Goal: Task Accomplishment & Management: Use online tool/utility

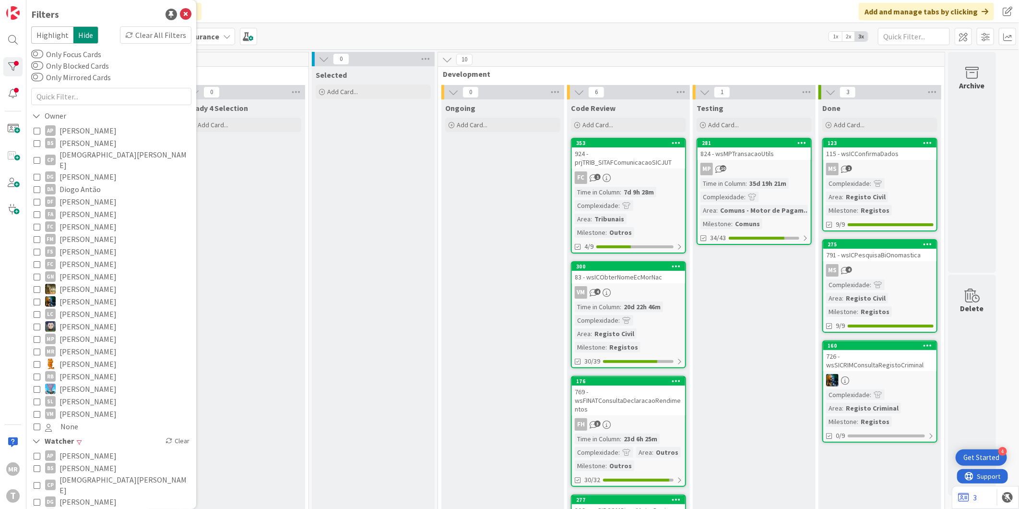
scroll to position [316, 0]
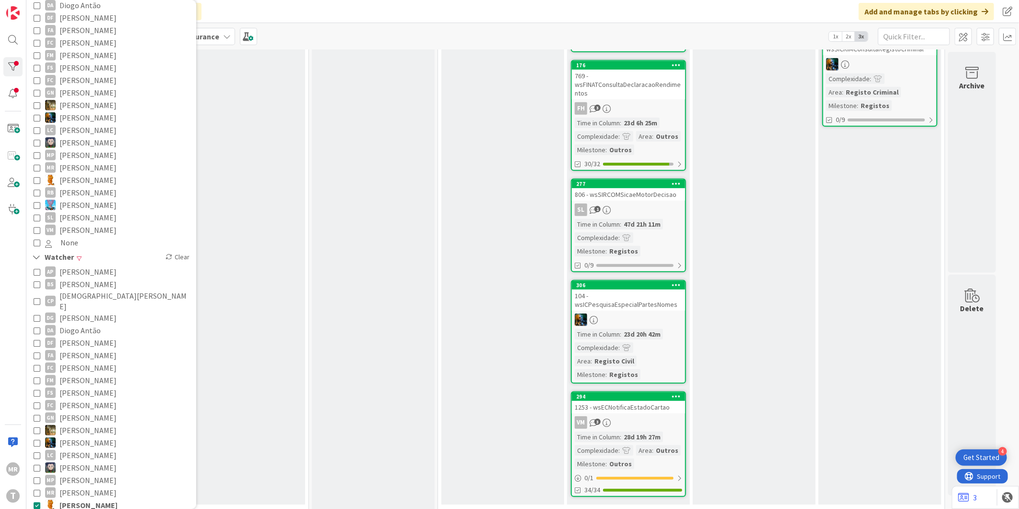
click at [80, 499] on span "[PERSON_NAME]" at bounding box center [88, 505] width 58 height 12
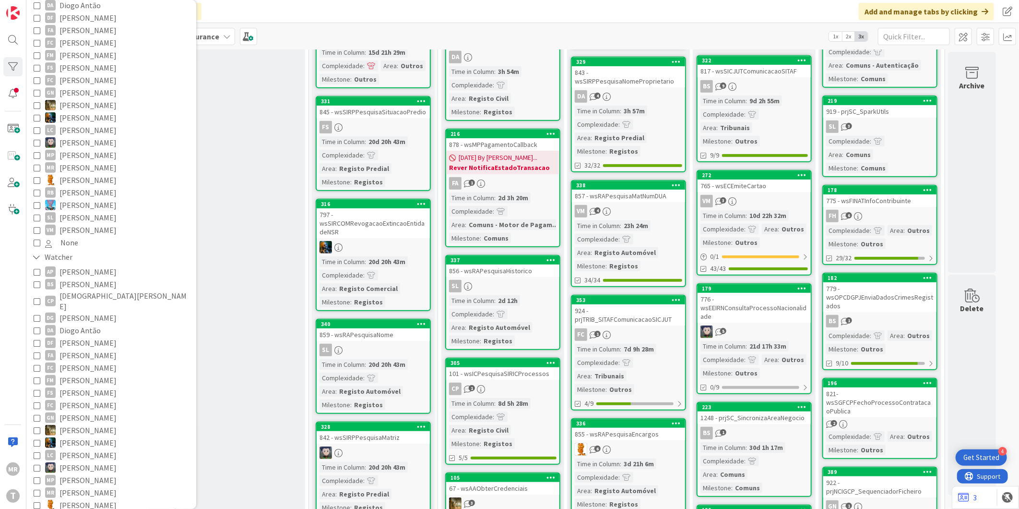
click at [244, 470] on div "Ready 4 Selection Add Card..." at bounding box center [243, 400] width 123 height 1233
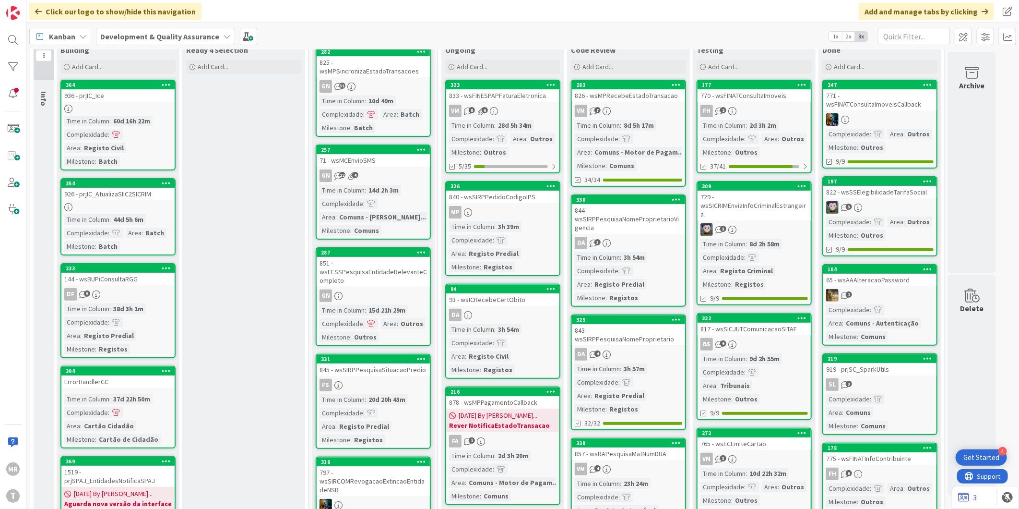
scroll to position [0, 0]
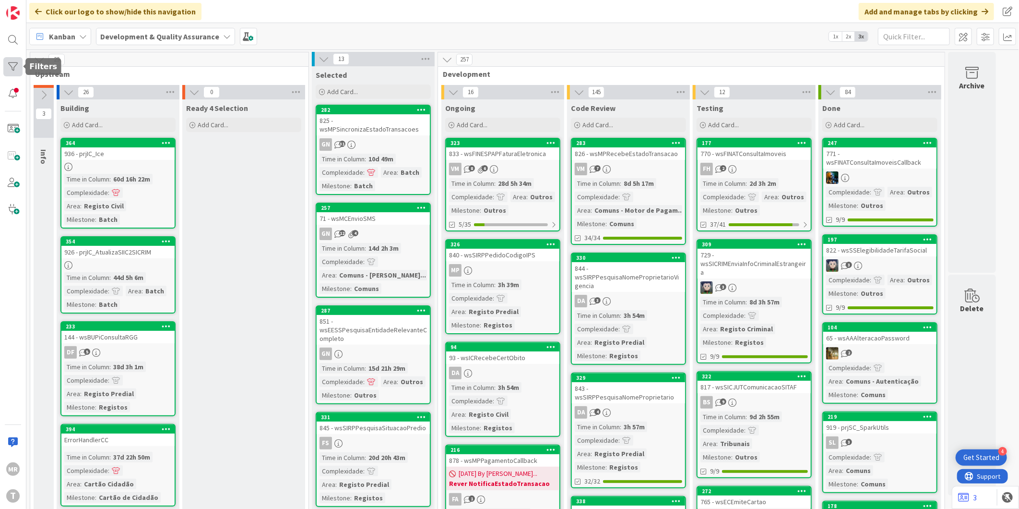
click at [12, 60] on div at bounding box center [12, 66] width 19 height 19
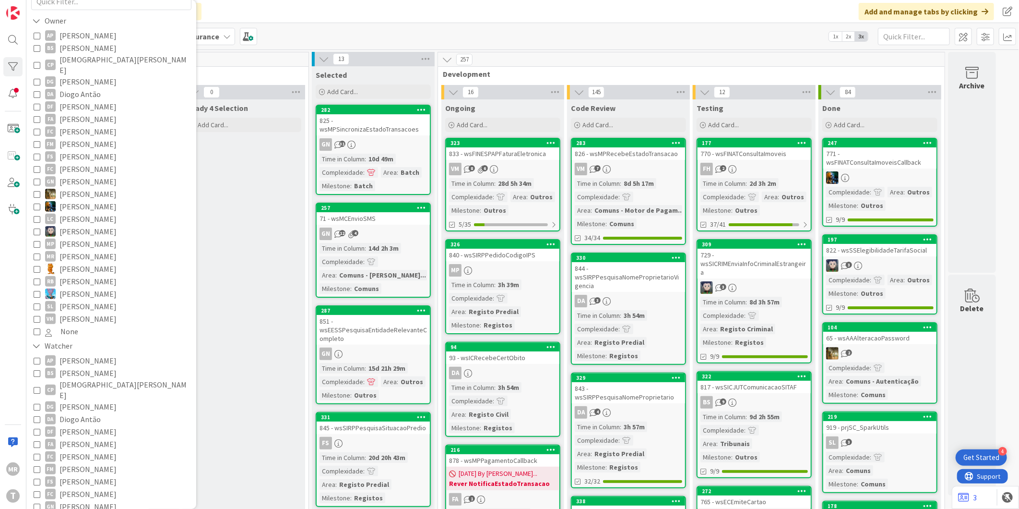
scroll to position [107, 0]
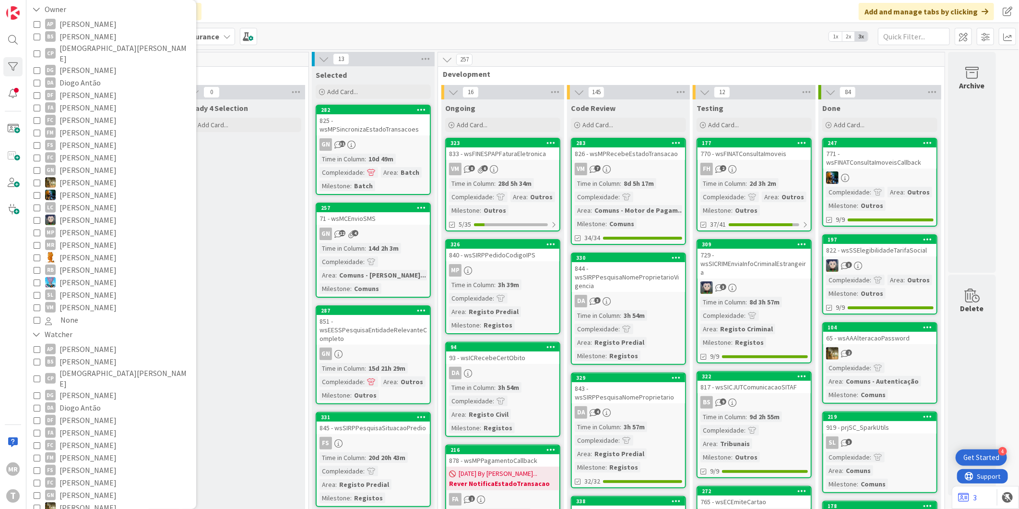
click at [85, 426] on span "[PERSON_NAME]" at bounding box center [87, 432] width 57 height 12
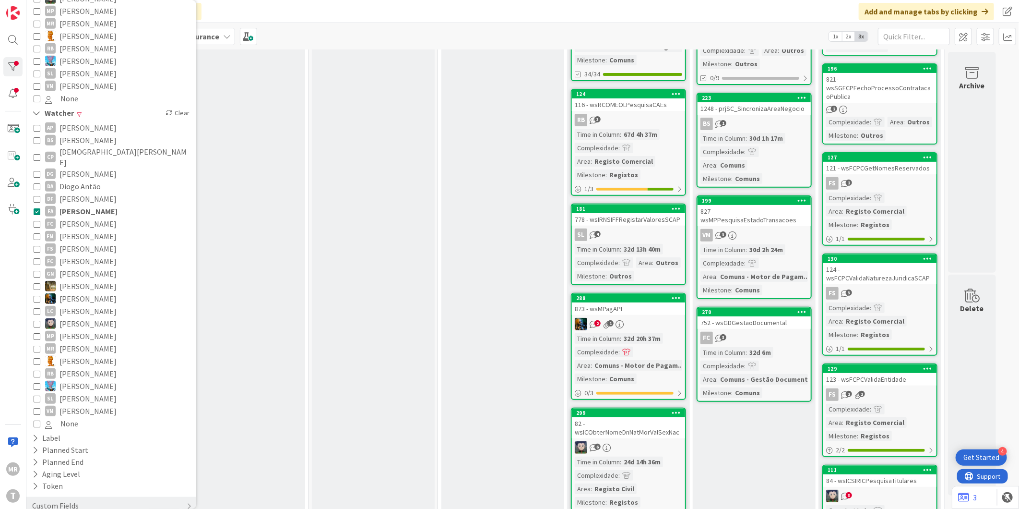
scroll to position [160, 0]
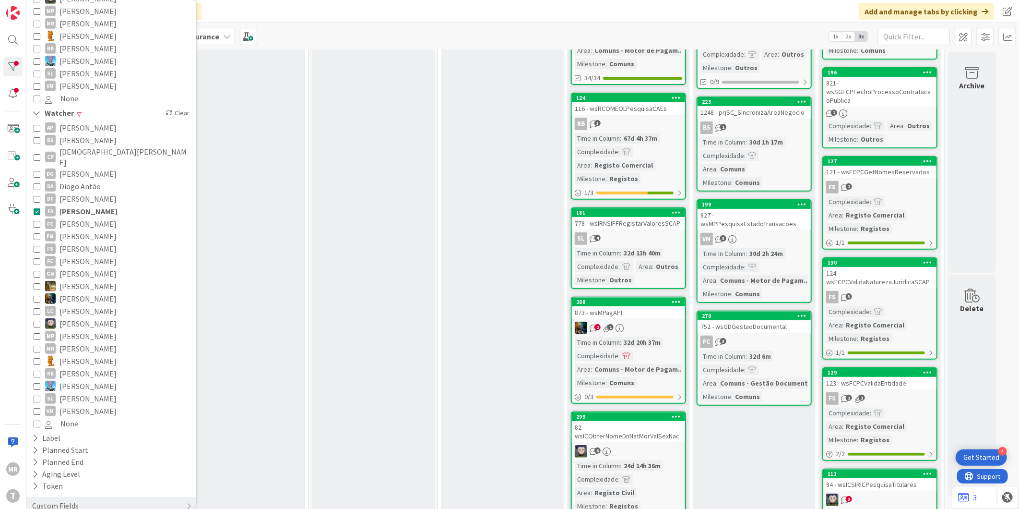
click at [77, 205] on span "[PERSON_NAME]" at bounding box center [88, 211] width 58 height 12
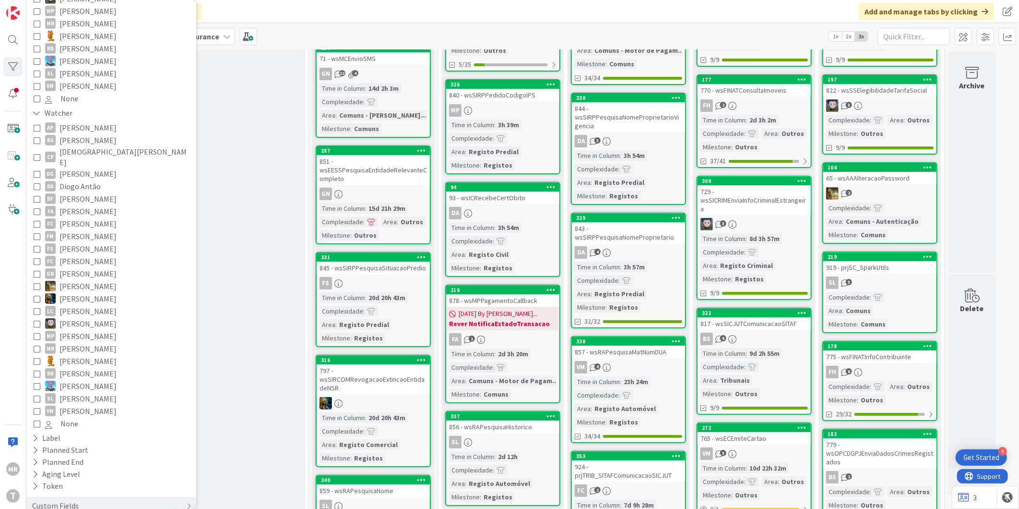
click at [77, 205] on span "[PERSON_NAME]" at bounding box center [87, 211] width 57 height 12
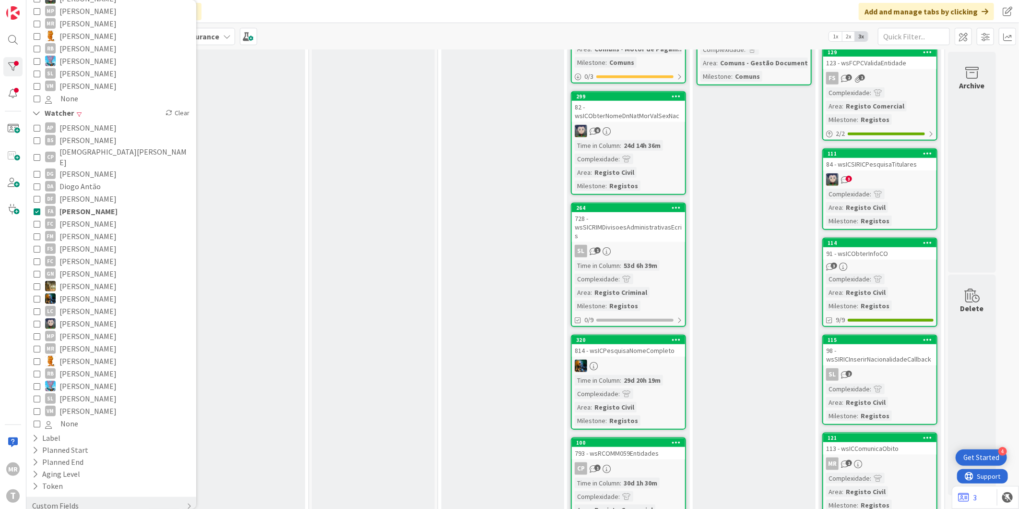
scroll to position [586, 0]
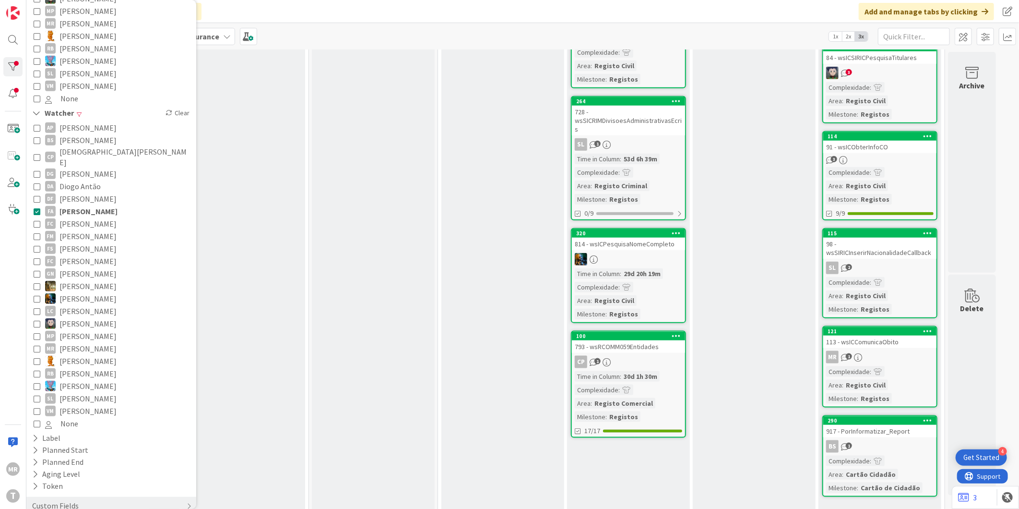
click at [83, 205] on span "[PERSON_NAME]" at bounding box center [88, 211] width 58 height 12
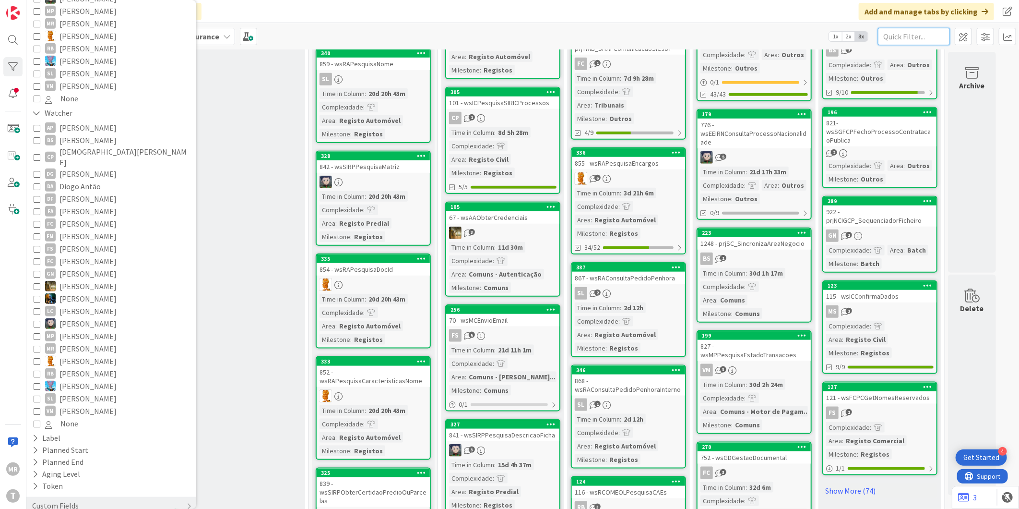
click at [894, 35] on input "text" at bounding box center [914, 36] width 72 height 17
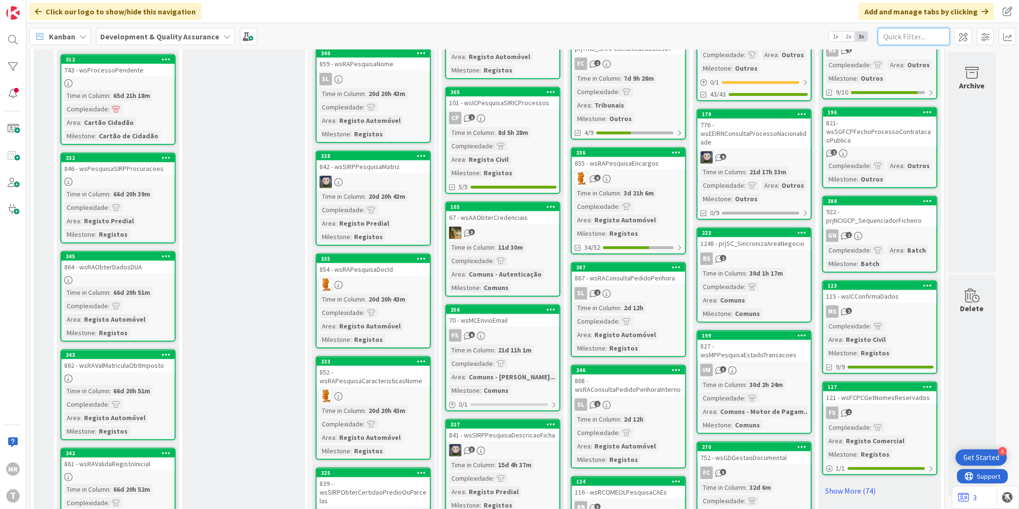
paste input "wsEEIRNConsultaProcessoNacionalidade"
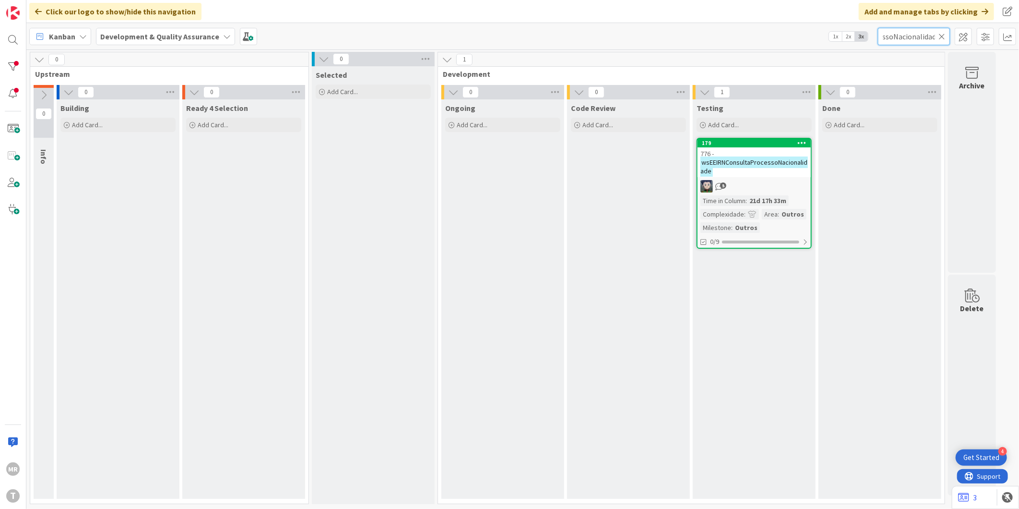
scroll to position [0, 0]
type input "wsEEIRNConsultaProcessoNacionalidade"
click at [727, 146] on div "179" at bounding box center [754, 143] width 113 height 9
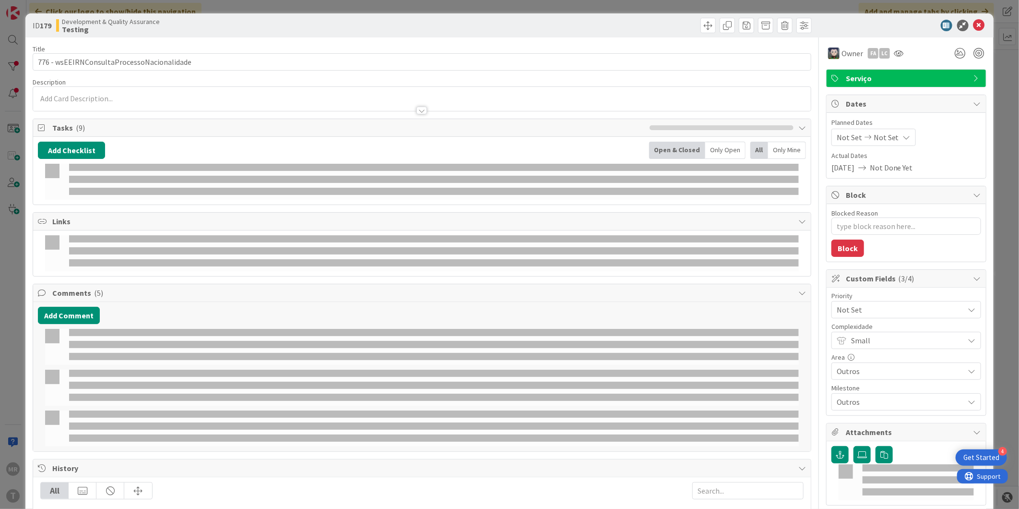
type textarea "x"
select select "java"
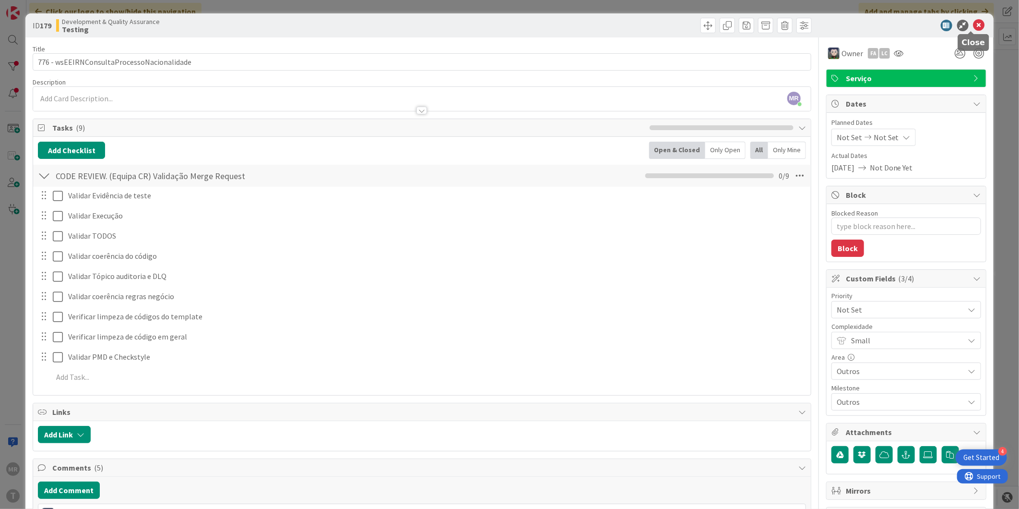
click at [974, 25] on icon at bounding box center [980, 26] width 12 height 12
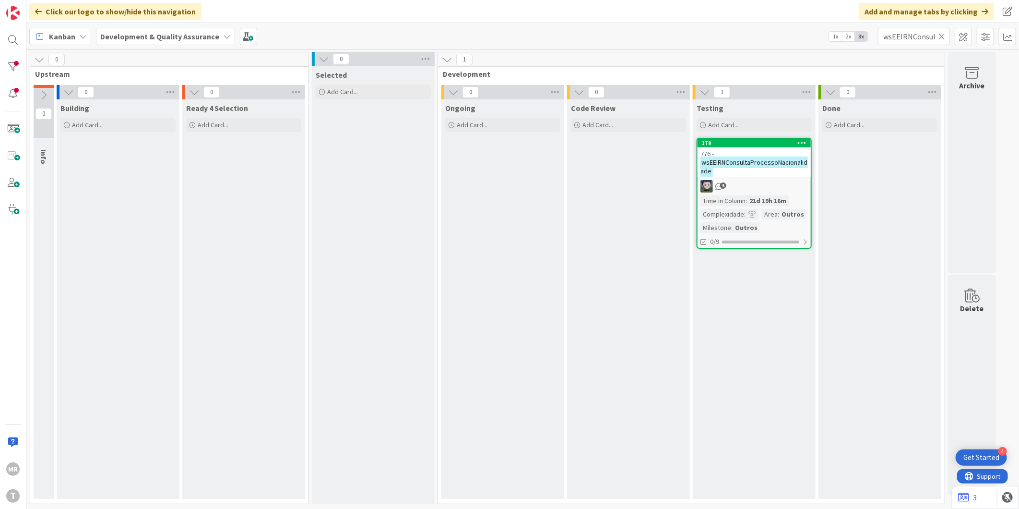
click at [944, 39] on icon at bounding box center [942, 36] width 7 height 9
click at [922, 34] on input "text" at bounding box center [914, 36] width 72 height 17
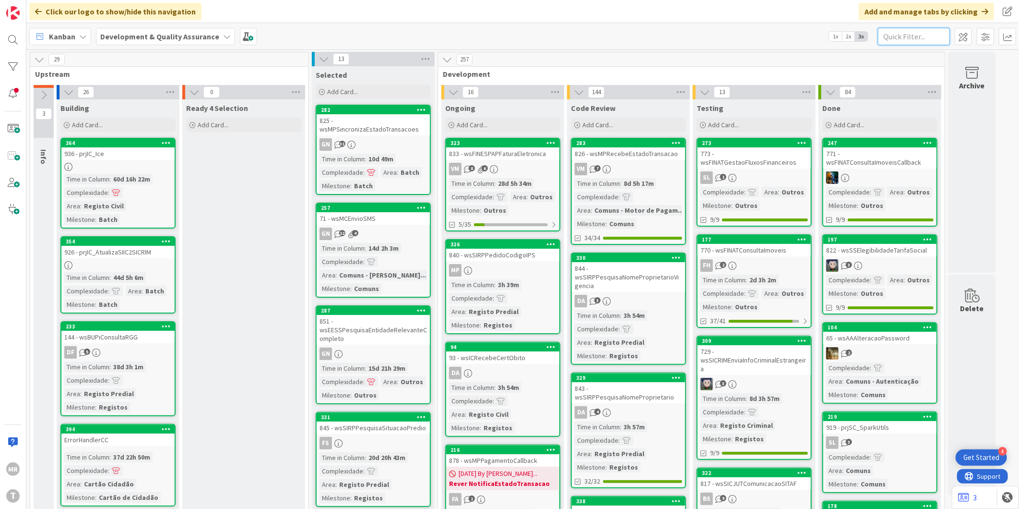
click at [922, 34] on input "text" at bounding box center [914, 36] width 72 height 17
paste input "wsIRNSIFFRegistarValoresSCAP"
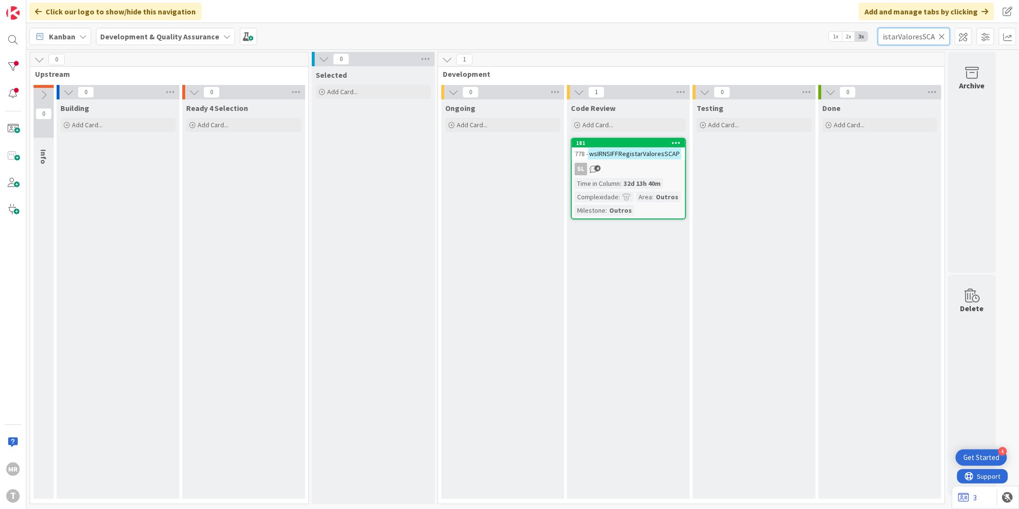
type input "wsIRNSIFFRegistarValoresSCAP"
click at [945, 33] on div "wsIRNSIFFRegistarValoresSCAP" at bounding box center [914, 36] width 72 height 17
click at [944, 33] on icon at bounding box center [942, 36] width 7 height 9
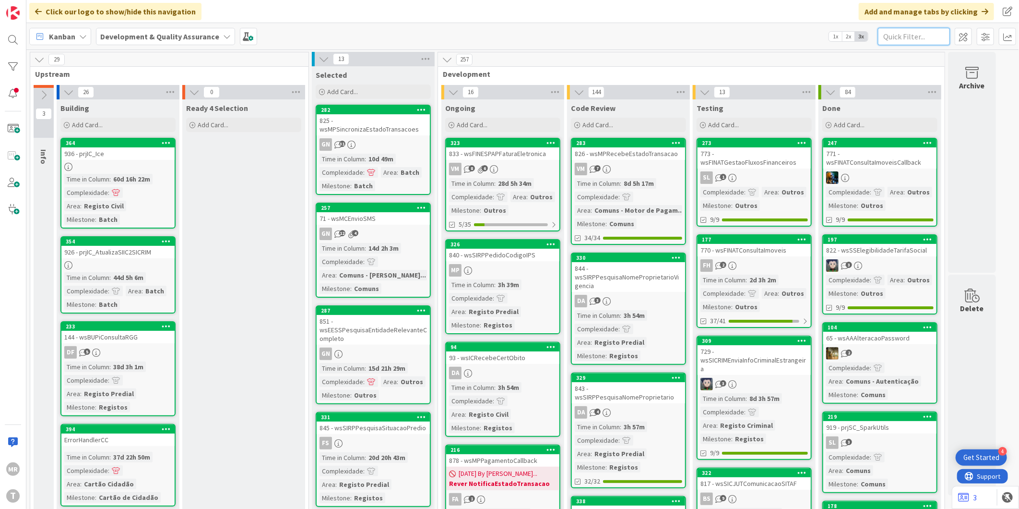
click at [908, 38] on input "text" at bounding box center [914, 36] width 72 height 17
paste input "wsEEIRNConsultaProcessoNacionalidade"
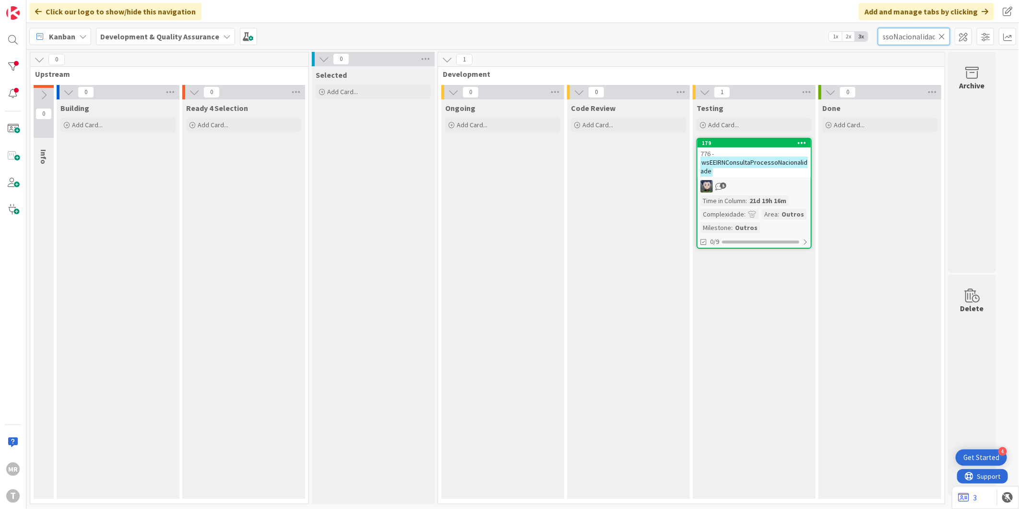
type input "wsEEIRNConsultaProcessoNacionalidade"
click at [768, 147] on div "776 - wsEEIRNConsultaProcessoNacionalidade" at bounding box center [754, 162] width 113 height 30
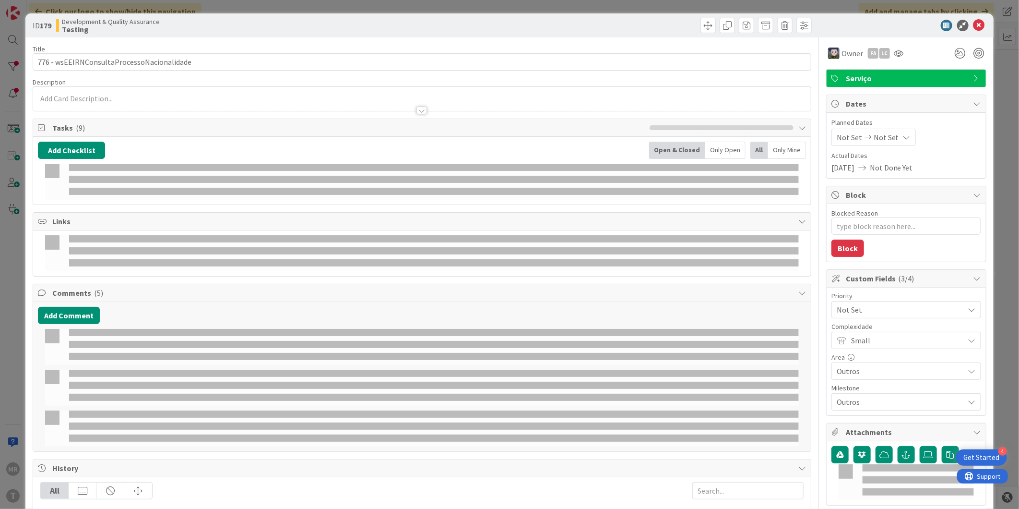
type textarea "x"
select select "java"
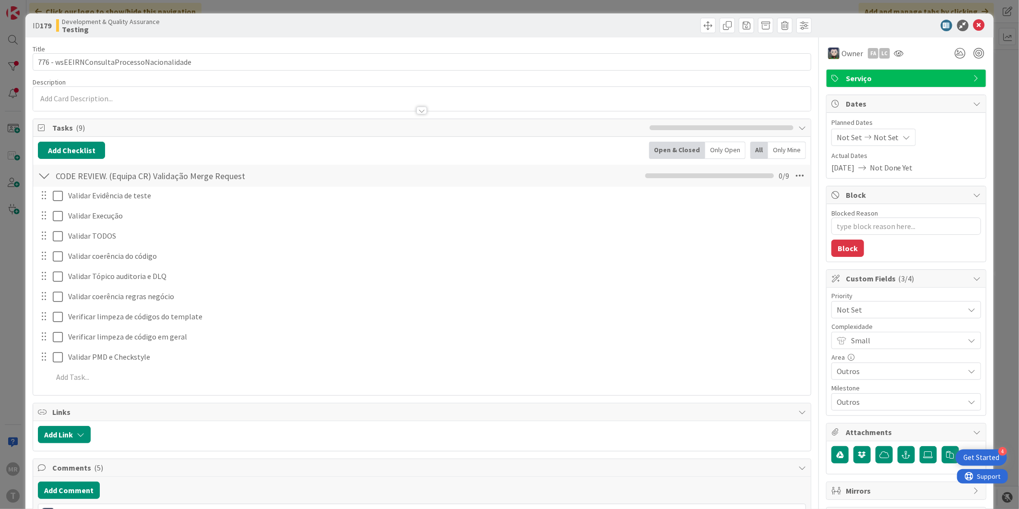
type textarea "x"
click at [974, 26] on icon at bounding box center [980, 26] width 12 height 12
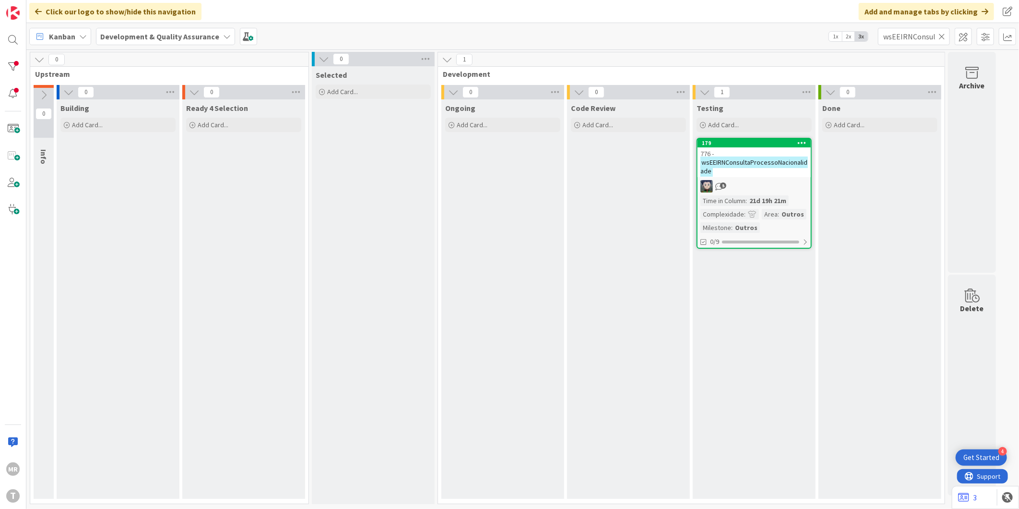
click at [941, 36] on icon at bounding box center [942, 36] width 7 height 9
click at [928, 37] on input "text" at bounding box center [914, 36] width 72 height 17
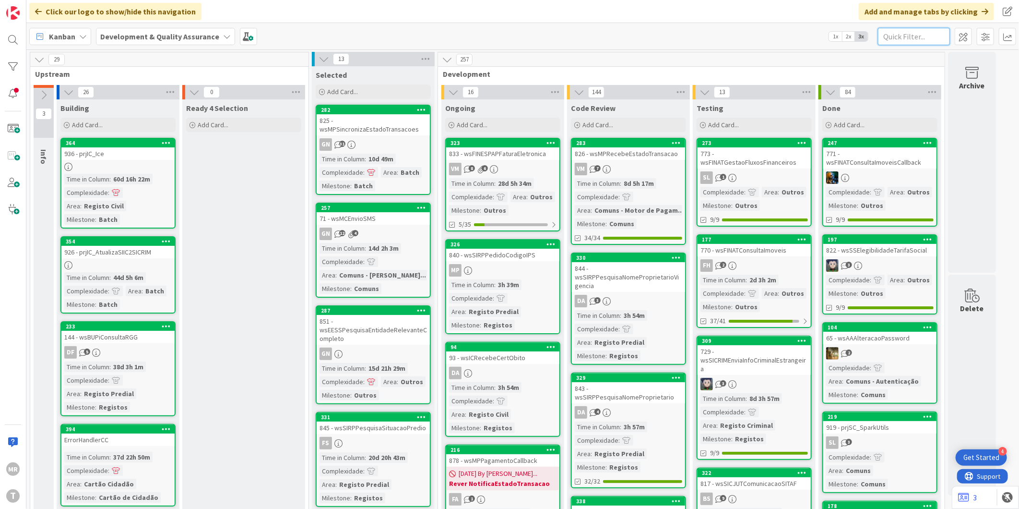
paste input "wsIRNSIFFRegistarValoresSCAP"
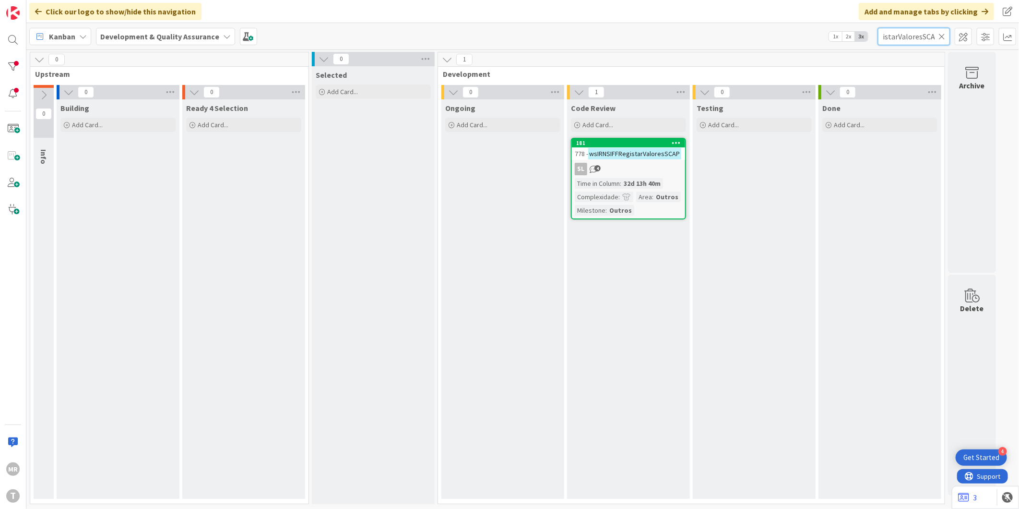
type input "wsIRNSIFFRegistarValoresSCAP"
click at [941, 35] on icon at bounding box center [942, 36] width 7 height 9
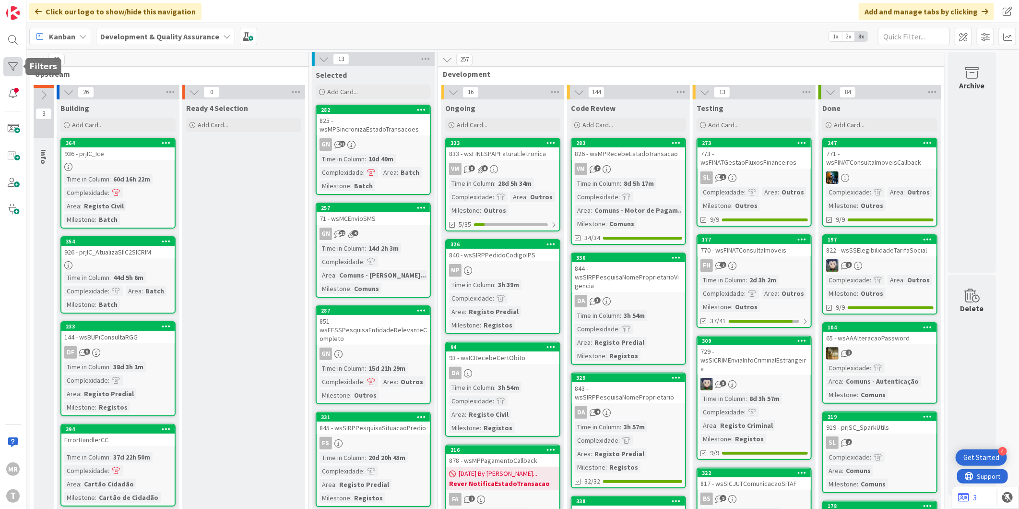
click at [15, 58] on div at bounding box center [12, 66] width 19 height 19
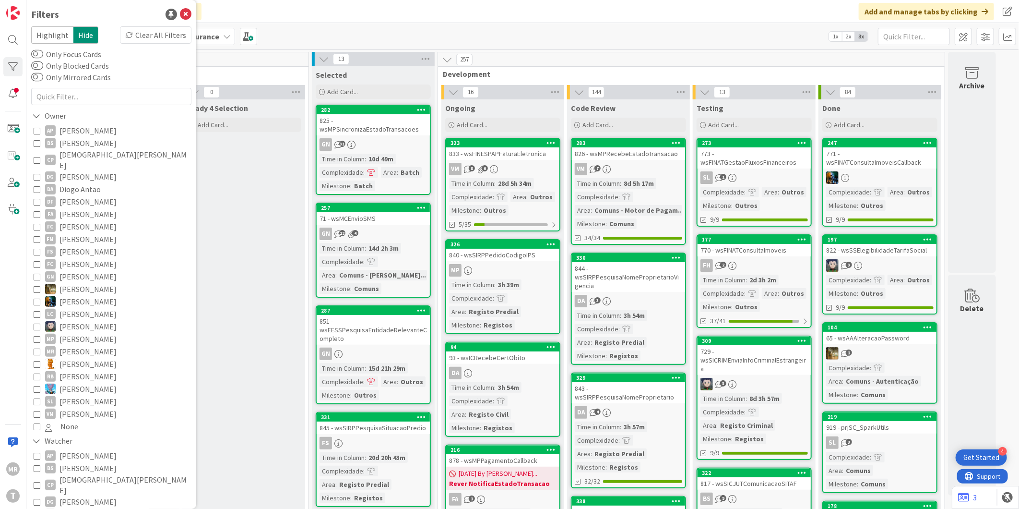
click at [69, 131] on span "[PERSON_NAME]" at bounding box center [87, 130] width 57 height 12
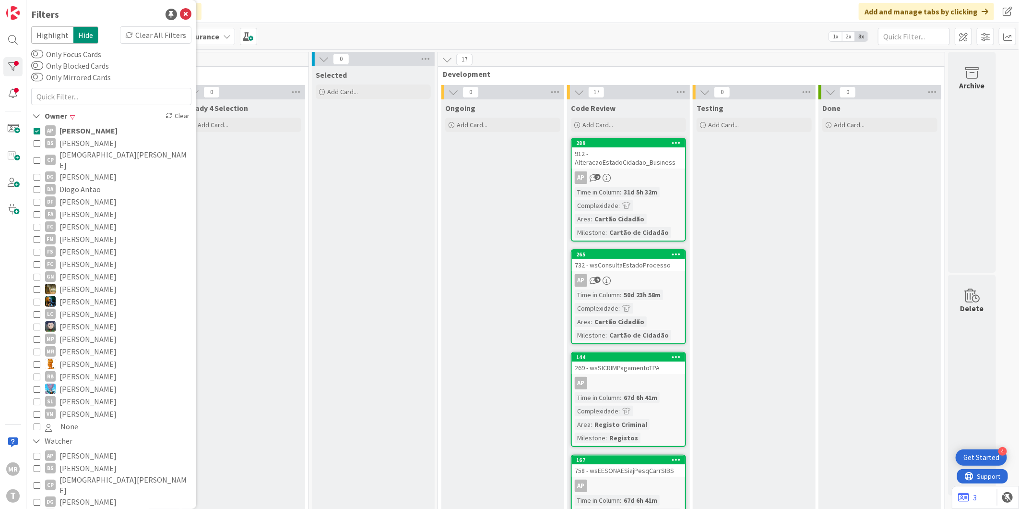
click at [89, 145] on span "[PERSON_NAME]" at bounding box center [87, 143] width 57 height 12
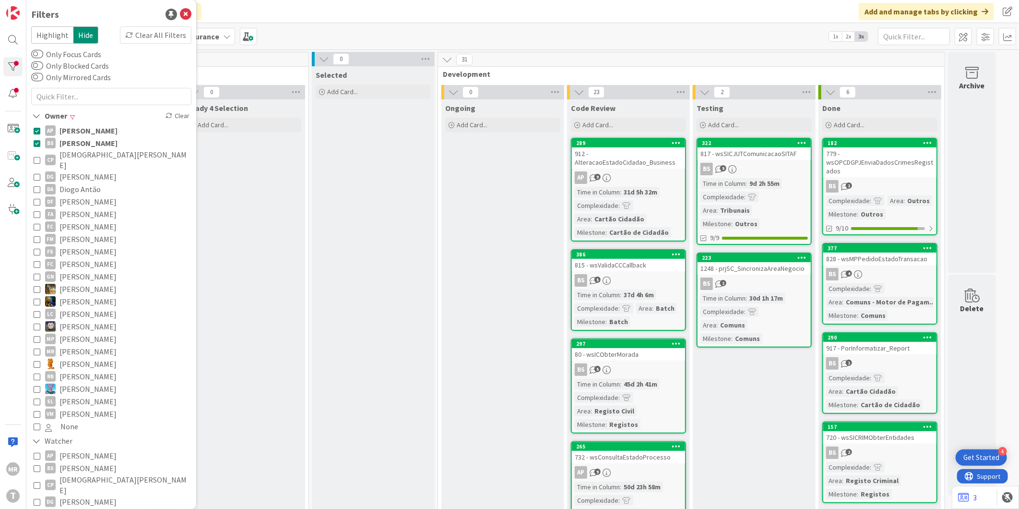
click at [94, 127] on span "[PERSON_NAME]" at bounding box center [88, 130] width 58 height 12
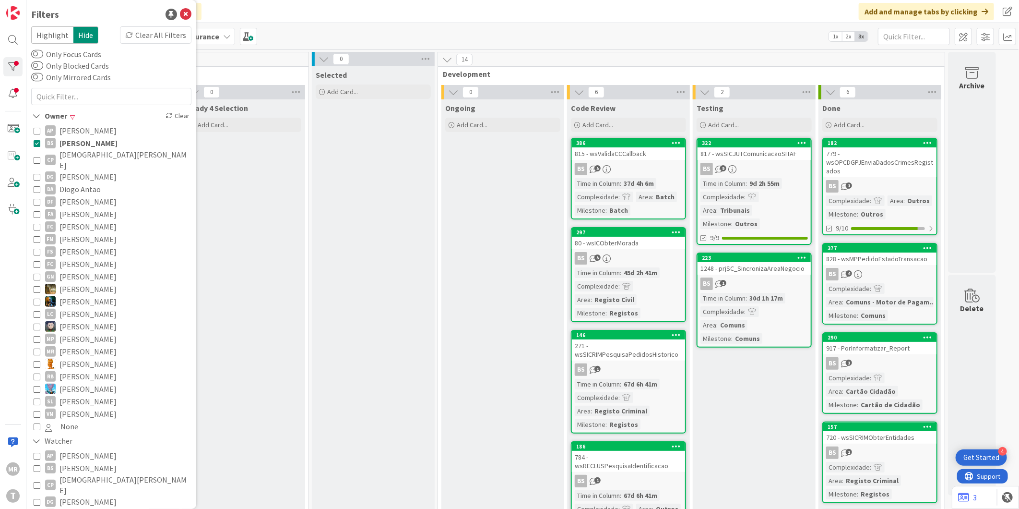
click at [95, 151] on span "[DEMOGRAPHIC_DATA][PERSON_NAME]" at bounding box center [124, 159] width 130 height 21
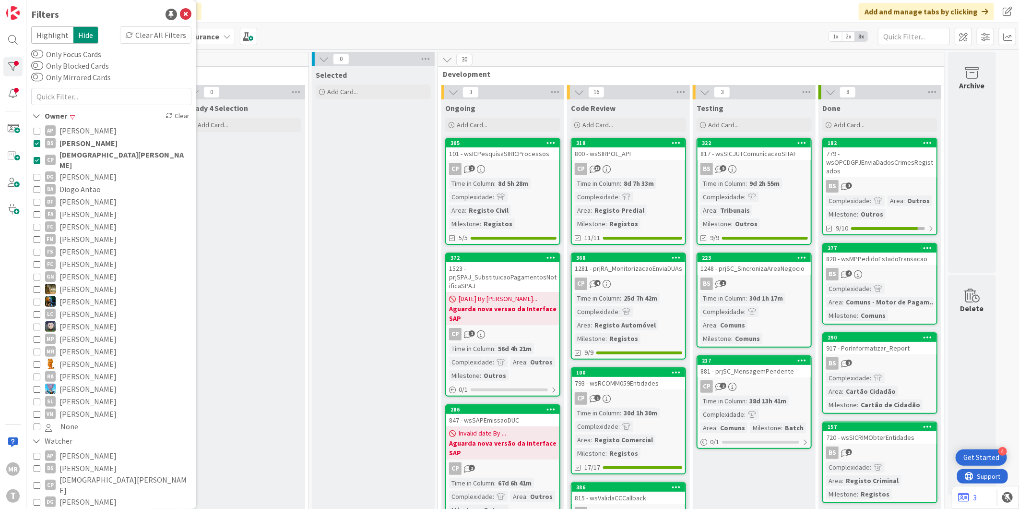
click at [94, 143] on span "[PERSON_NAME]" at bounding box center [88, 143] width 58 height 12
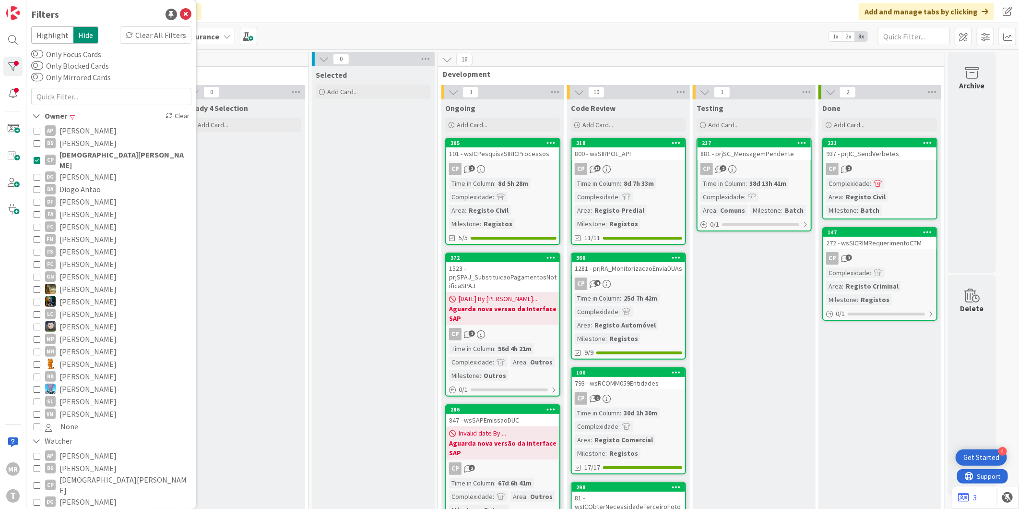
click at [64, 183] on span "Diogo Antão" at bounding box center [79, 189] width 41 height 12
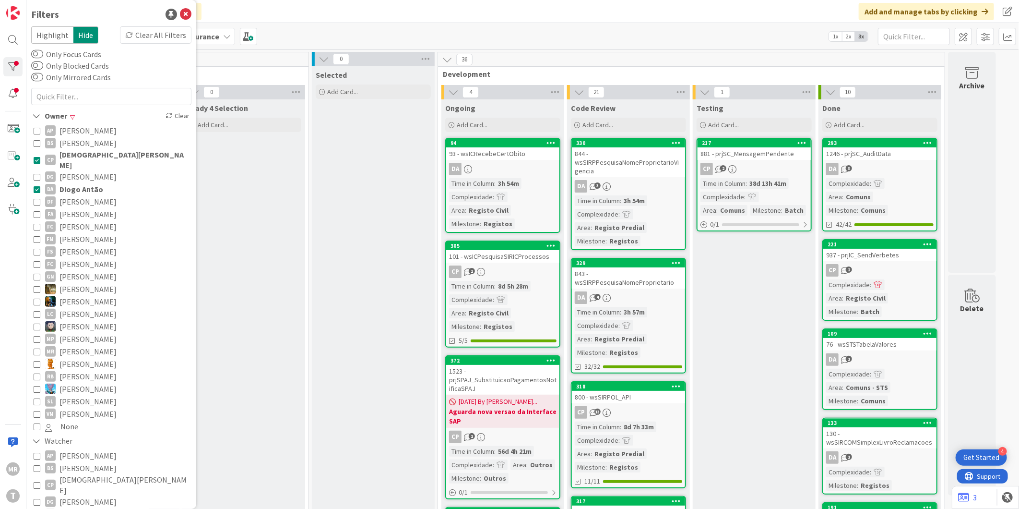
click at [74, 149] on span "[DEMOGRAPHIC_DATA][PERSON_NAME]" at bounding box center [124, 159] width 130 height 21
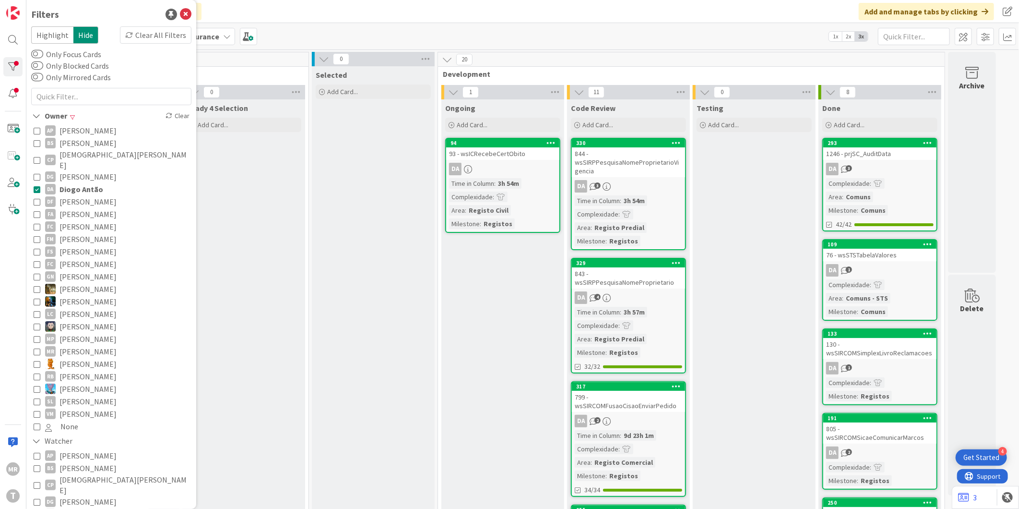
click at [68, 208] on span "[PERSON_NAME]" at bounding box center [87, 214] width 57 height 12
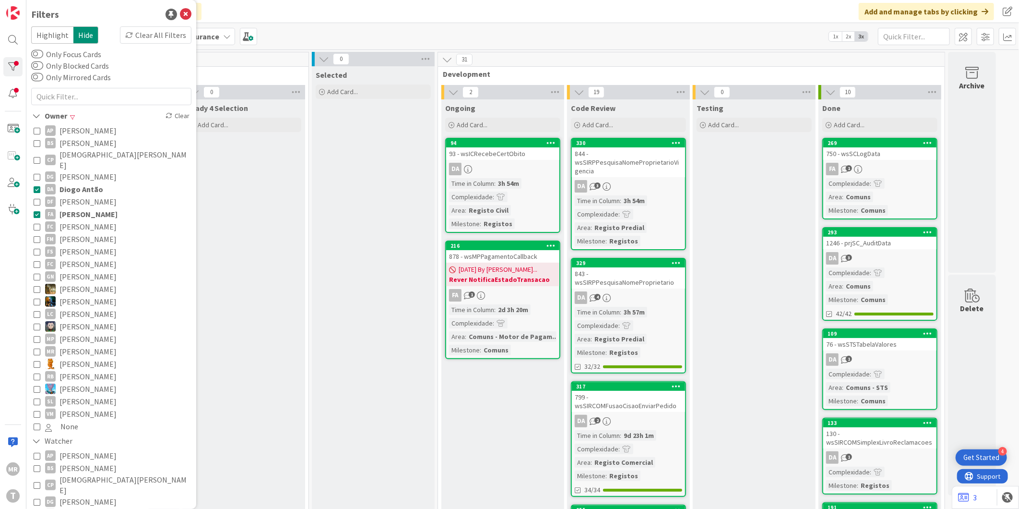
click at [75, 183] on span "Diogo Antão" at bounding box center [81, 189] width 44 height 12
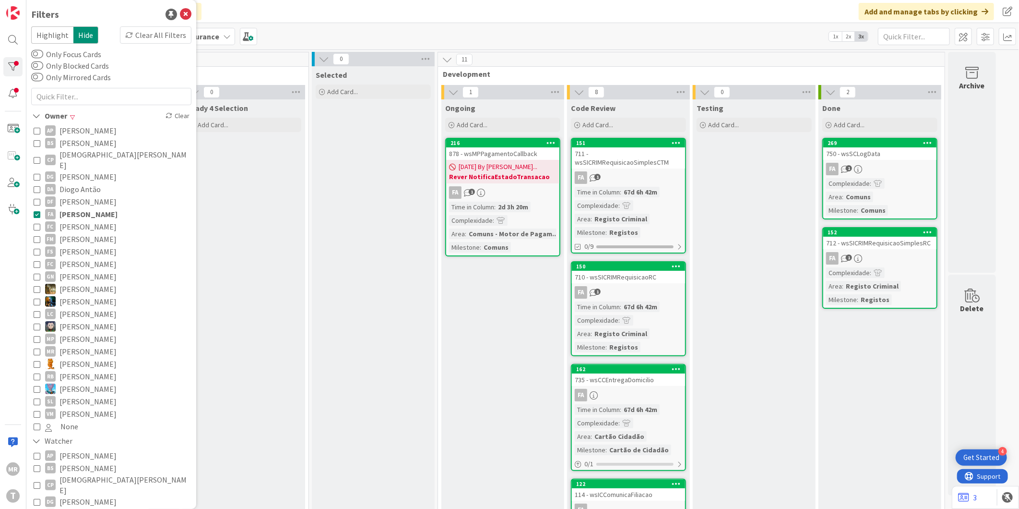
click at [89, 220] on span "[PERSON_NAME]" at bounding box center [87, 226] width 57 height 12
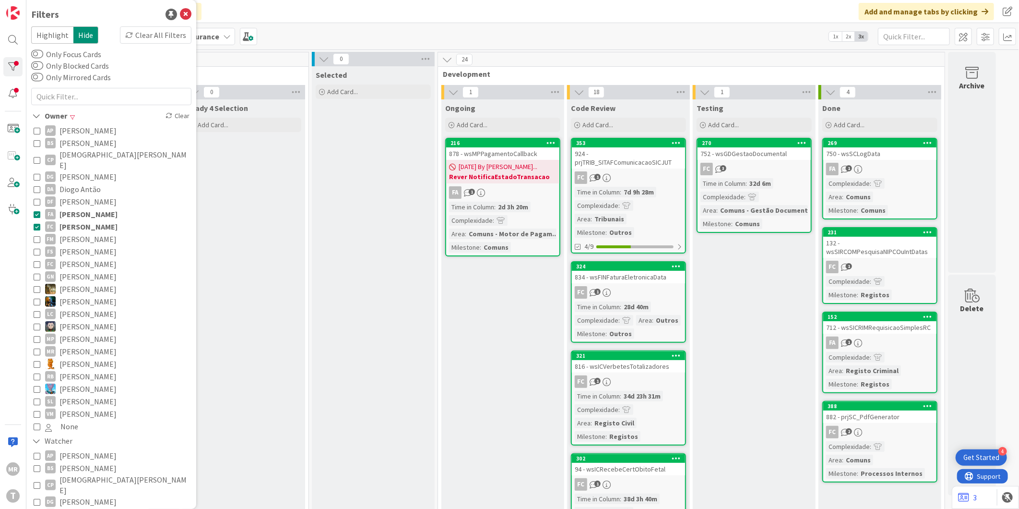
click at [89, 208] on span "[PERSON_NAME]" at bounding box center [88, 214] width 58 height 12
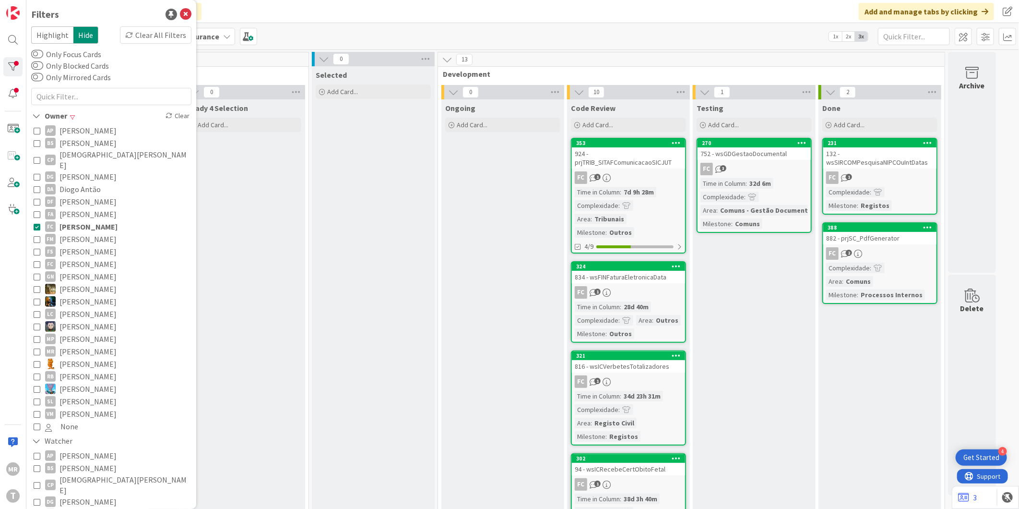
click at [87, 233] on span "[PERSON_NAME]" at bounding box center [87, 239] width 57 height 12
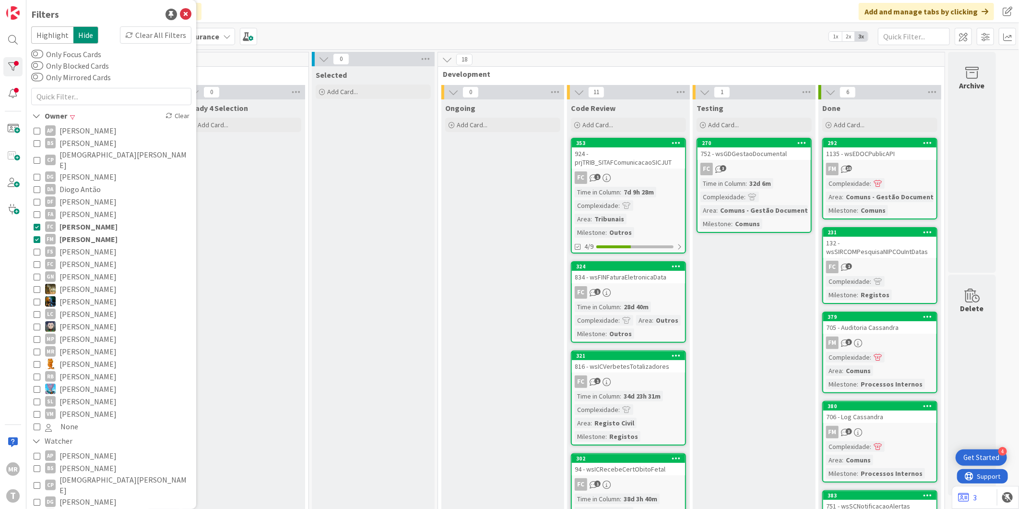
click at [83, 220] on span "[PERSON_NAME]" at bounding box center [88, 226] width 58 height 12
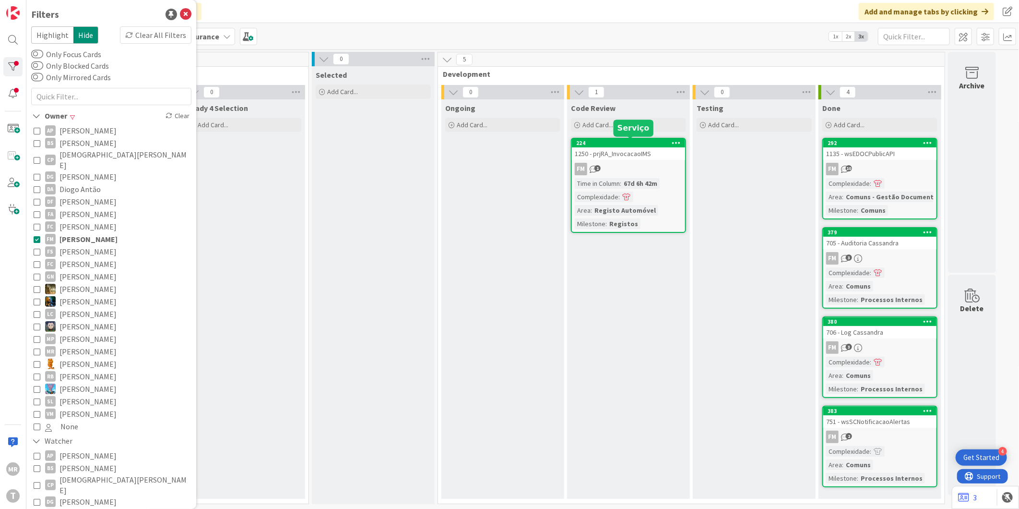
click at [602, 142] on div "224" at bounding box center [630, 143] width 109 height 7
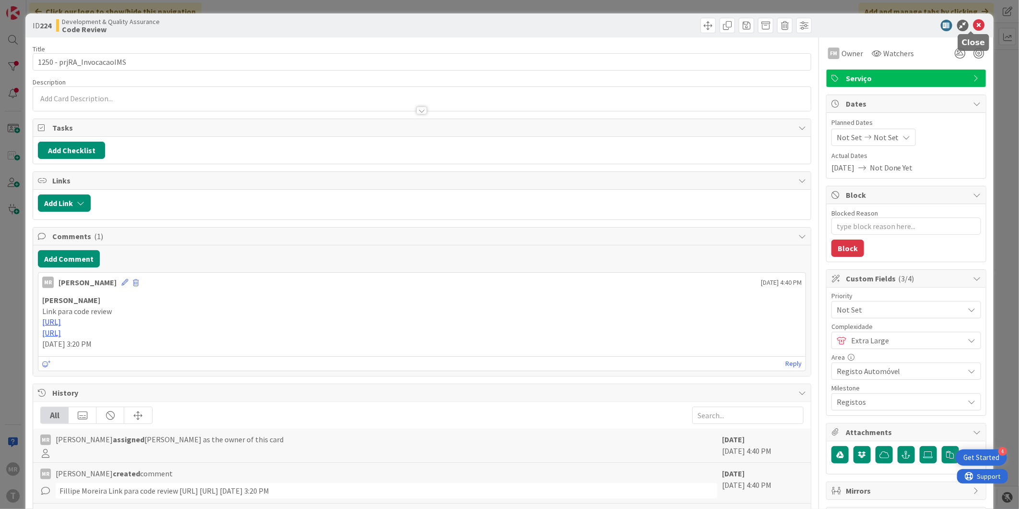
click at [974, 23] on icon at bounding box center [980, 26] width 12 height 12
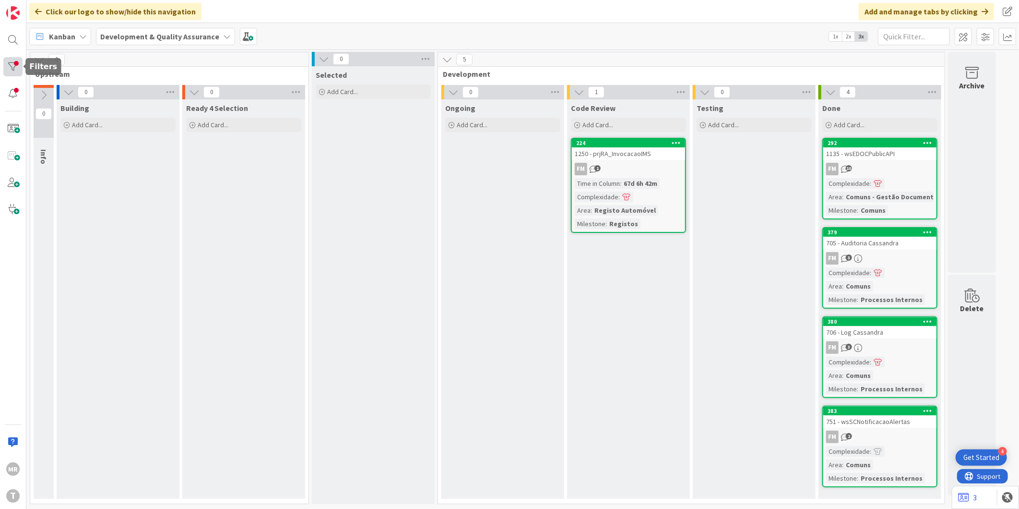
click at [13, 64] on div at bounding box center [12, 66] width 19 height 19
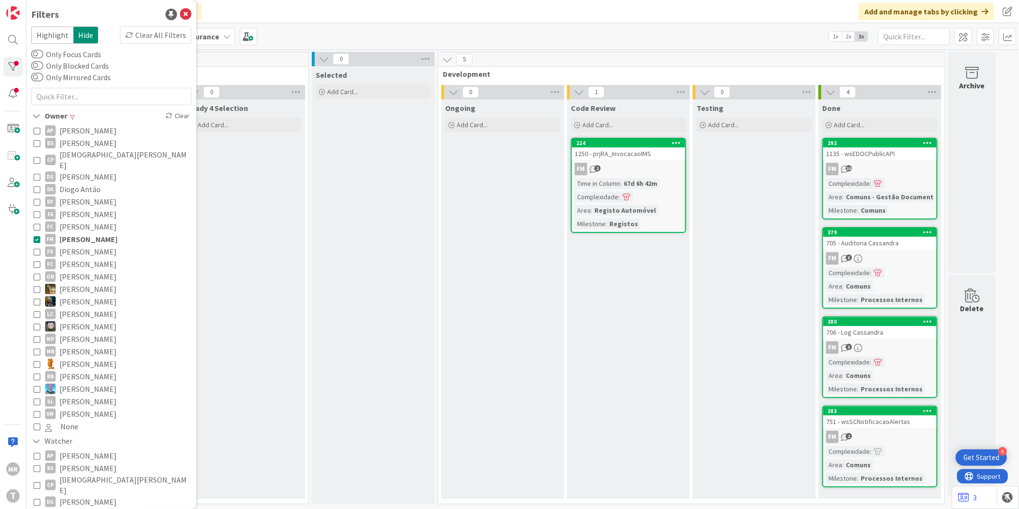
click at [83, 245] on span "[PERSON_NAME]" at bounding box center [87, 251] width 57 height 12
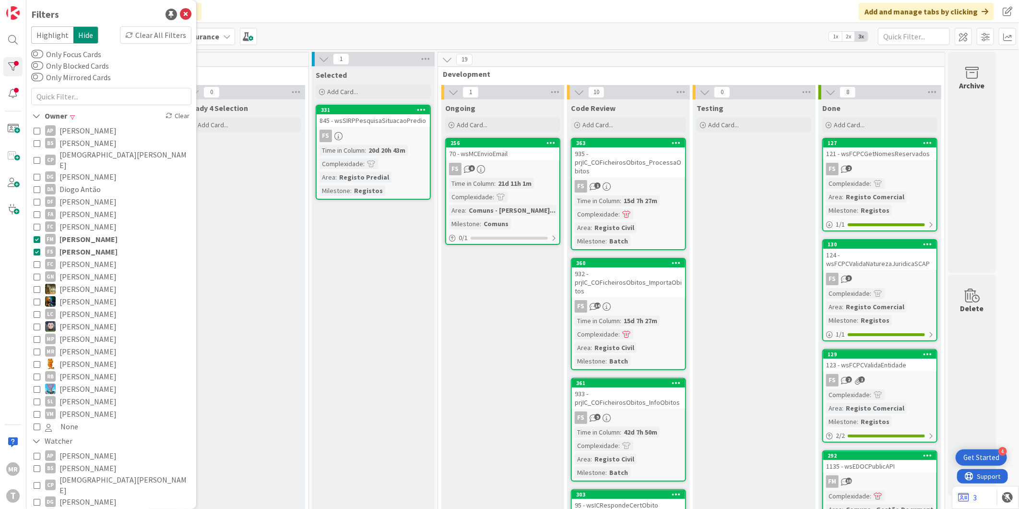
click at [92, 233] on span "[PERSON_NAME]" at bounding box center [88, 239] width 58 height 12
click at [83, 270] on span "[PERSON_NAME]" at bounding box center [87, 276] width 57 height 12
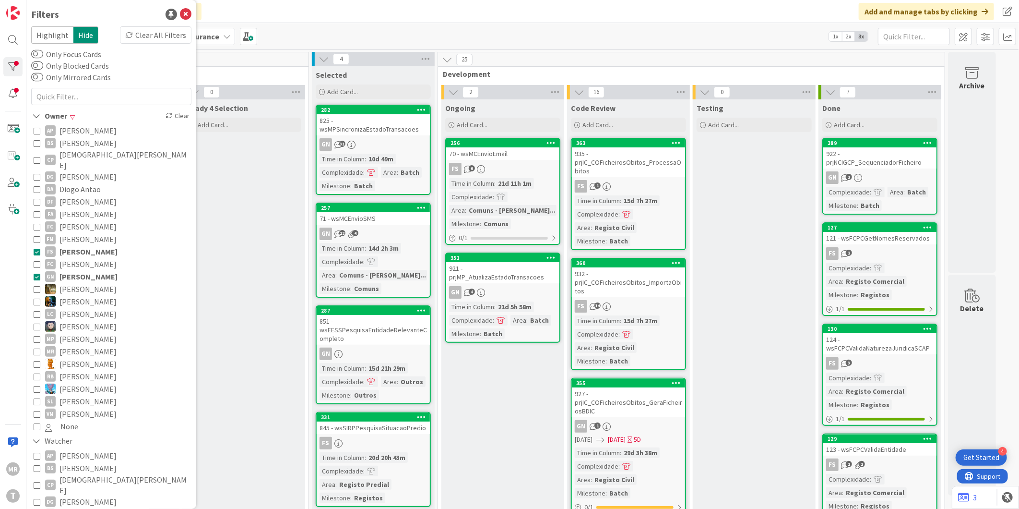
click at [85, 245] on span "[PERSON_NAME]" at bounding box center [88, 251] width 58 height 12
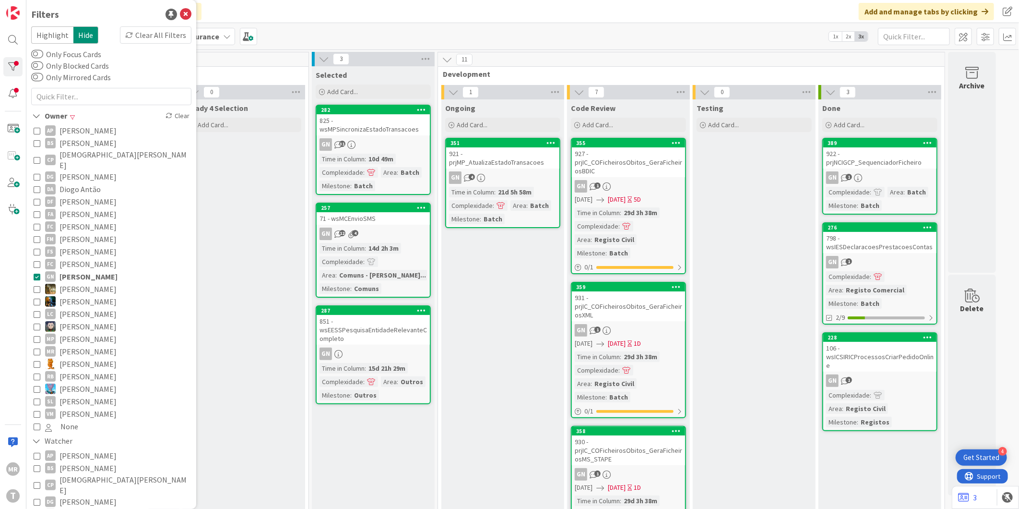
click at [104, 283] on span "[PERSON_NAME]" at bounding box center [87, 289] width 57 height 12
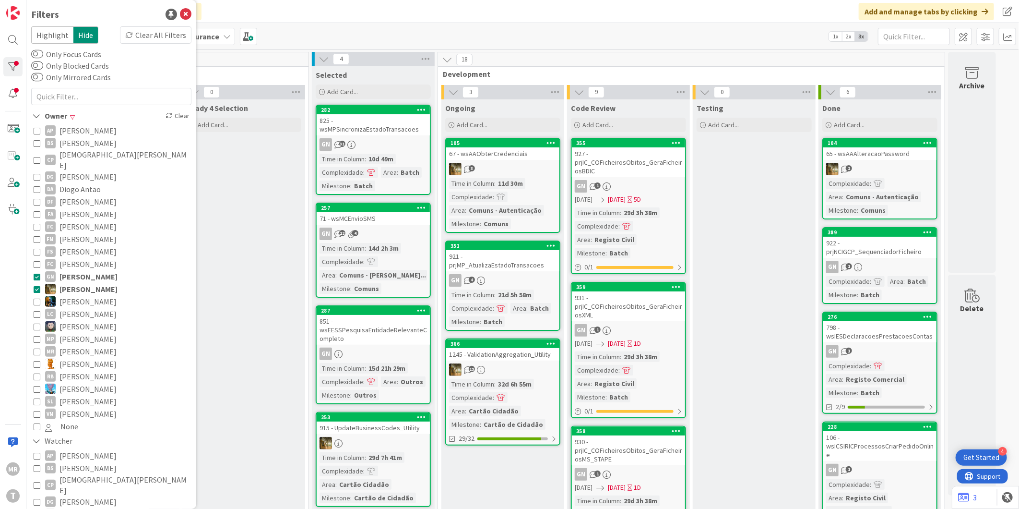
click at [107, 270] on span "[PERSON_NAME]" at bounding box center [88, 276] width 58 height 12
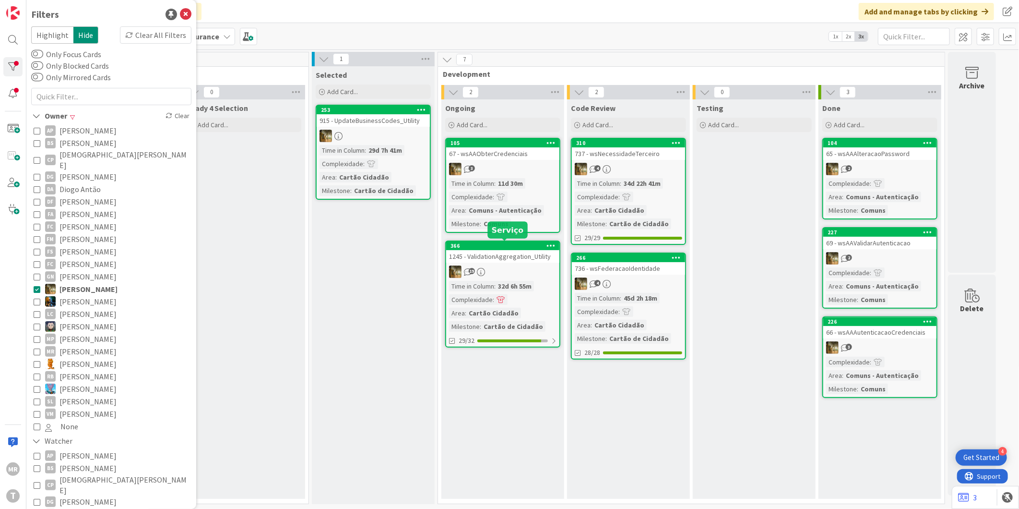
click at [501, 243] on div "366" at bounding box center [505, 245] width 109 height 7
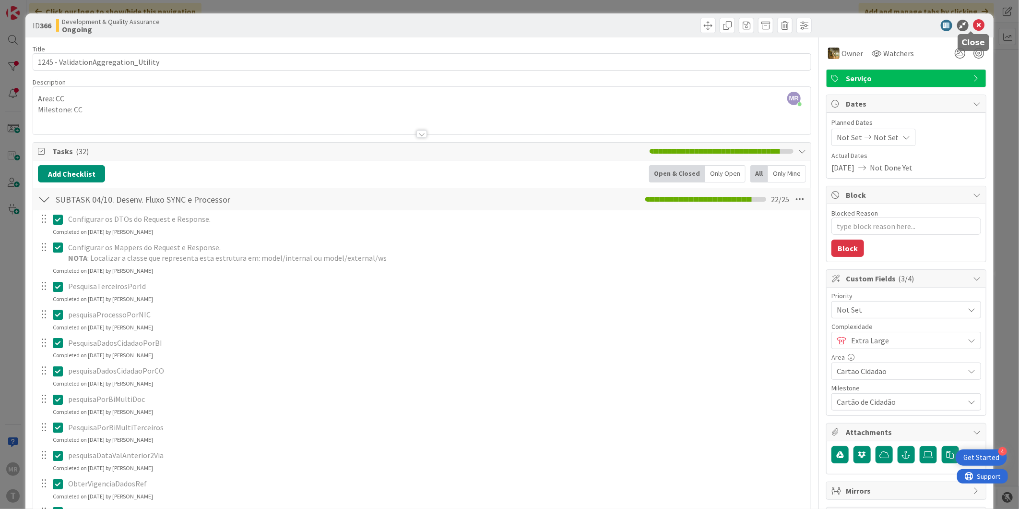
click at [974, 26] on icon at bounding box center [980, 26] width 12 height 12
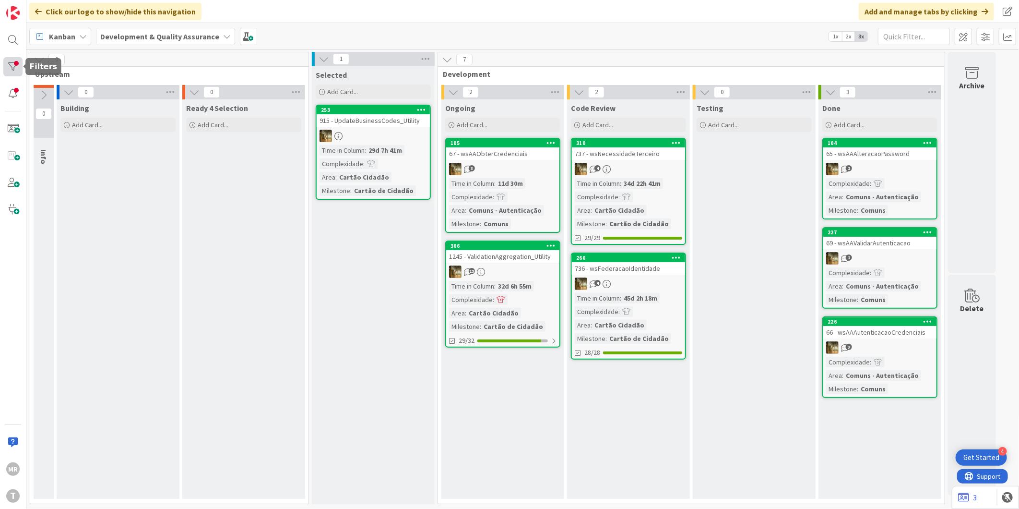
click at [7, 68] on div at bounding box center [12, 66] width 19 height 19
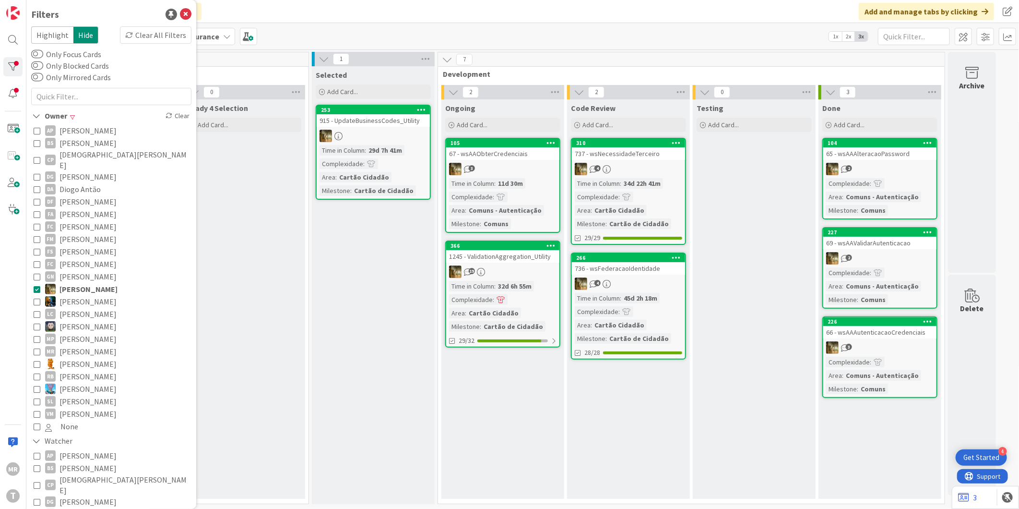
click at [83, 295] on span "[PERSON_NAME]" at bounding box center [87, 301] width 57 height 12
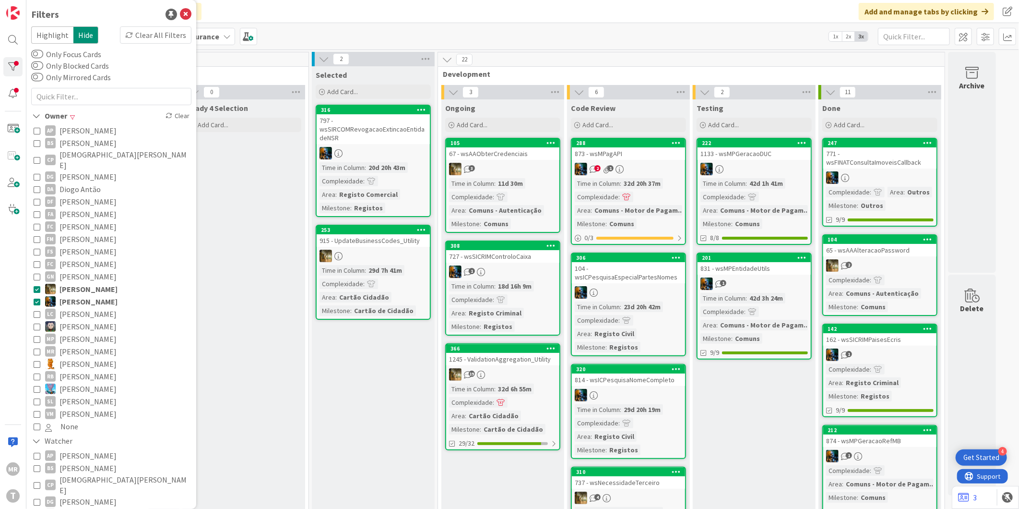
click at [89, 283] on span "[PERSON_NAME]" at bounding box center [88, 289] width 58 height 12
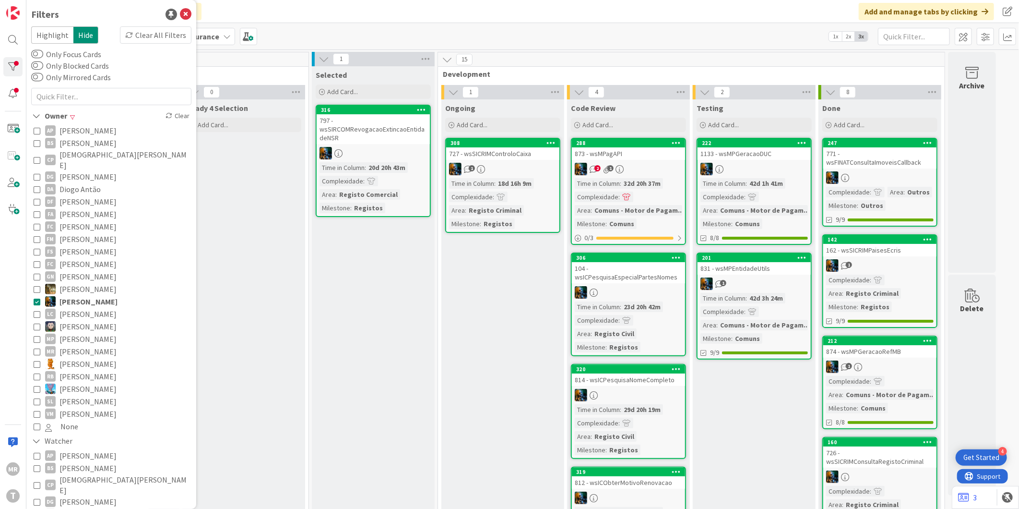
click at [85, 320] on span "[PERSON_NAME]" at bounding box center [87, 326] width 57 height 12
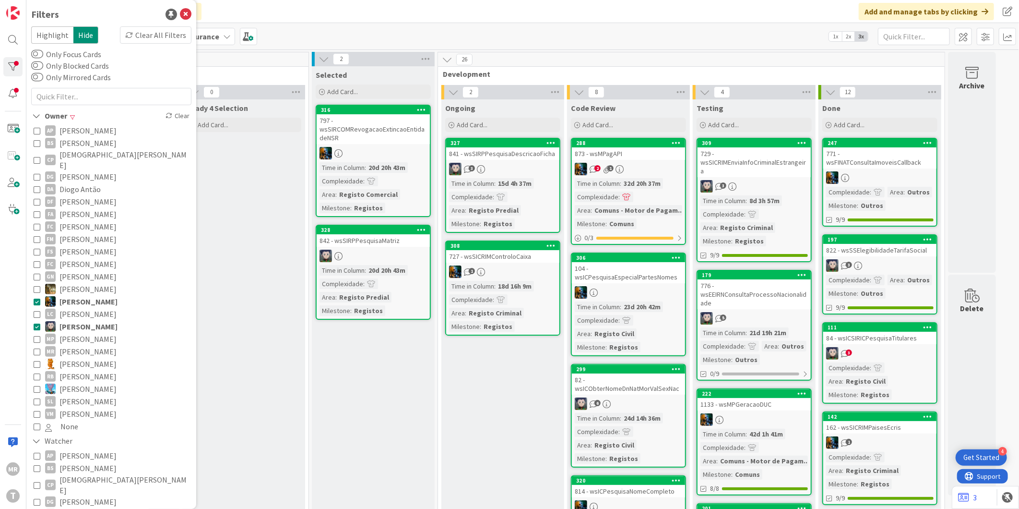
click at [84, 295] on span "[PERSON_NAME]" at bounding box center [88, 301] width 58 height 12
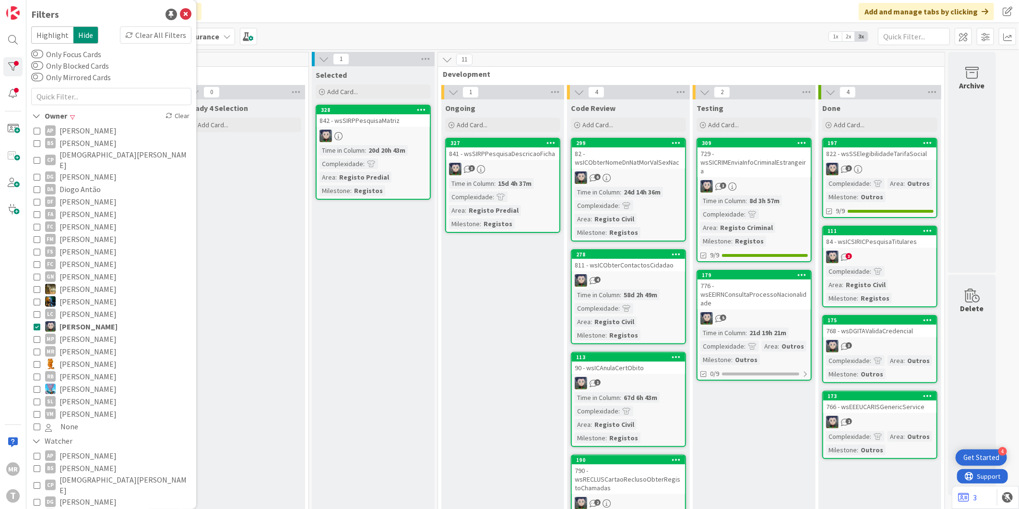
click at [83, 333] on span "[PERSON_NAME]" at bounding box center [87, 339] width 57 height 12
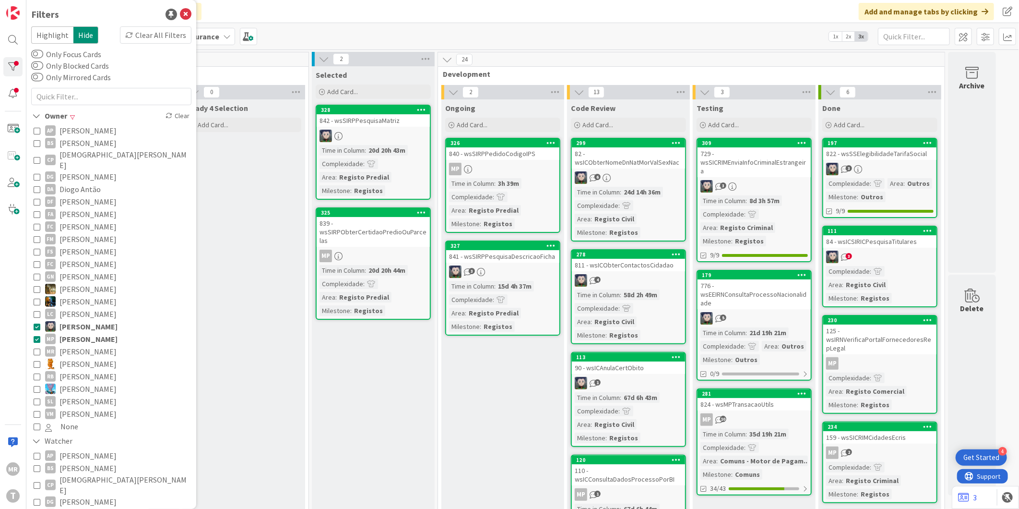
click at [85, 320] on span "[PERSON_NAME]" at bounding box center [88, 326] width 58 height 12
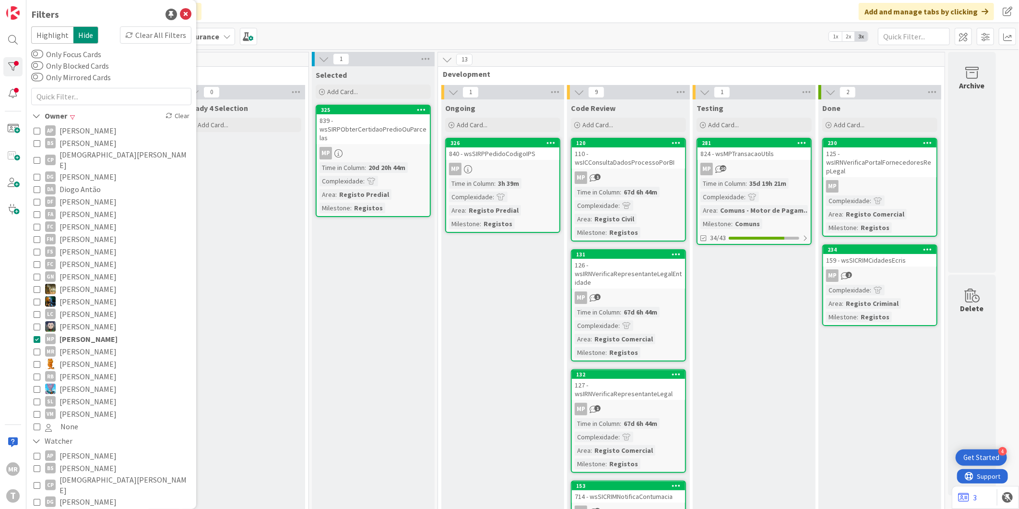
click at [85, 357] on span "[PERSON_NAME]" at bounding box center [87, 363] width 57 height 12
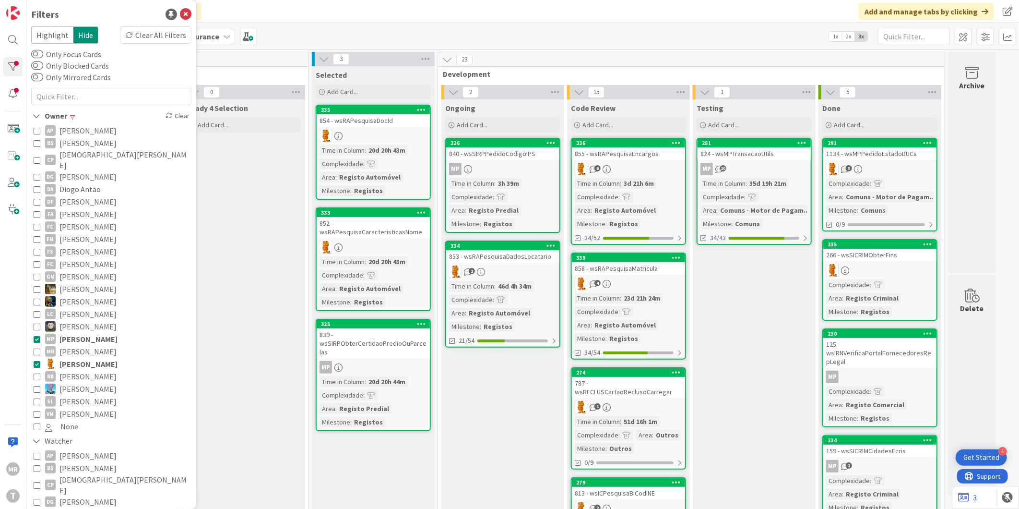
click at [88, 333] on span "[PERSON_NAME]" at bounding box center [88, 339] width 58 height 12
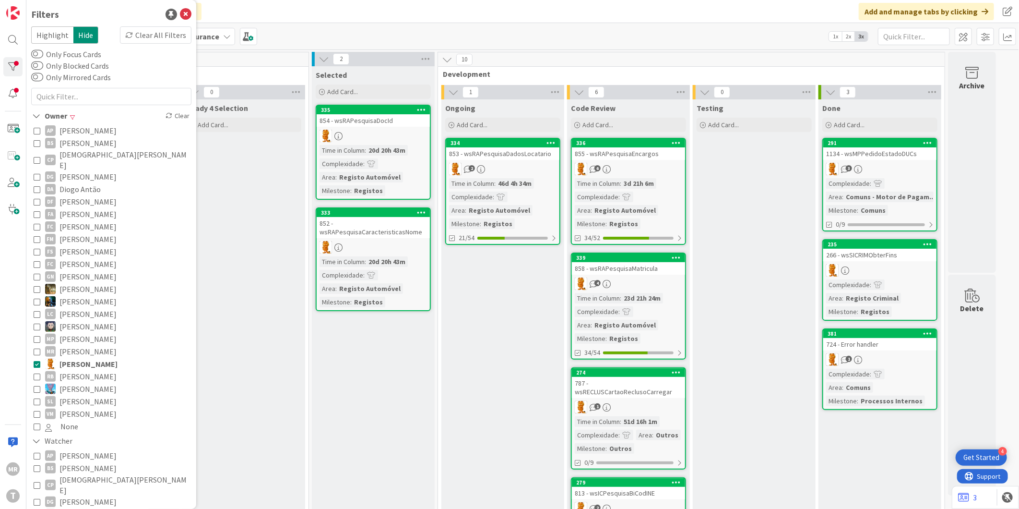
click at [84, 370] on span "[PERSON_NAME]" at bounding box center [87, 376] width 57 height 12
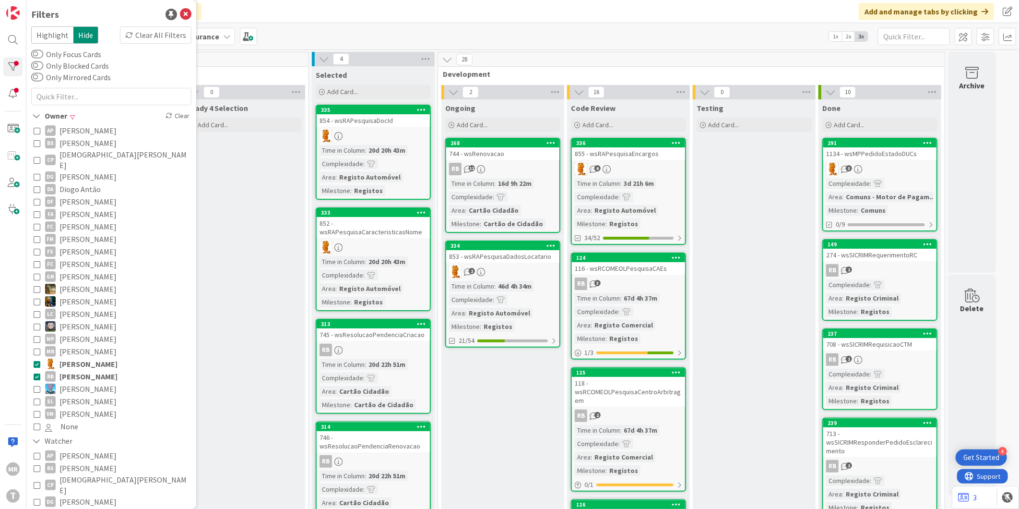
click at [88, 357] on span "[PERSON_NAME]" at bounding box center [88, 363] width 58 height 12
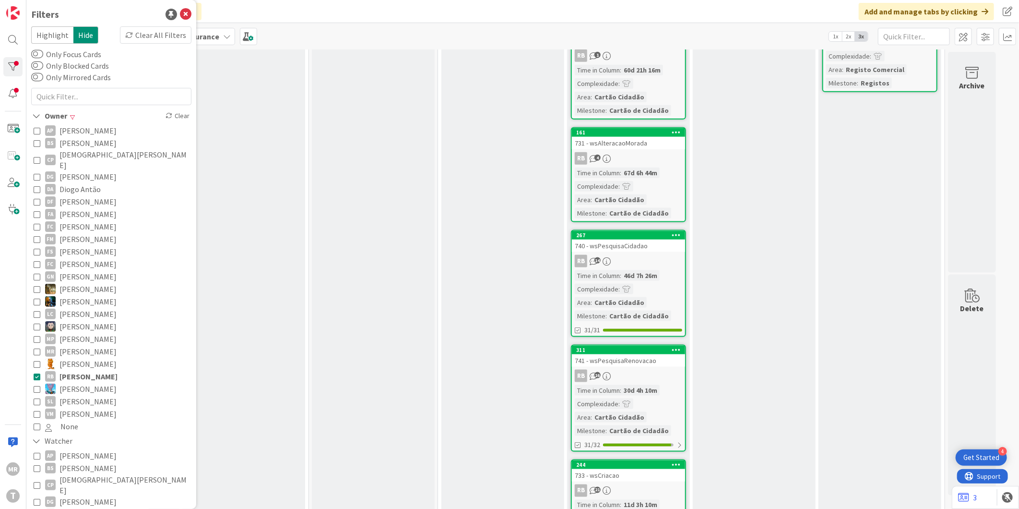
scroll to position [775, 0]
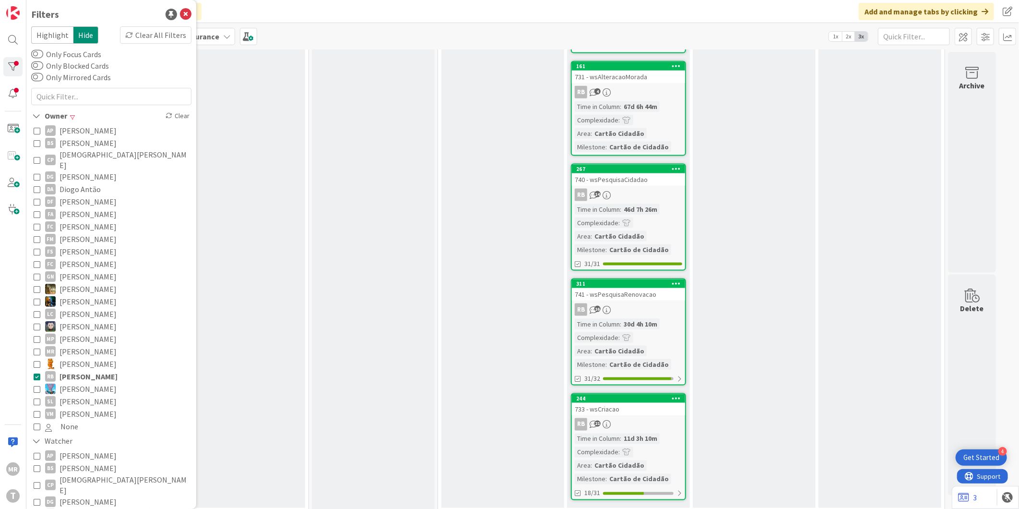
click at [642, 403] on div "733 - wsCriacao" at bounding box center [628, 409] width 113 height 12
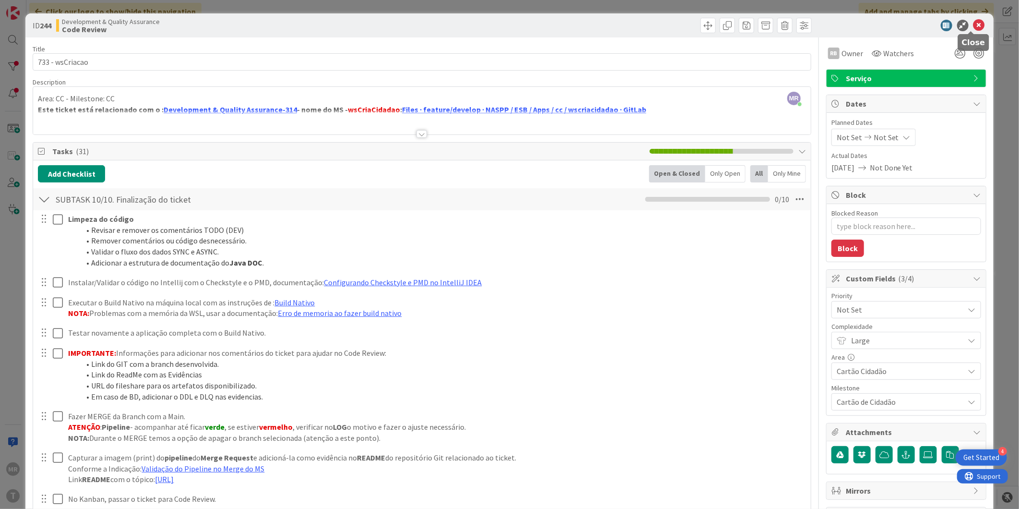
click at [974, 26] on icon at bounding box center [980, 26] width 12 height 12
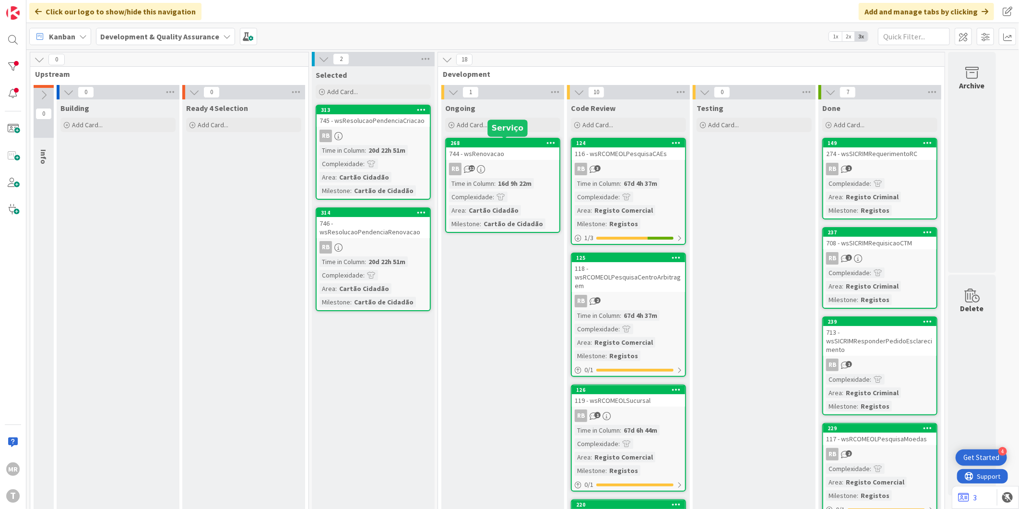
click at [483, 142] on div "268" at bounding box center [505, 143] width 109 height 7
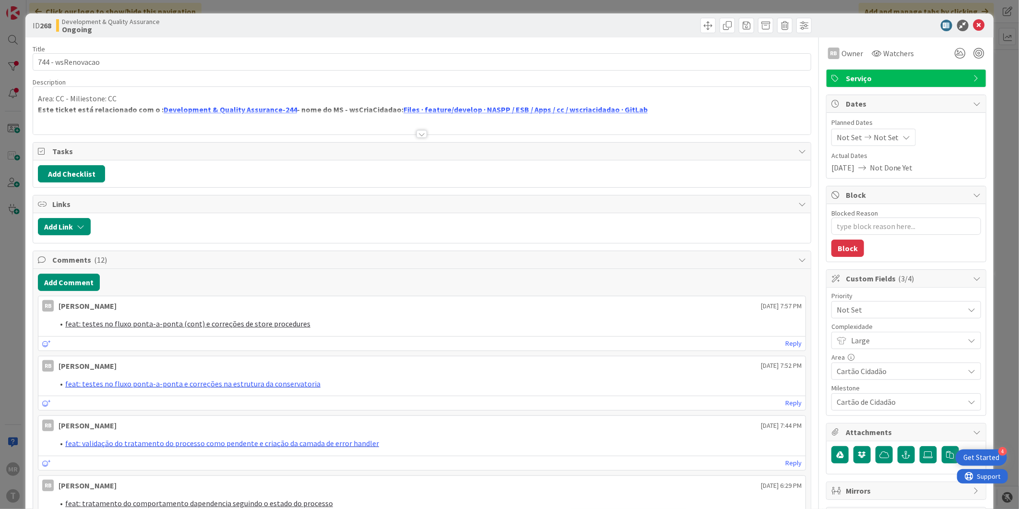
type textarea "x"
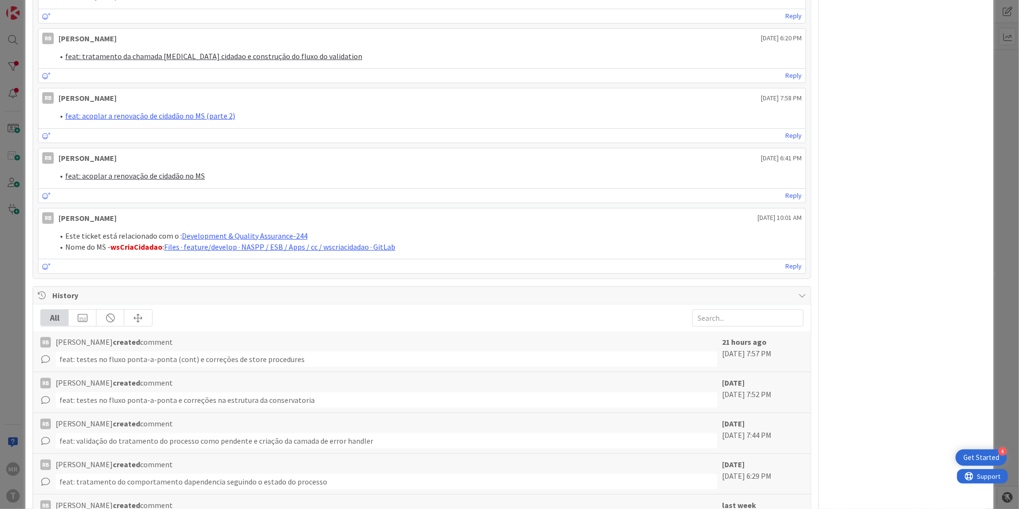
scroll to position [817, 0]
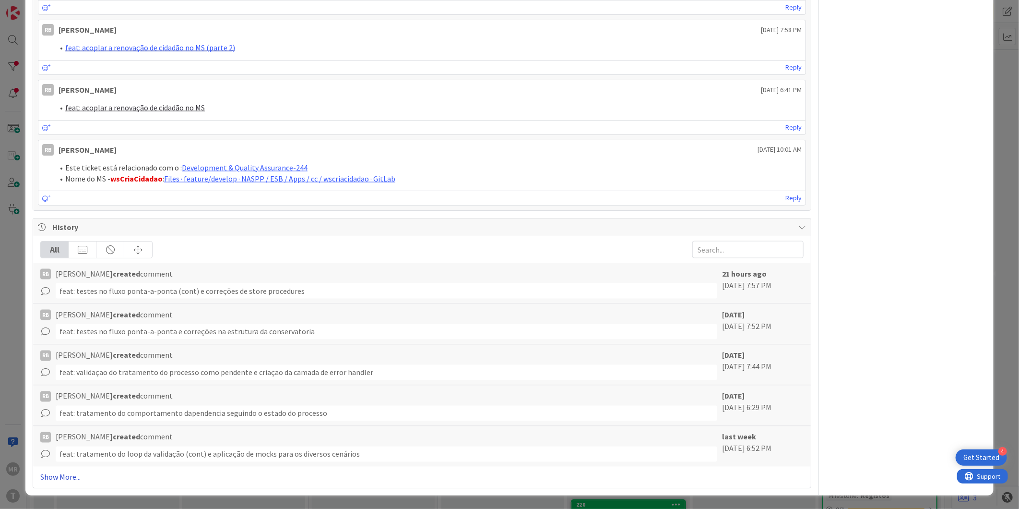
click at [68, 473] on link "Show More..." at bounding box center [421, 477] width 763 height 12
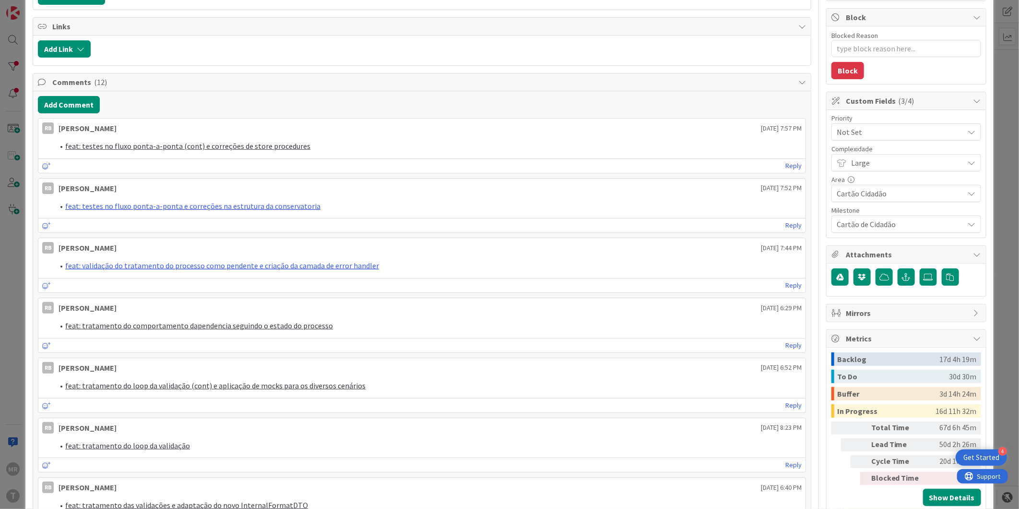
scroll to position [0, 0]
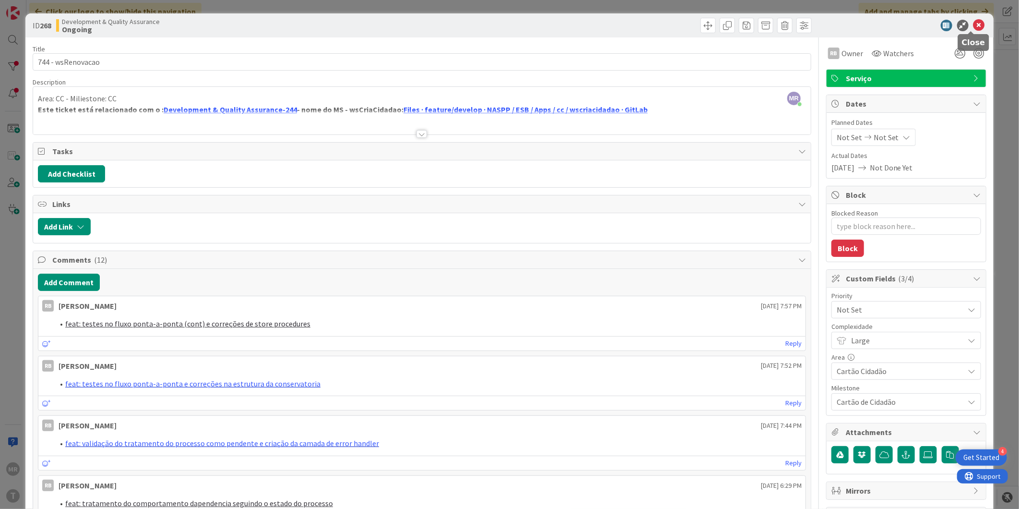
click at [974, 21] on icon at bounding box center [980, 26] width 12 height 12
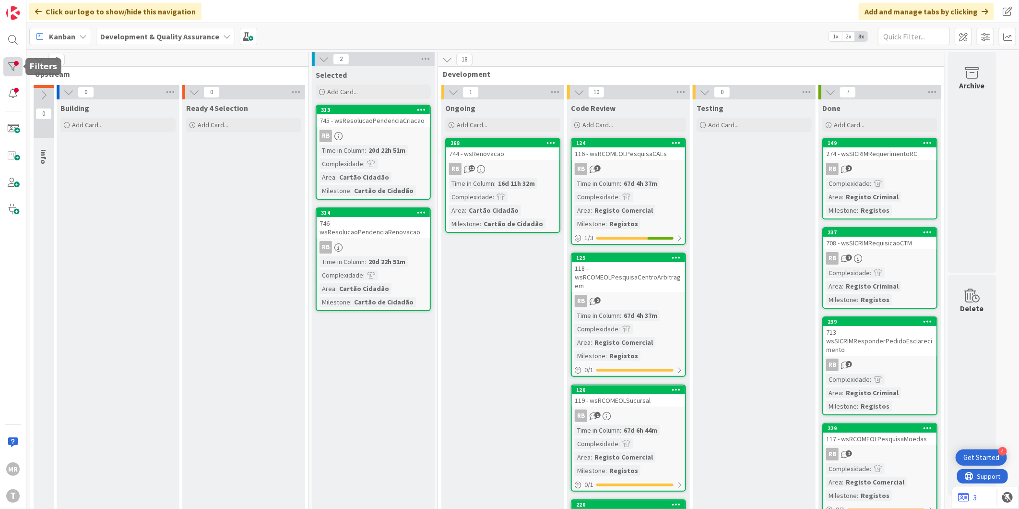
drag, startPoint x: 18, startPoint y: 71, endPoint x: 13, endPoint y: 76, distance: 6.8
click at [18, 71] on div at bounding box center [12, 66] width 19 height 19
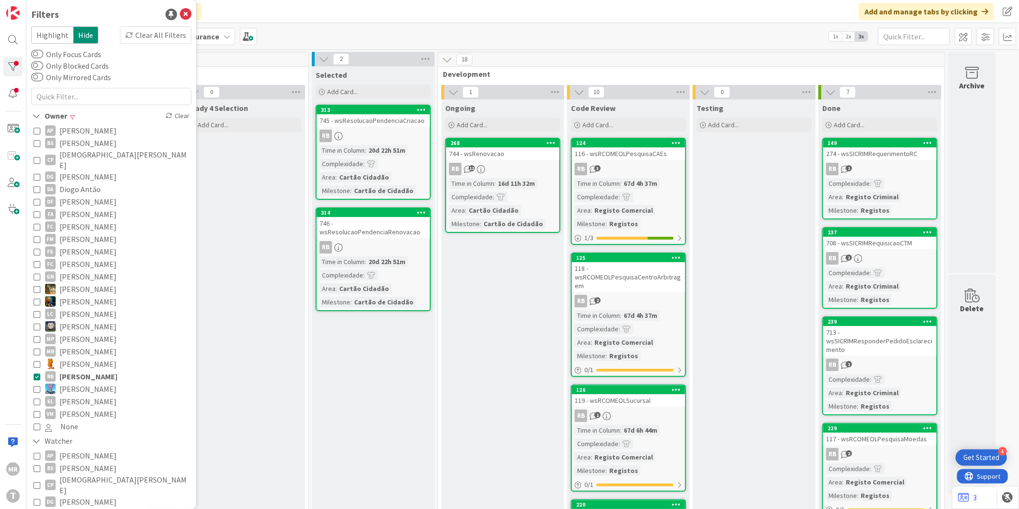
click at [76, 320] on span "[PERSON_NAME]" at bounding box center [87, 326] width 57 height 12
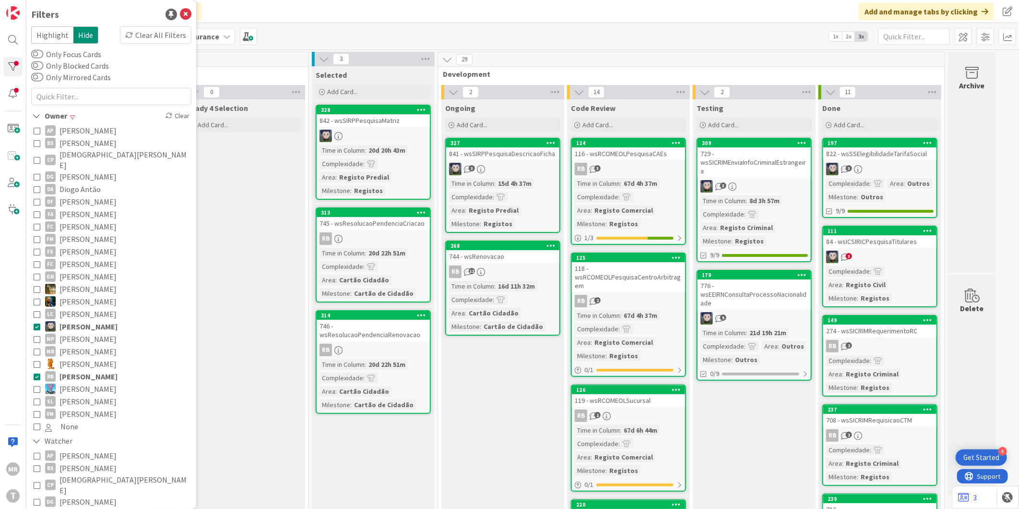
click at [89, 370] on span "[PERSON_NAME]" at bounding box center [88, 376] width 58 height 12
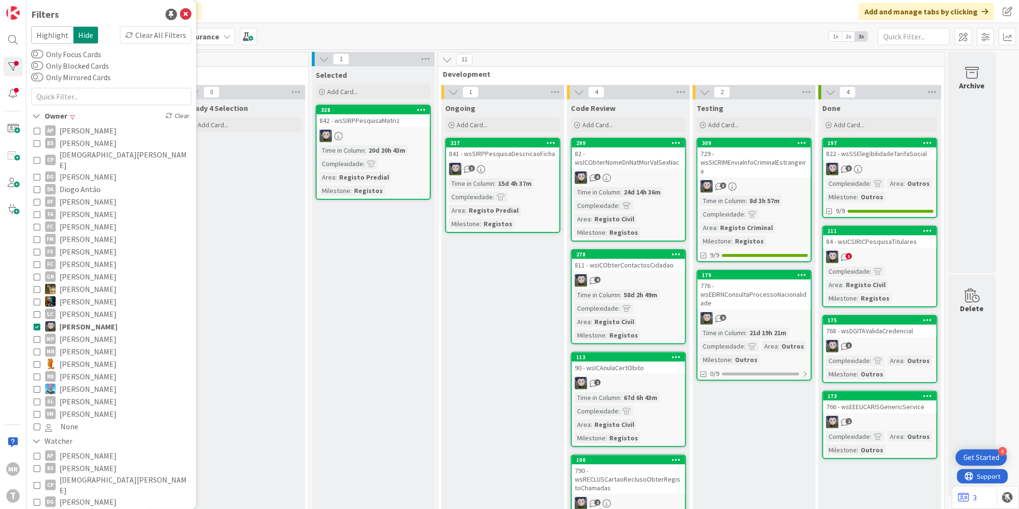
click at [512, 365] on div "Ongoing Add Card... 327 841 - wsSIRPPesquisaDescricaoFicha 3 Time in Column : 1…" at bounding box center [502, 330] width 123 height 462
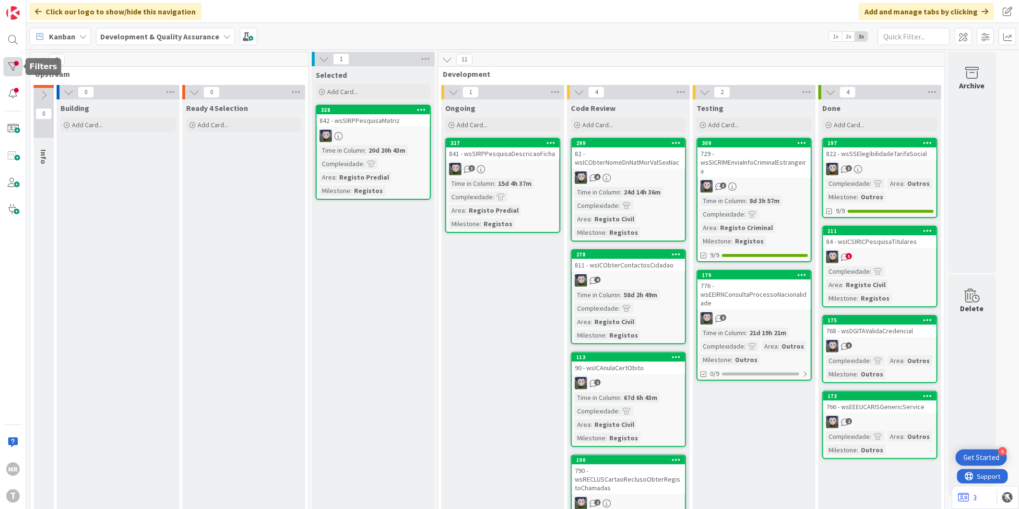
click at [17, 67] on div at bounding box center [12, 66] width 19 height 19
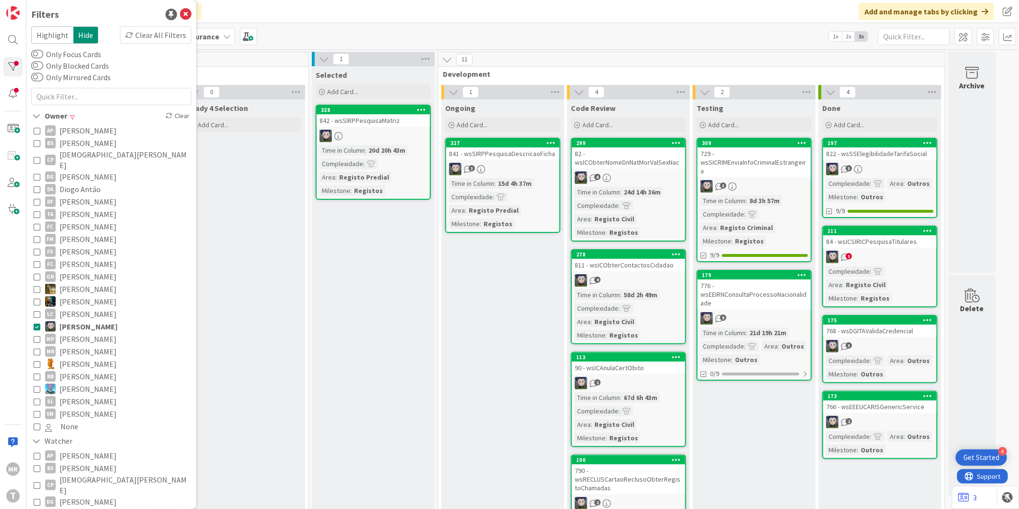
click at [101, 320] on span "[PERSON_NAME]" at bounding box center [88, 326] width 58 height 12
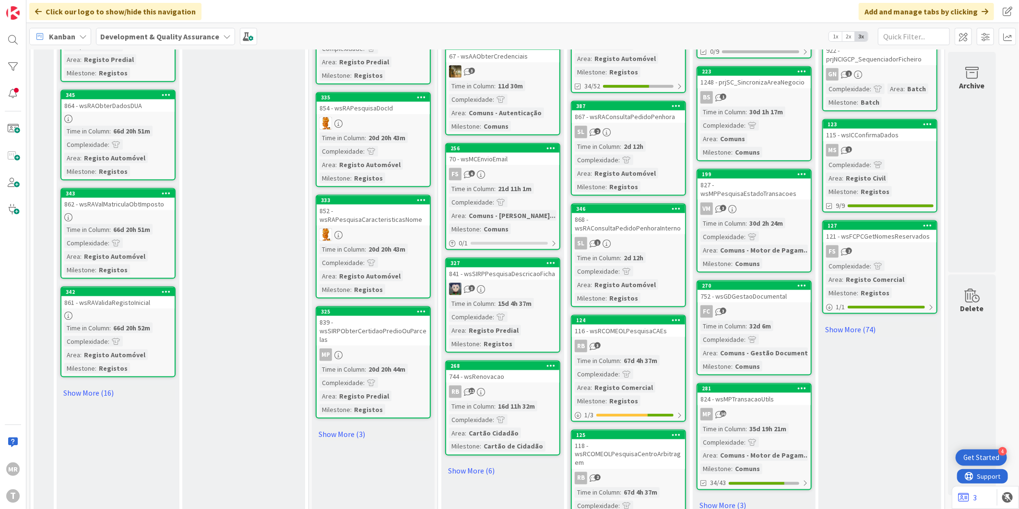
scroll to position [824, 0]
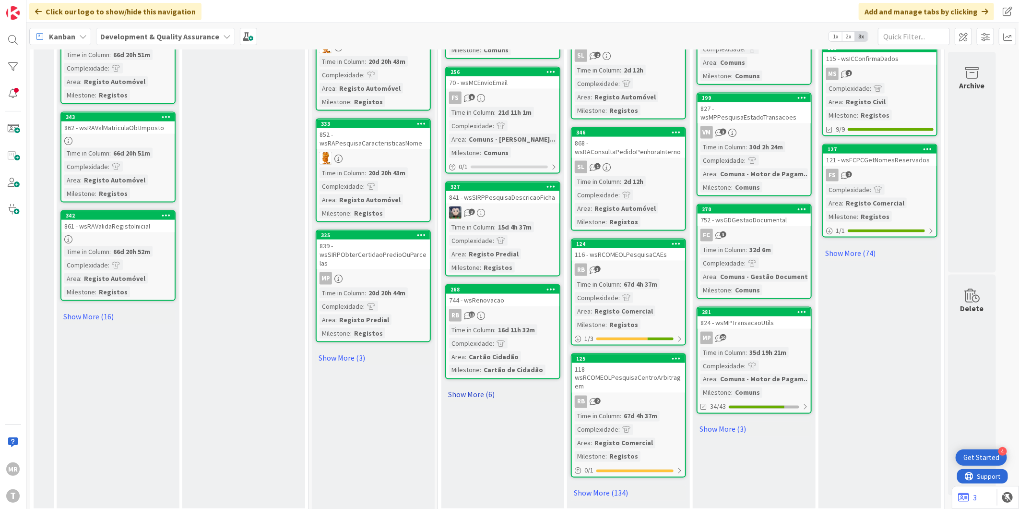
click at [477, 391] on link "Show More (6)" at bounding box center [502, 394] width 115 height 15
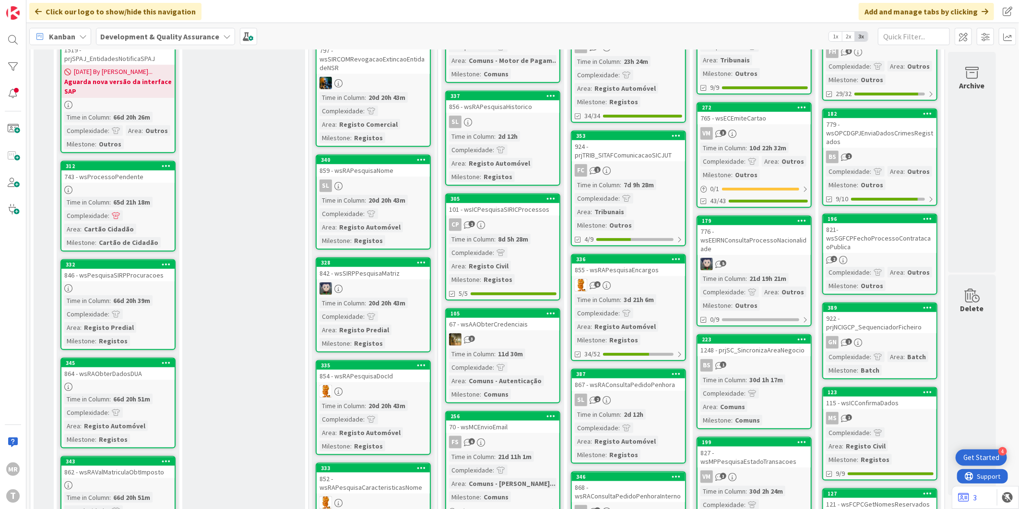
scroll to position [693, 0]
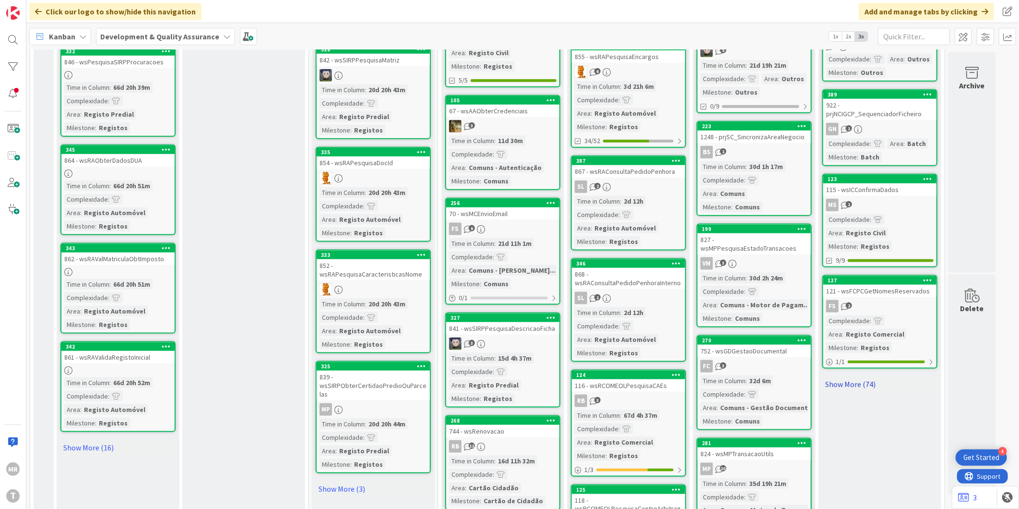
click at [841, 376] on link "Show More (74)" at bounding box center [879, 383] width 115 height 15
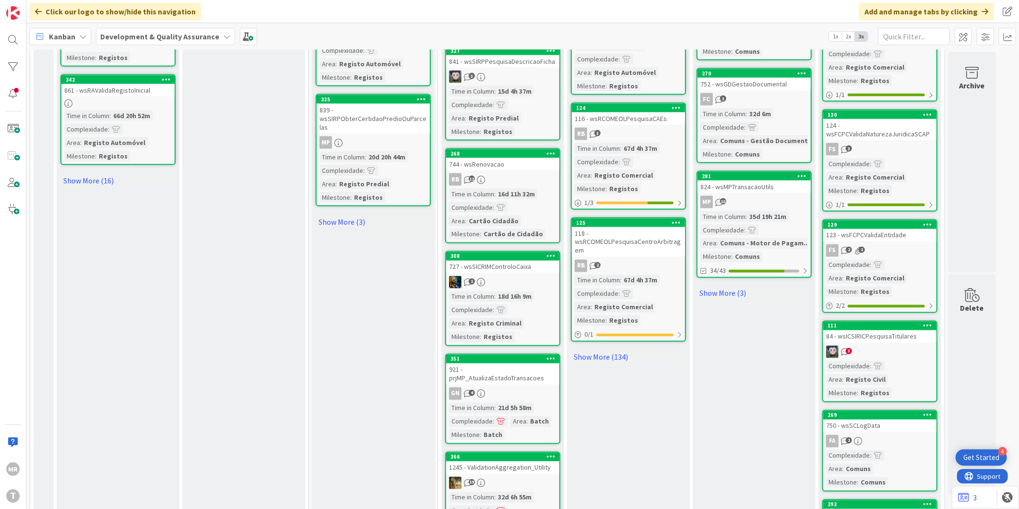
scroll to position [1226, 0]
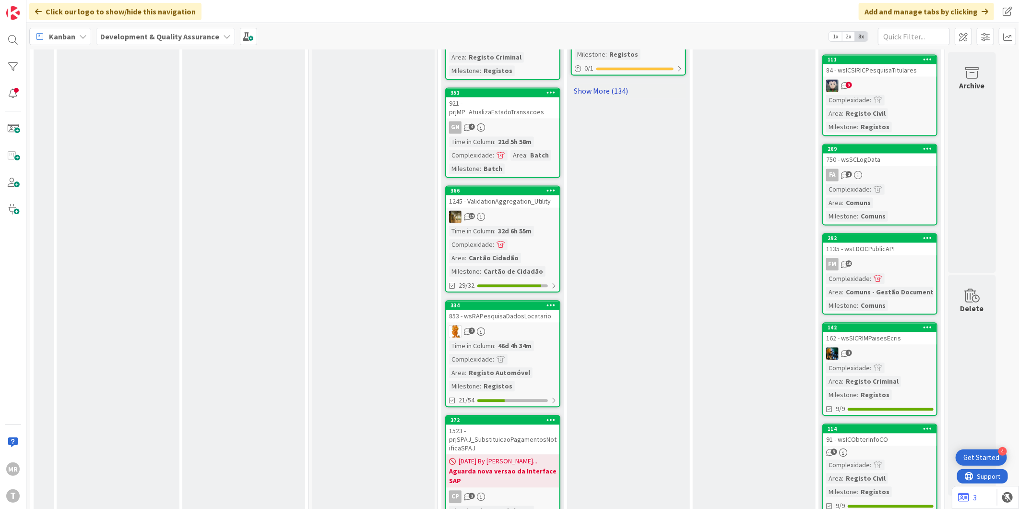
click at [611, 83] on link "Show More (134)" at bounding box center [628, 90] width 115 height 15
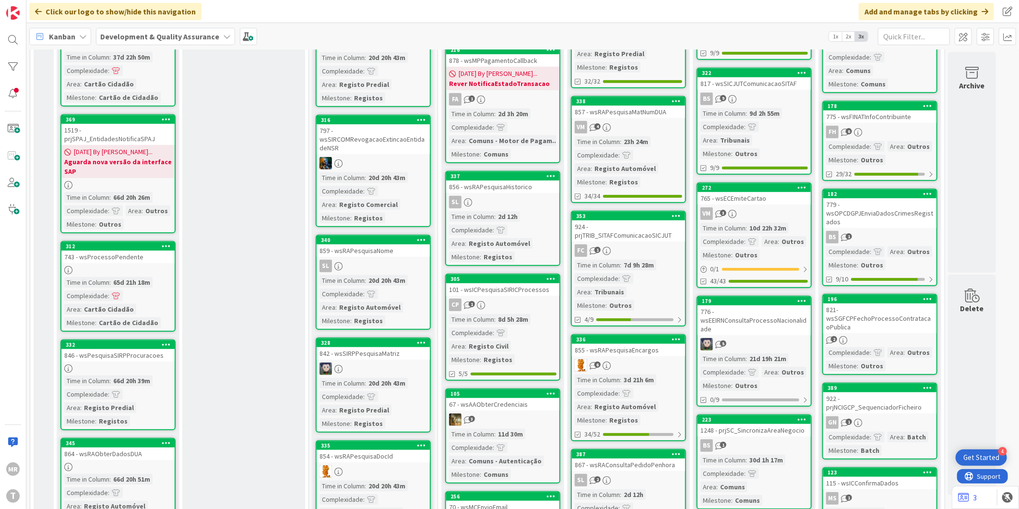
scroll to position [426, 0]
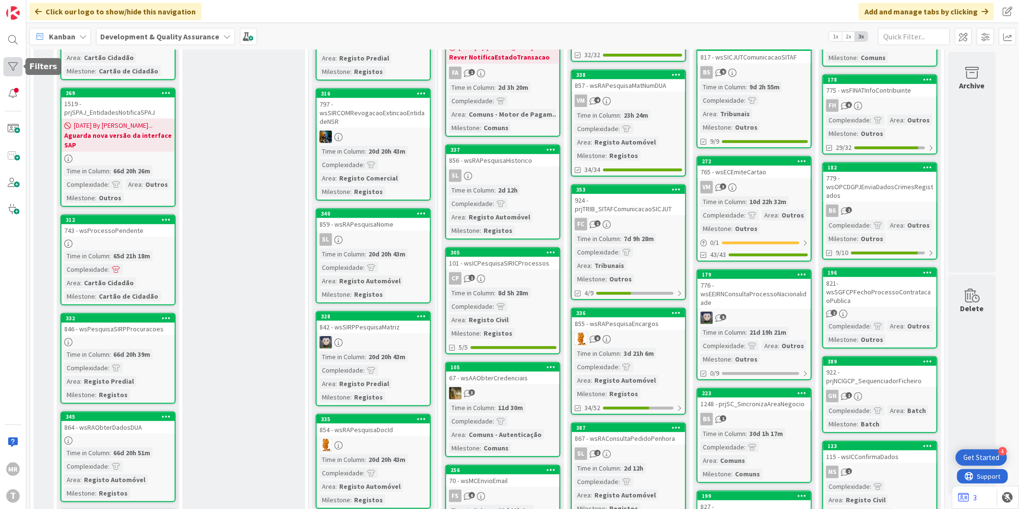
click at [11, 59] on div at bounding box center [12, 66] width 19 height 19
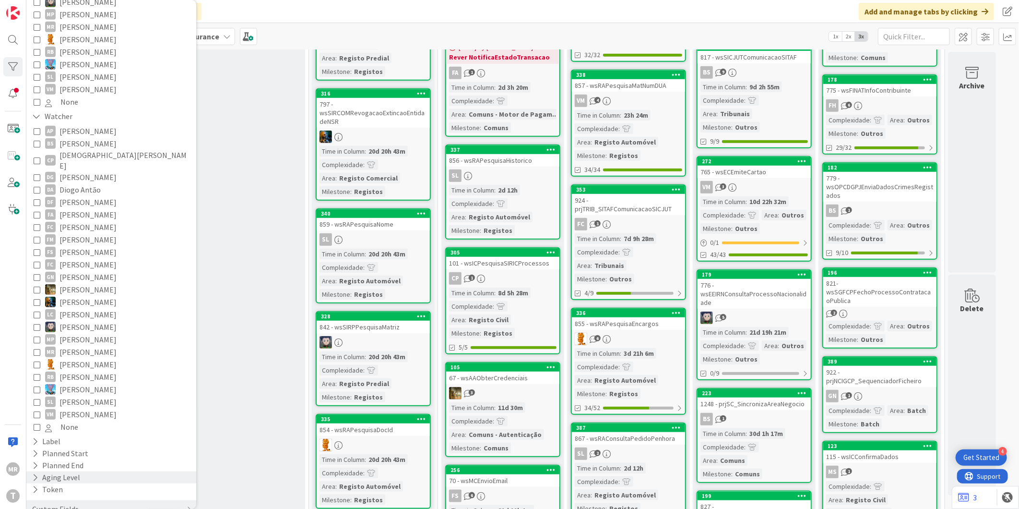
scroll to position [328, 0]
click at [58, 499] on div "Custom Fields" at bounding box center [55, 505] width 48 height 12
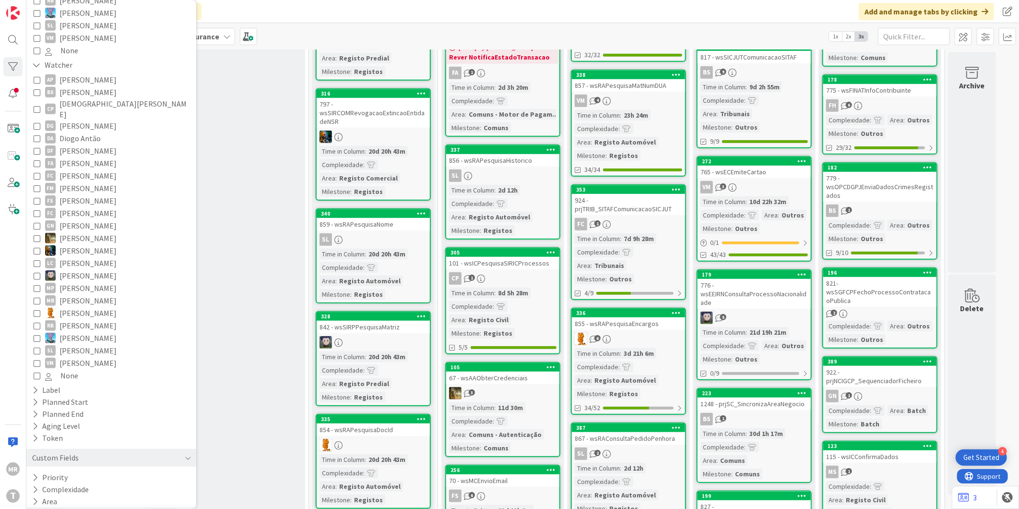
click at [53, 507] on button "Milestone" at bounding box center [53, 513] width 45 height 12
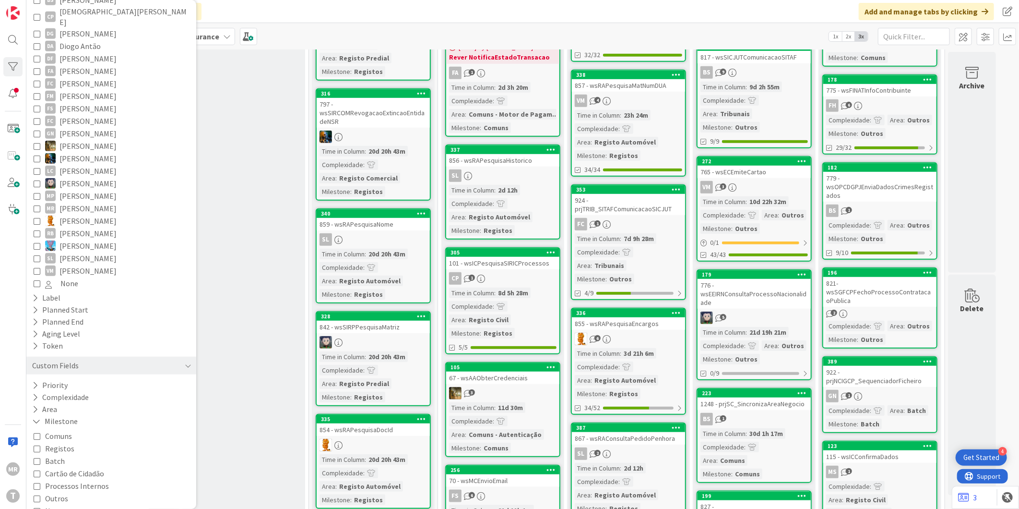
click at [58, 429] on span "Comuns" at bounding box center [58, 435] width 27 height 12
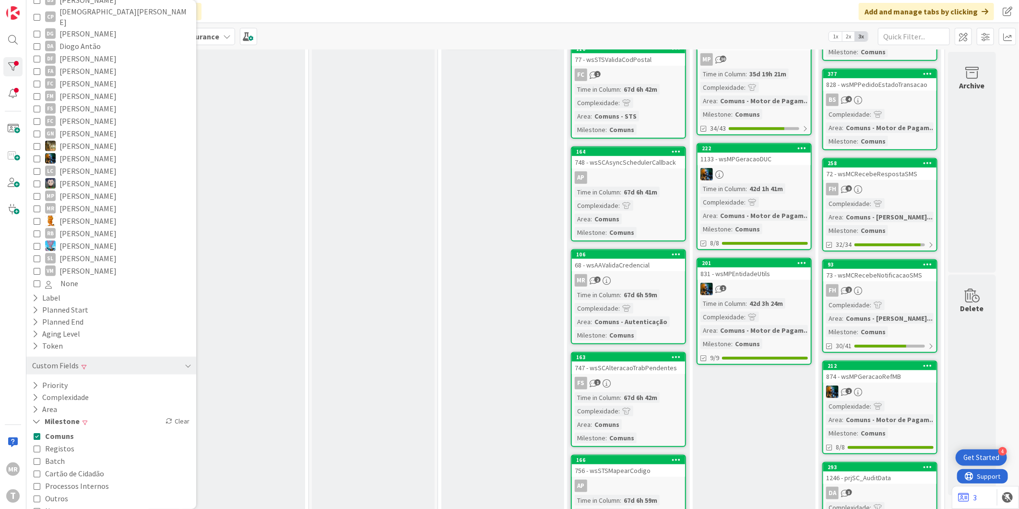
click at [271, 415] on div "Ready 4 Selection Add Card..." at bounding box center [243, 452] width 123 height 1559
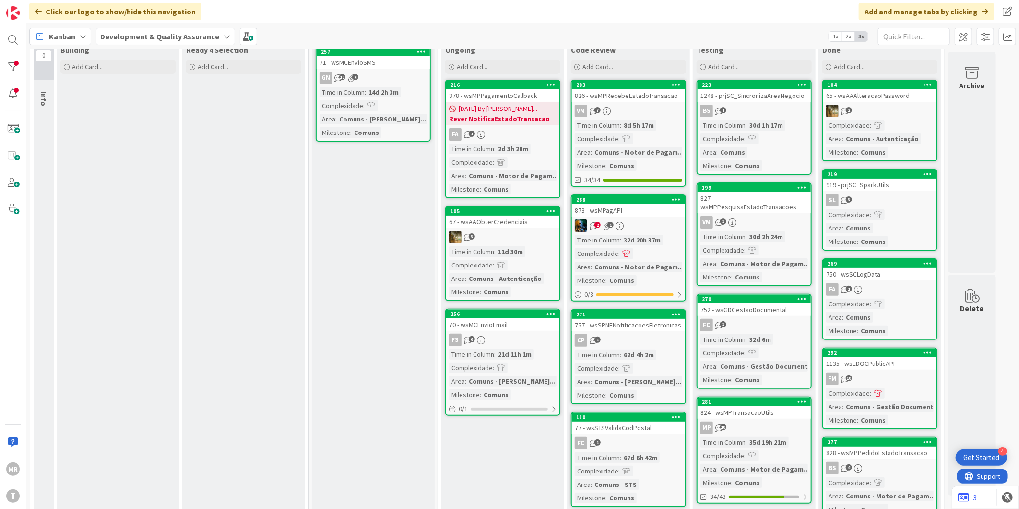
scroll to position [0, 0]
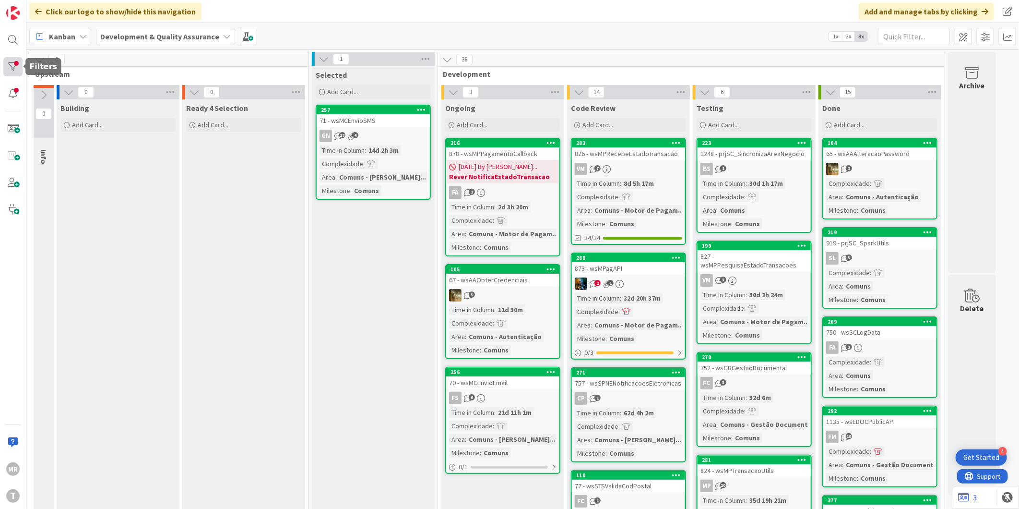
click at [18, 63] on div at bounding box center [12, 66] width 19 height 19
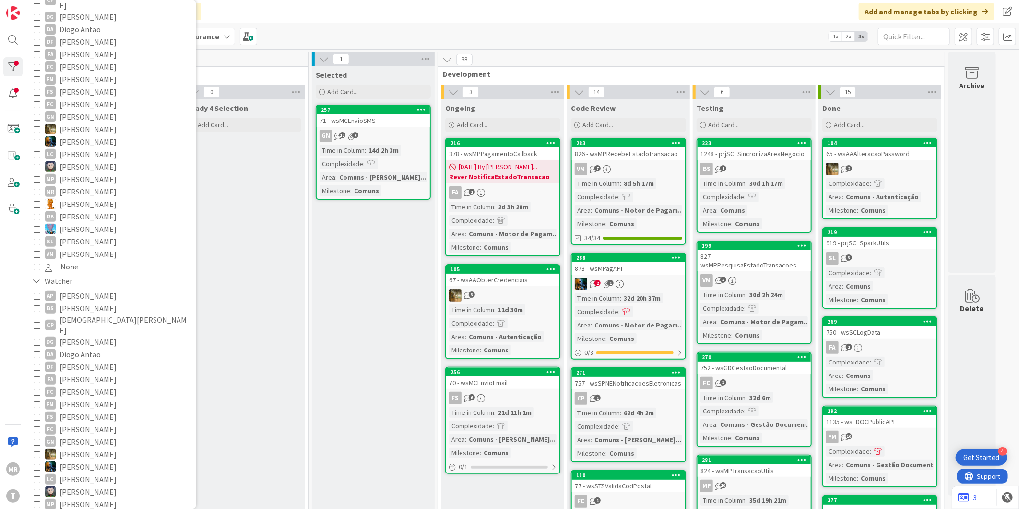
scroll to position [376, 0]
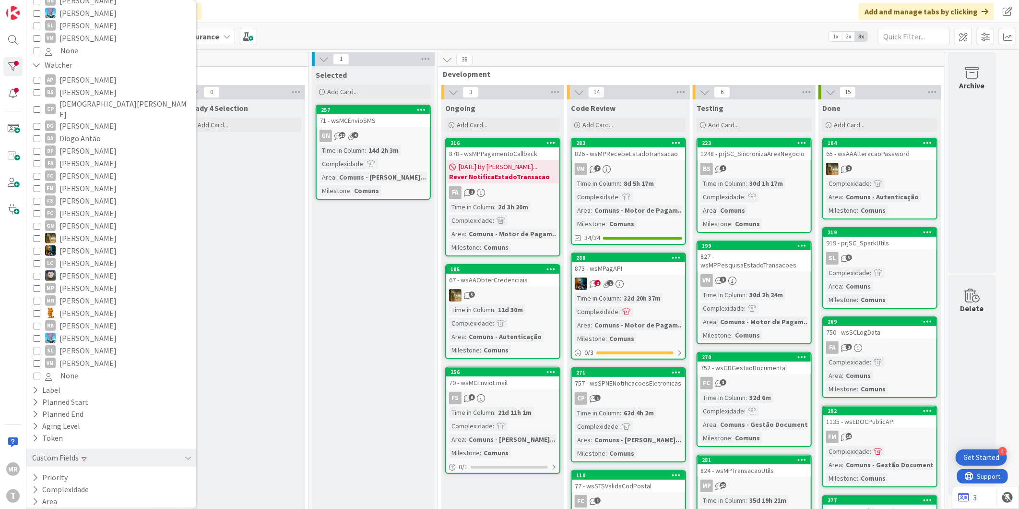
click at [70, 507] on button "Milestone" at bounding box center [54, 513] width 47 height 12
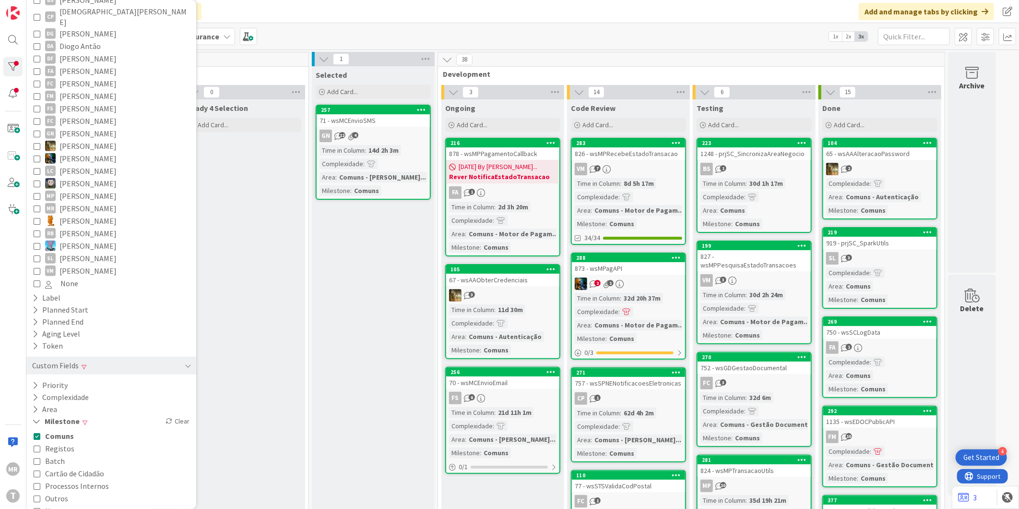
click at [64, 442] on span "Registos" at bounding box center [59, 448] width 29 height 12
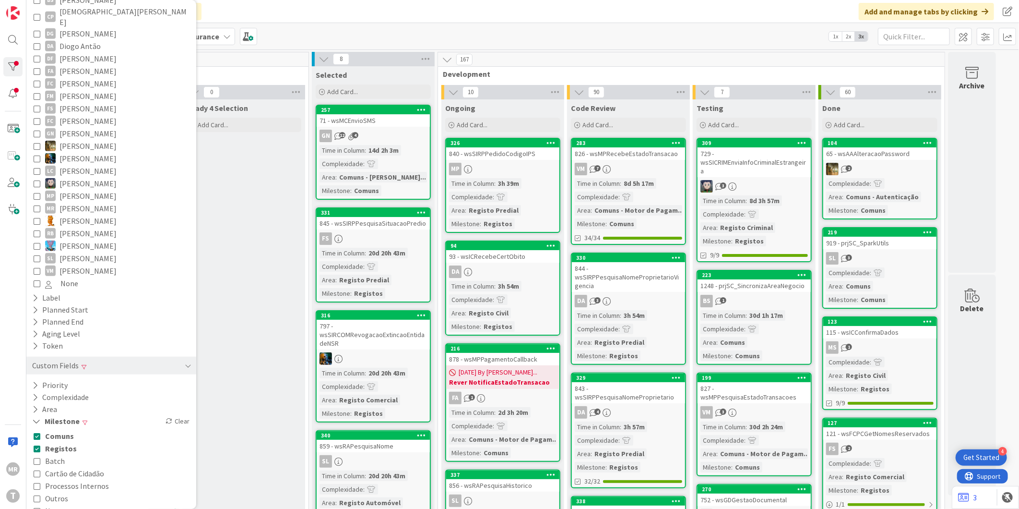
click at [63, 429] on span "Comuns" at bounding box center [59, 435] width 29 height 12
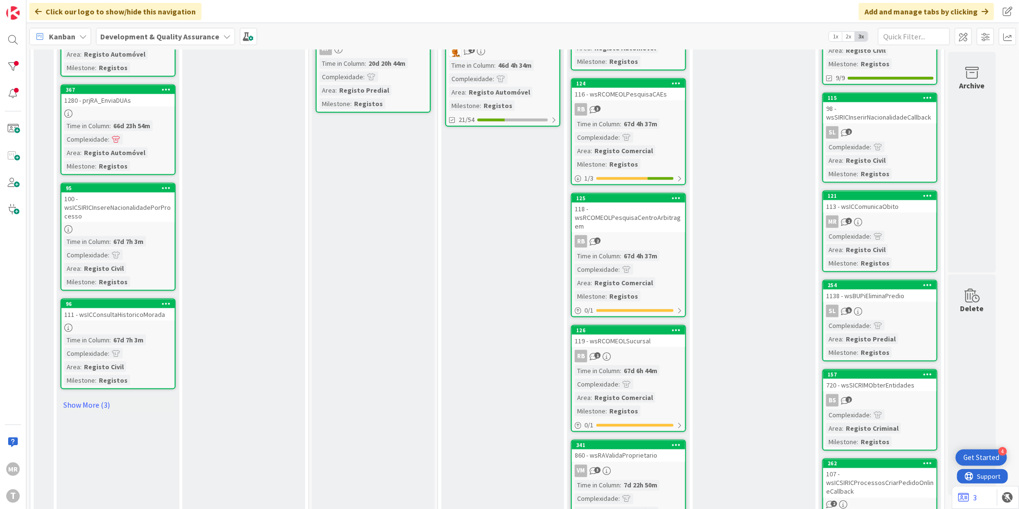
scroll to position [1066, 0]
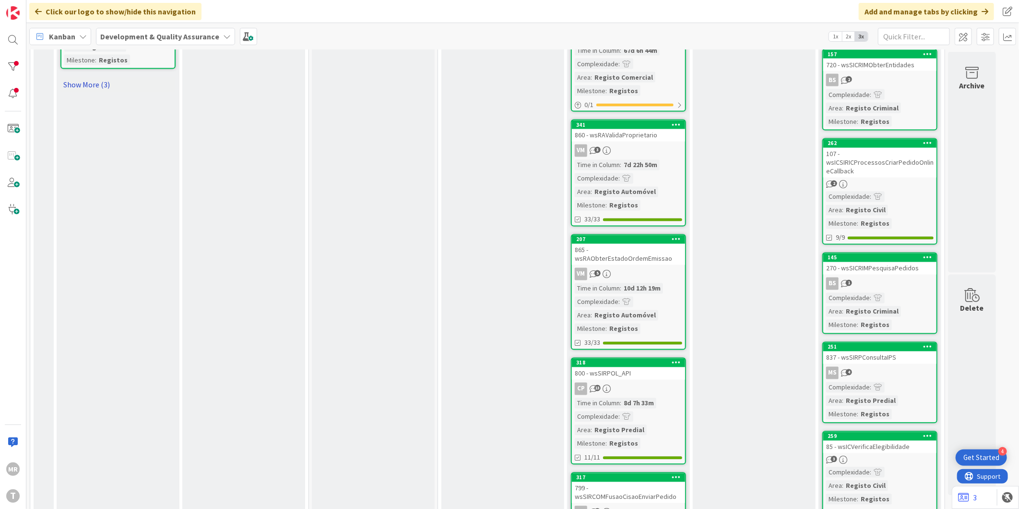
click at [89, 77] on link "Show More (3)" at bounding box center [117, 84] width 115 height 15
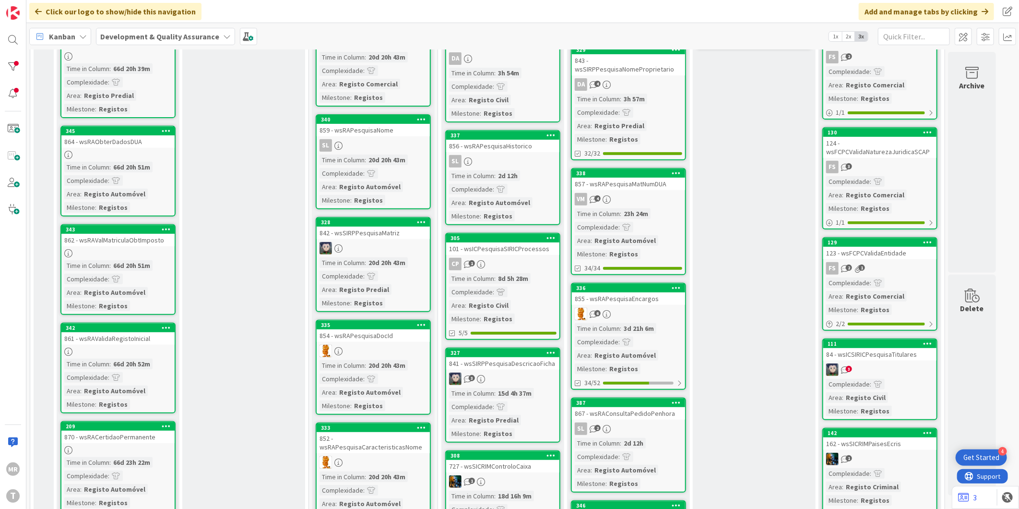
scroll to position [0, 0]
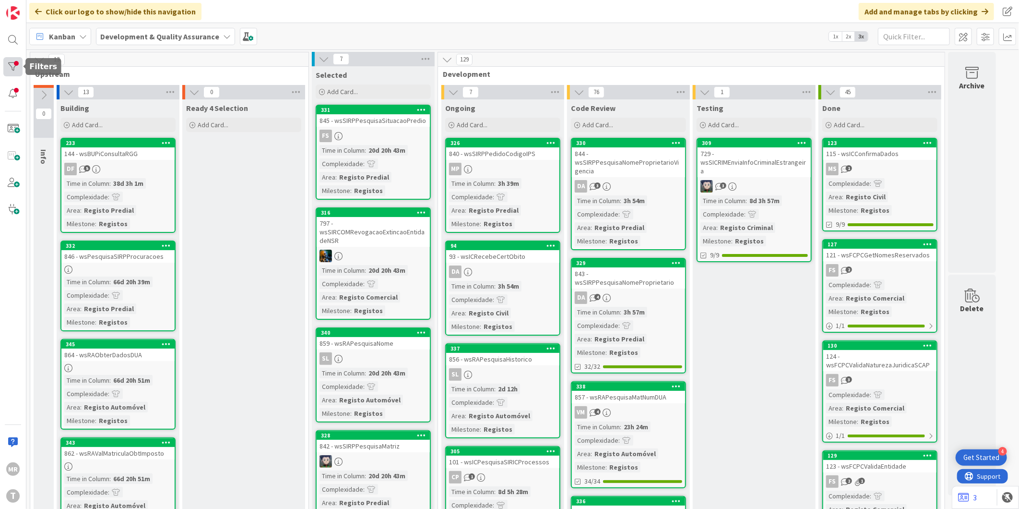
click at [15, 68] on div at bounding box center [12, 66] width 19 height 19
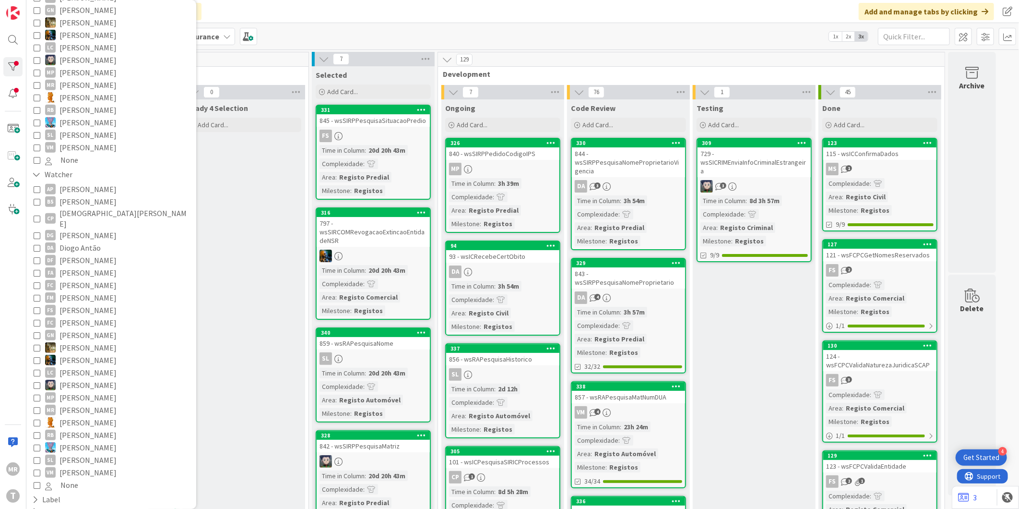
scroll to position [376, 0]
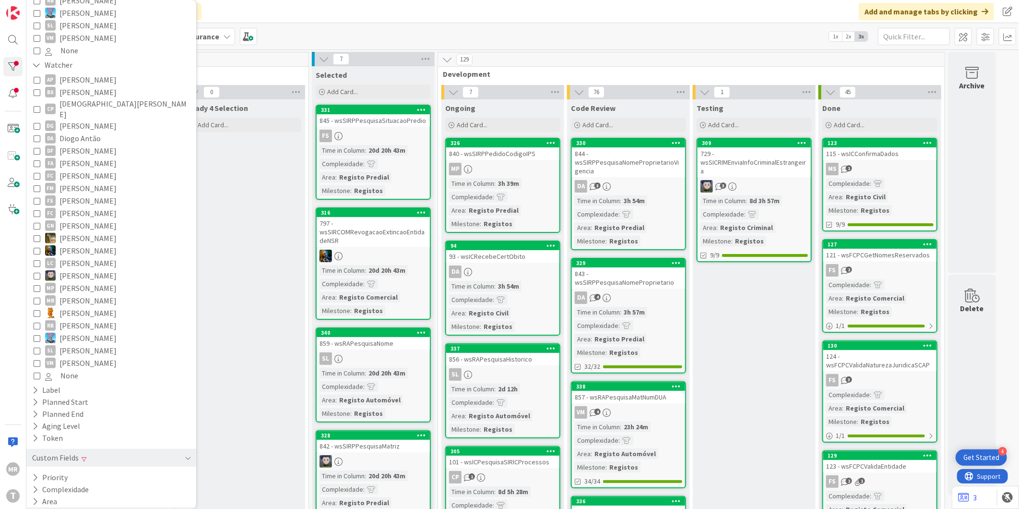
click at [49, 507] on button "Milestone" at bounding box center [54, 513] width 47 height 12
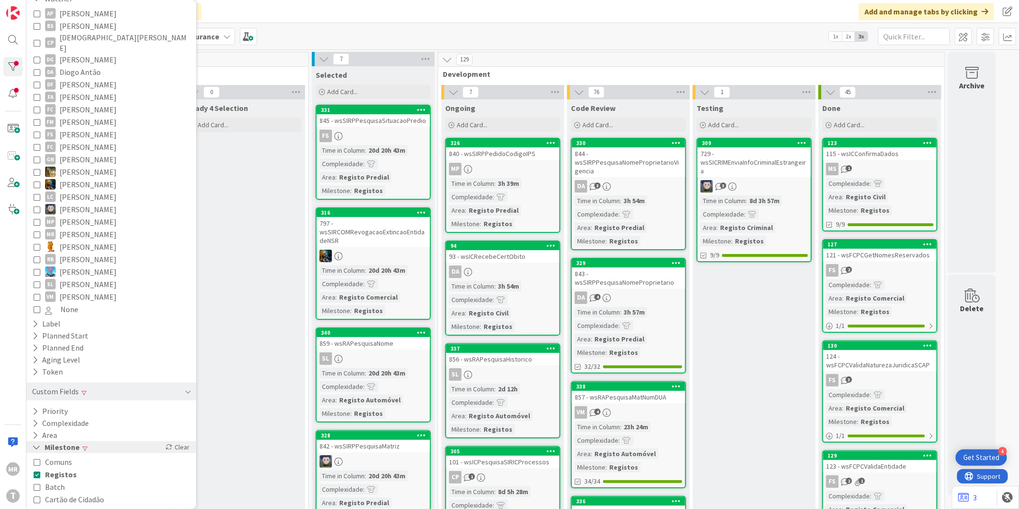
scroll to position [468, 0]
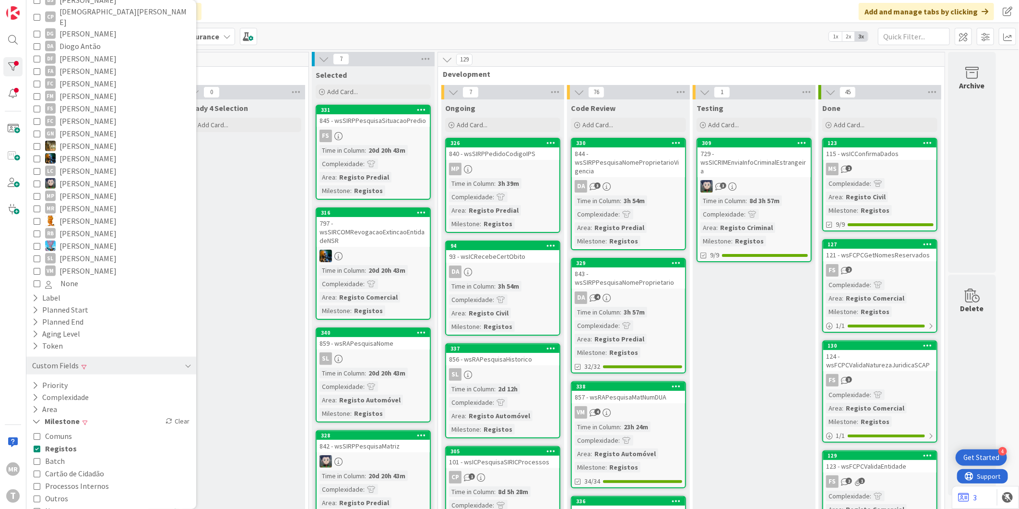
click at [54, 492] on span "Outros" at bounding box center [56, 498] width 23 height 12
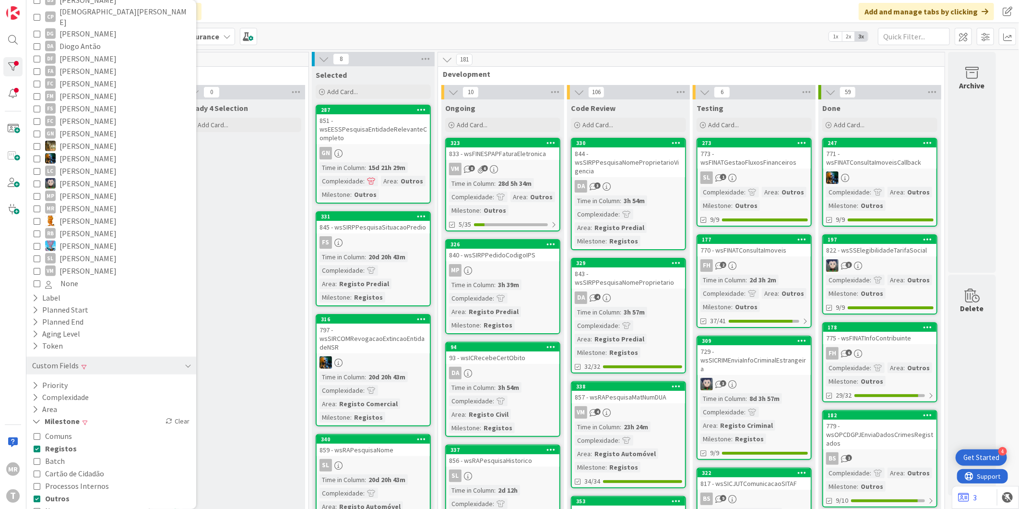
click at [59, 442] on span "Registos" at bounding box center [61, 448] width 32 height 12
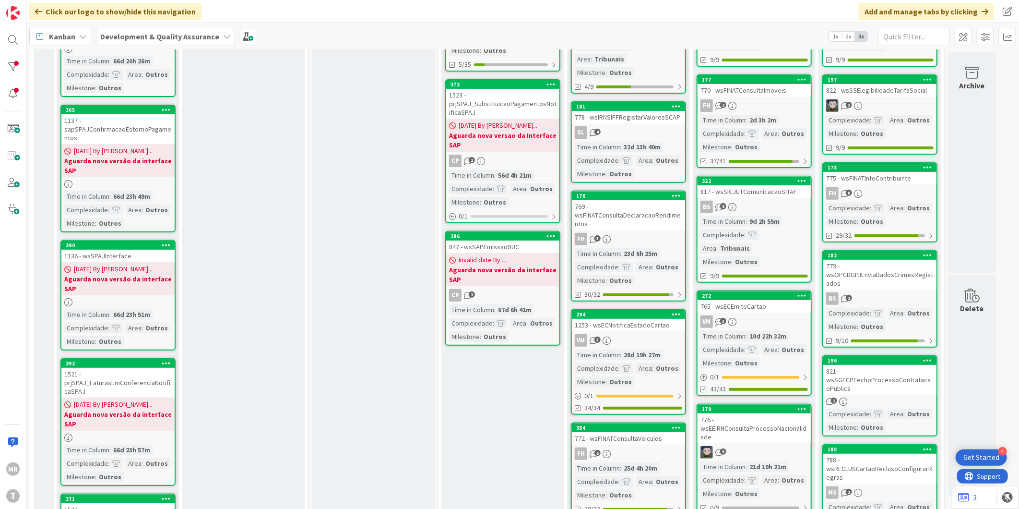
scroll to position [0, 0]
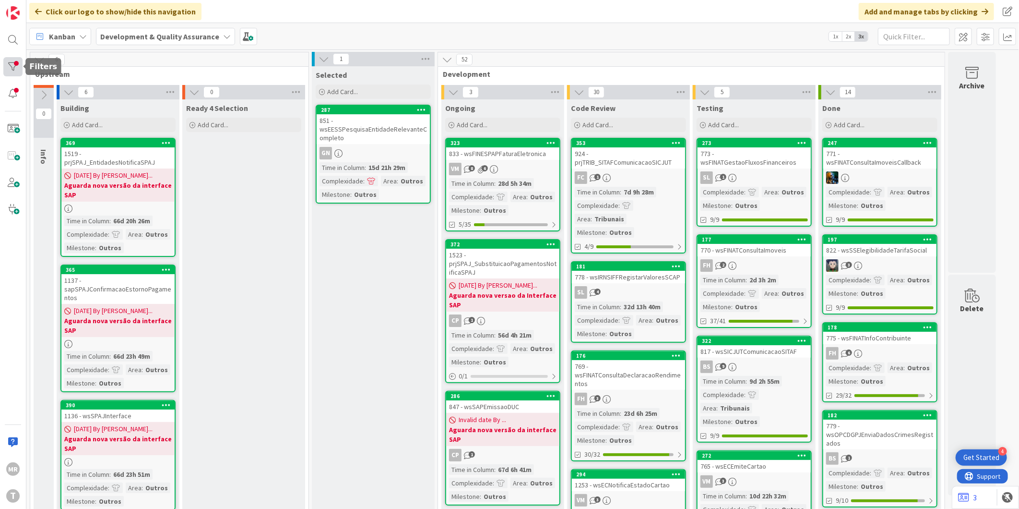
click at [16, 70] on div at bounding box center [12, 66] width 19 height 19
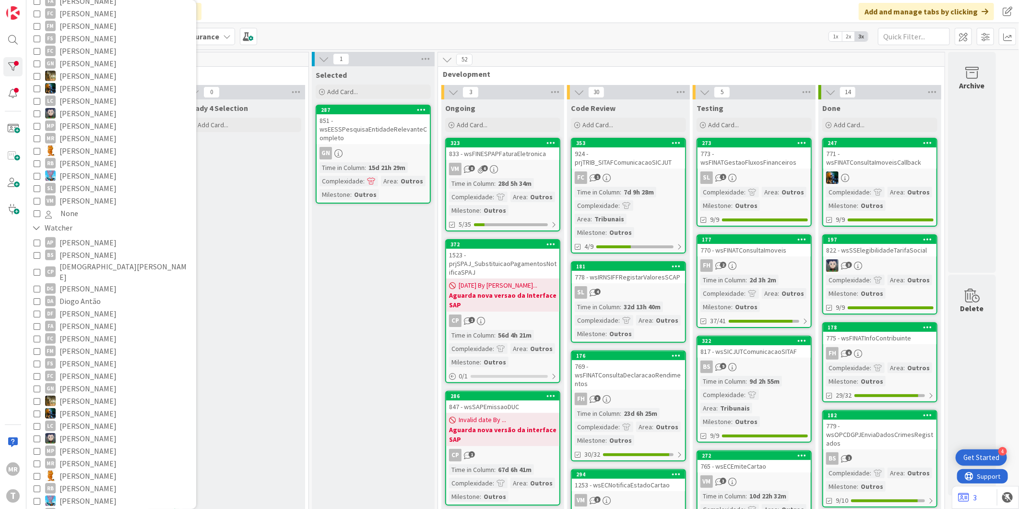
scroll to position [376, 0]
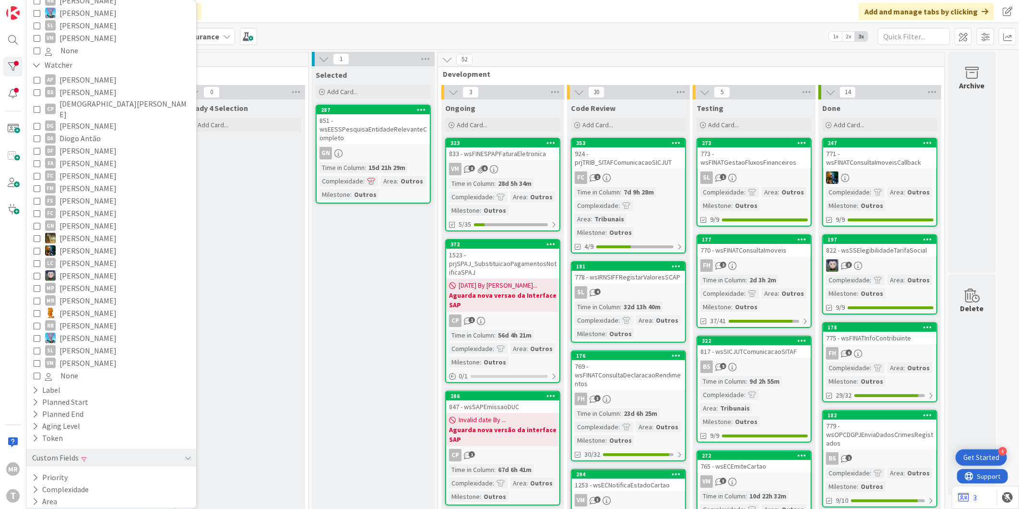
click at [72, 507] on button "Milestone" at bounding box center [54, 513] width 47 height 12
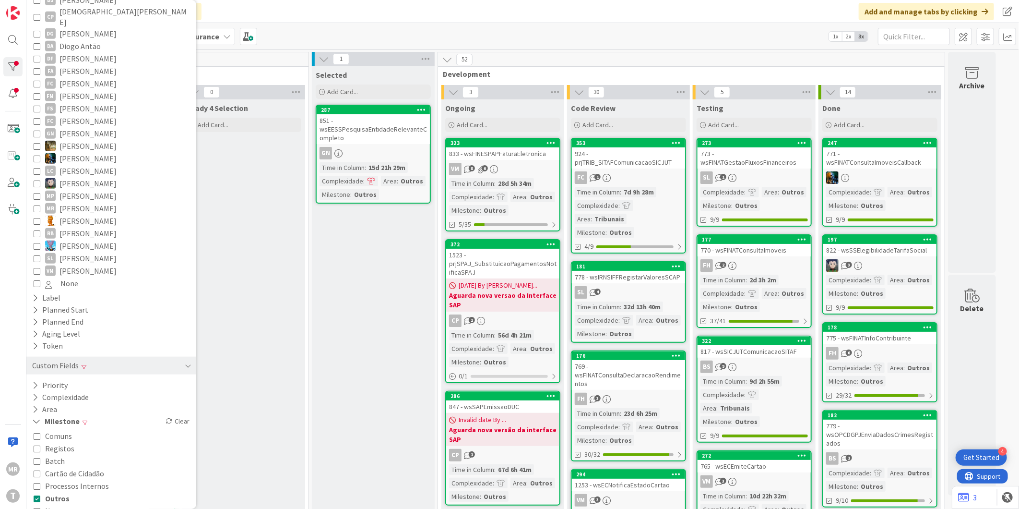
click at [65, 440] on div "Comuns Registos Batch Cartão de Cidadão Processos Internos Outros None" at bounding box center [111, 472] width 155 height 87
click at [48, 454] on span "Batch" at bounding box center [55, 460] width 20 height 12
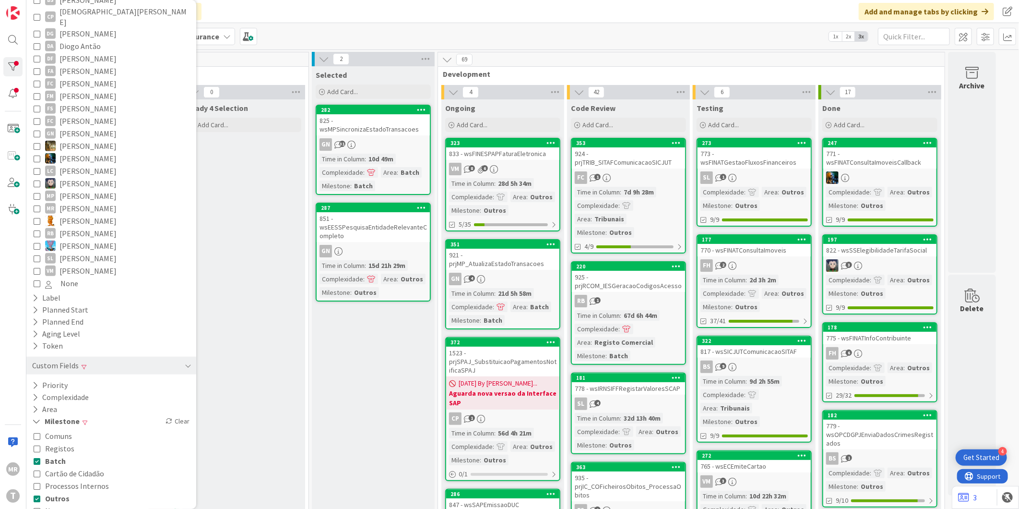
click at [53, 492] on span "Outros" at bounding box center [57, 498] width 24 height 12
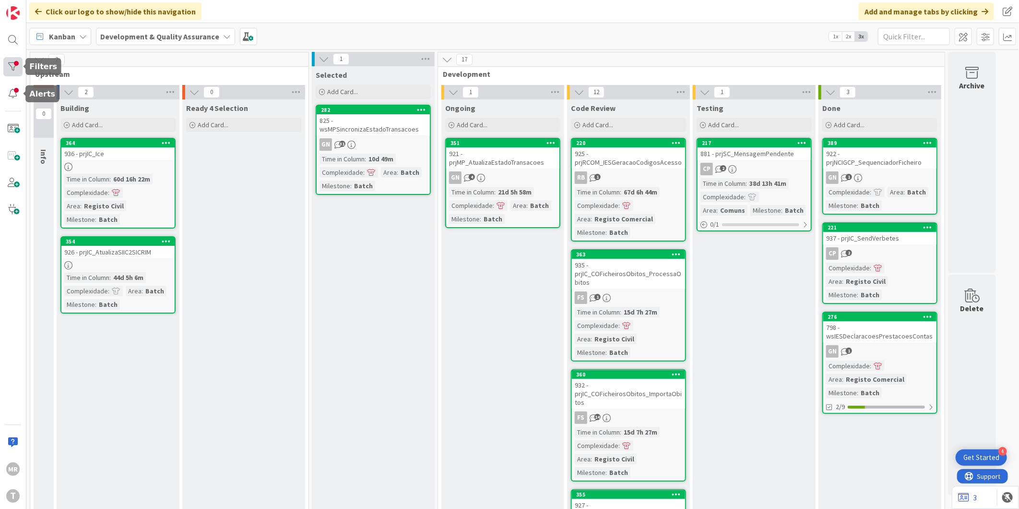
click at [12, 68] on div at bounding box center [12, 66] width 19 height 19
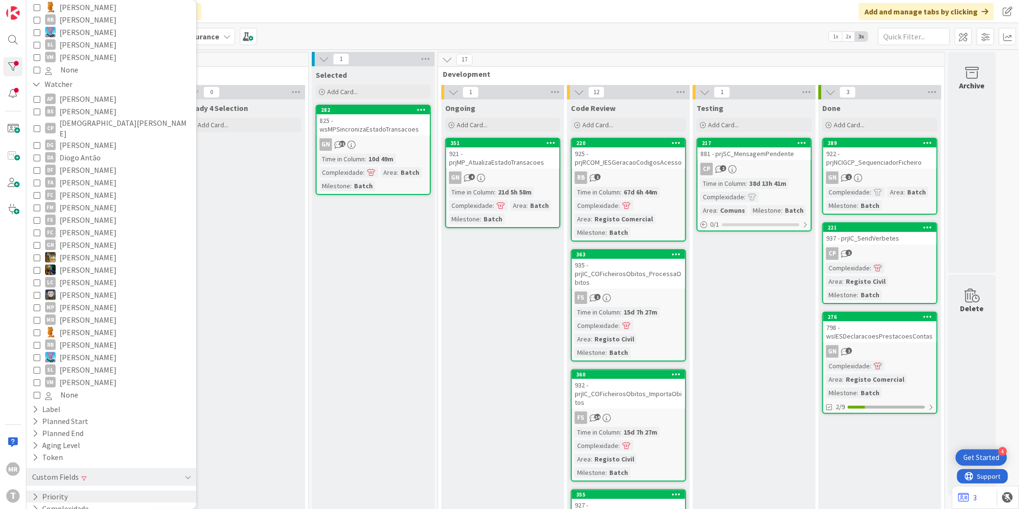
scroll to position [376, 0]
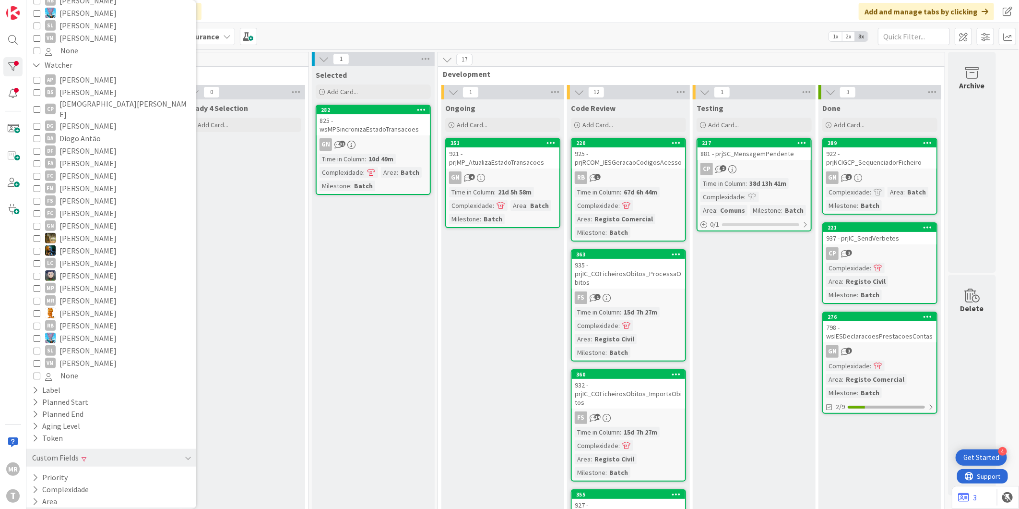
click at [75, 507] on button "Milestone" at bounding box center [54, 513] width 47 height 12
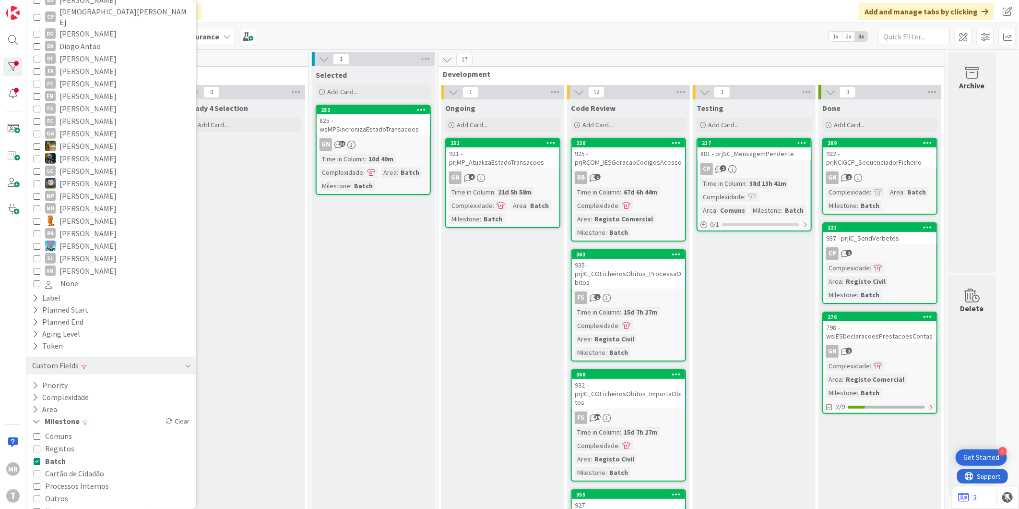
click at [59, 454] on span "Batch" at bounding box center [55, 460] width 21 height 12
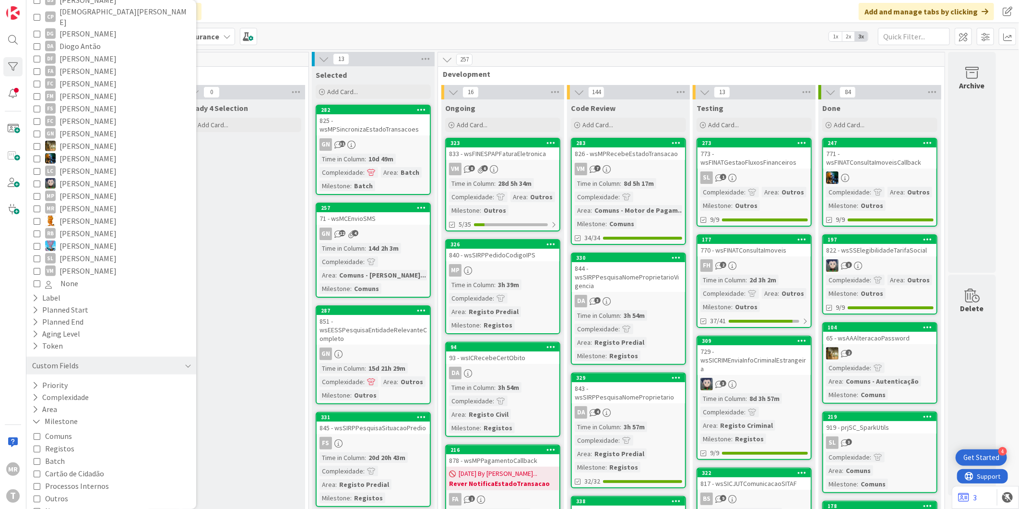
click at [65, 467] on span "Cartão de Cidadão" at bounding box center [74, 473] width 59 height 12
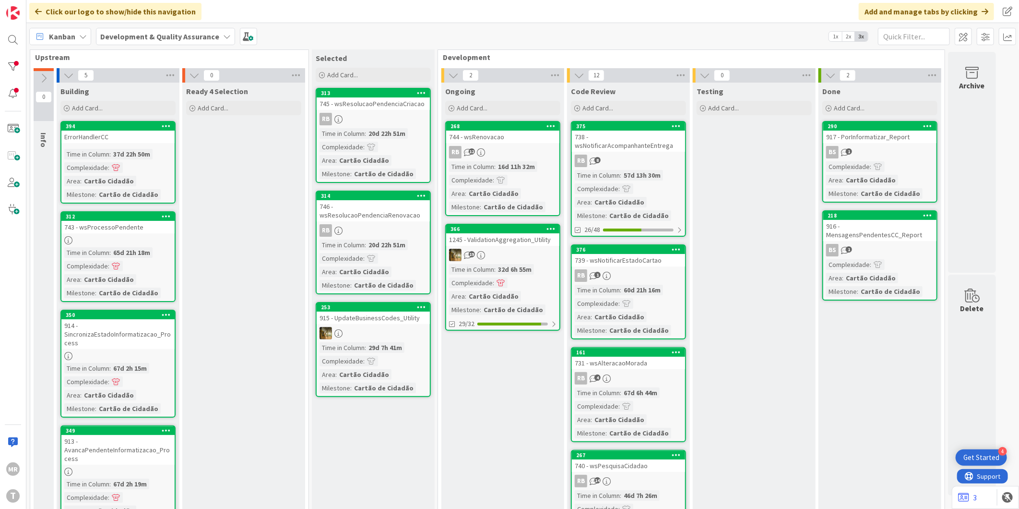
scroll to position [0, 0]
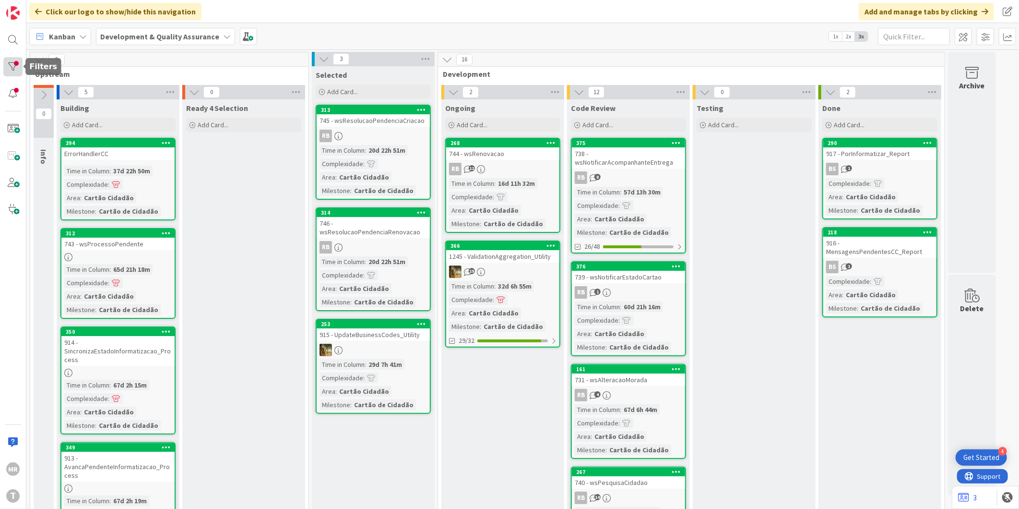
click at [13, 69] on div at bounding box center [12, 66] width 19 height 19
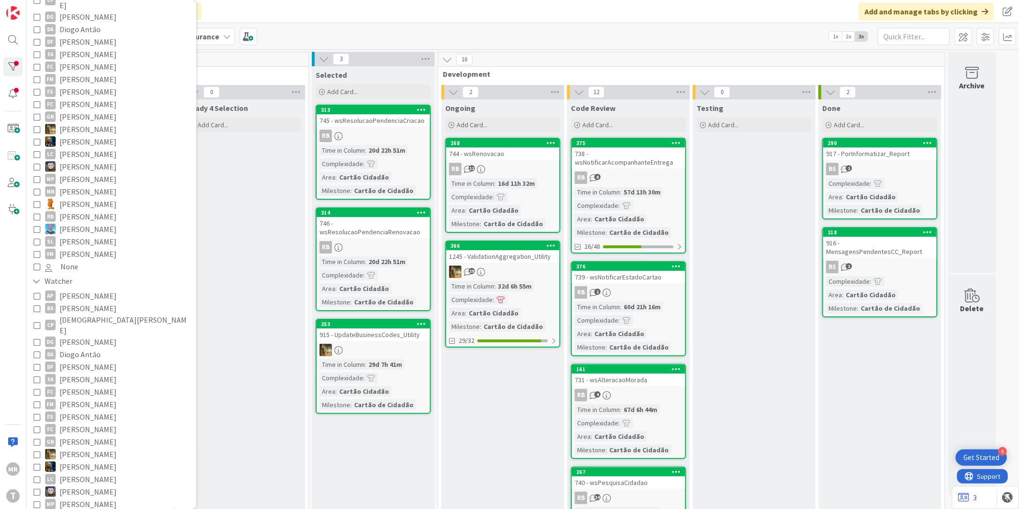
scroll to position [376, 0]
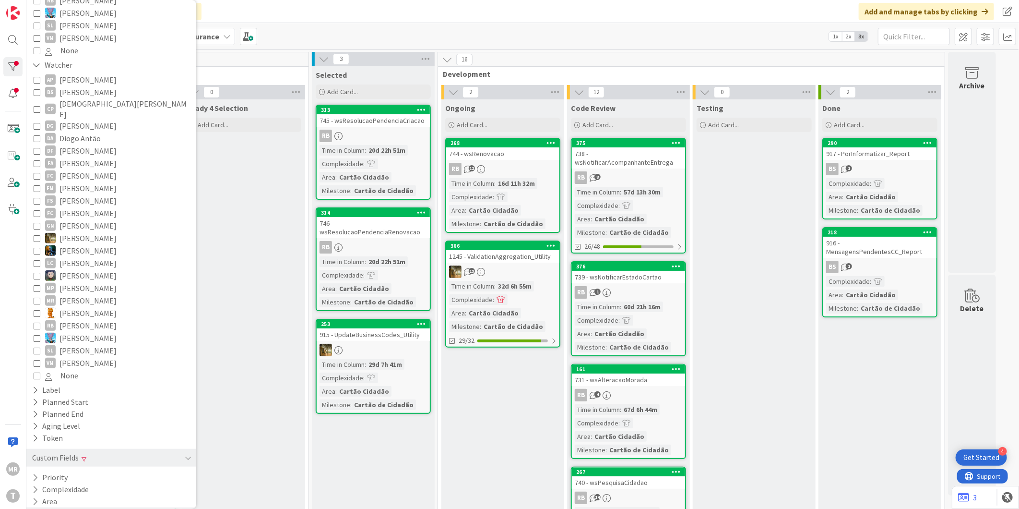
click at [60, 507] on button "Milestone" at bounding box center [54, 513] width 47 height 12
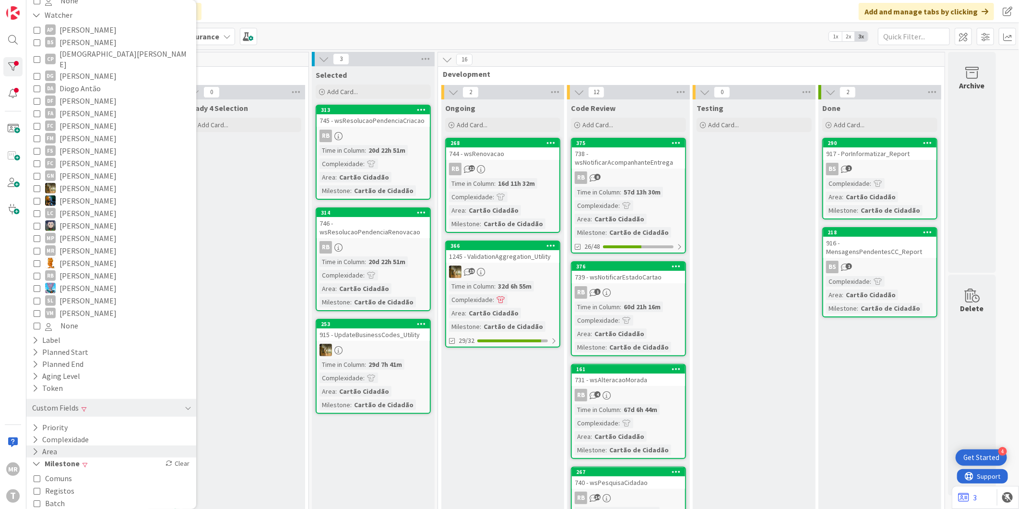
scroll to position [468, 0]
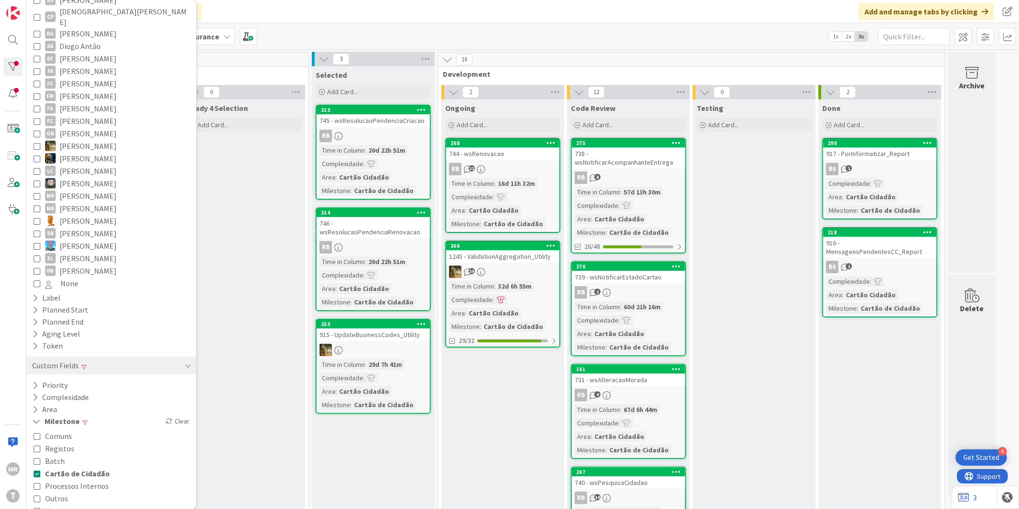
click at [77, 467] on span "Cartão de Cidadão" at bounding box center [77, 473] width 65 height 12
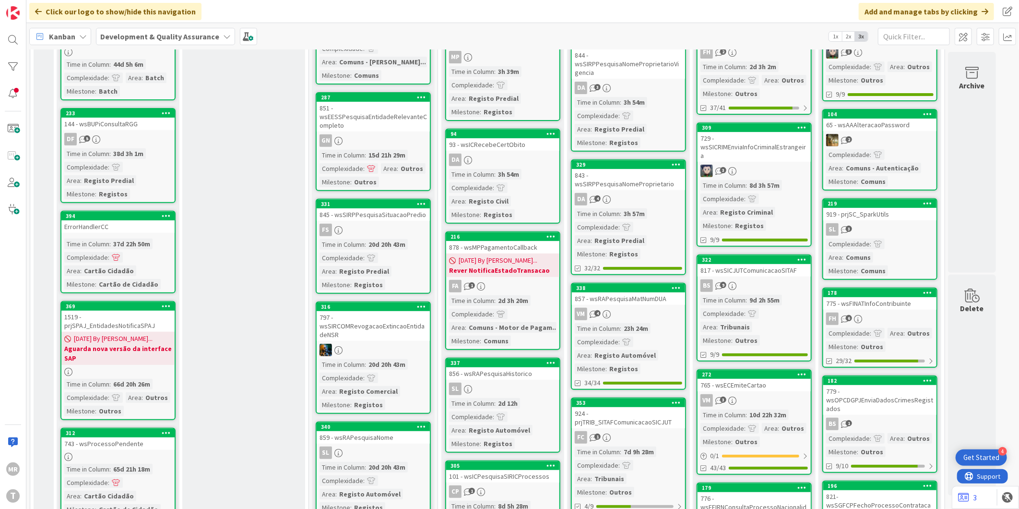
scroll to position [0, 0]
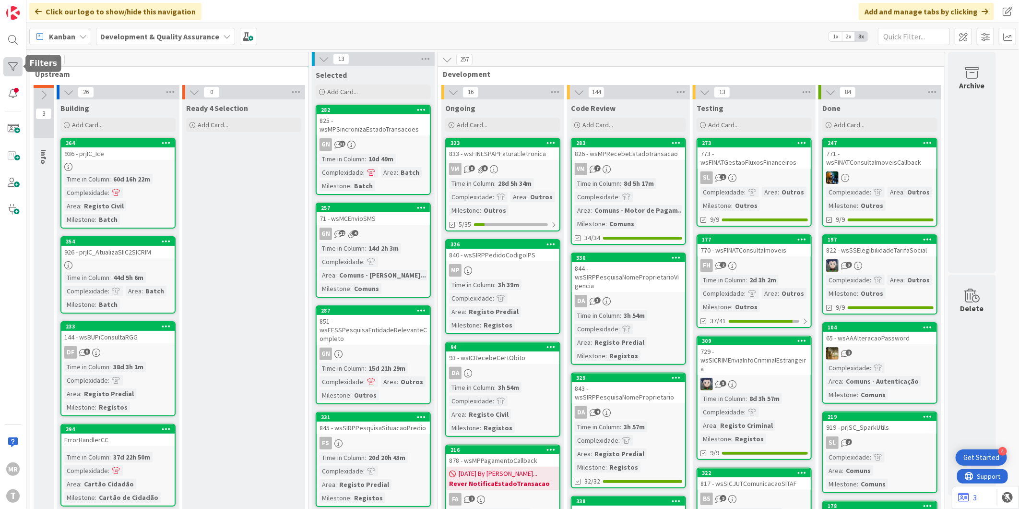
click at [22, 63] on div at bounding box center [12, 66] width 19 height 19
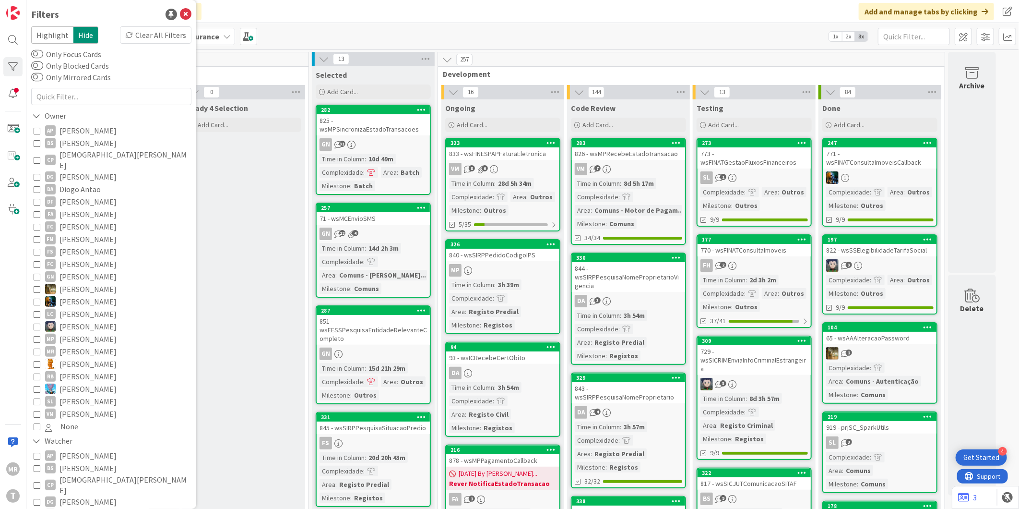
click at [68, 66] on label "Only Blocked Cards" at bounding box center [70, 66] width 78 height 12
click at [43, 66] on button "Only Blocked Cards" at bounding box center [37, 66] width 12 height 10
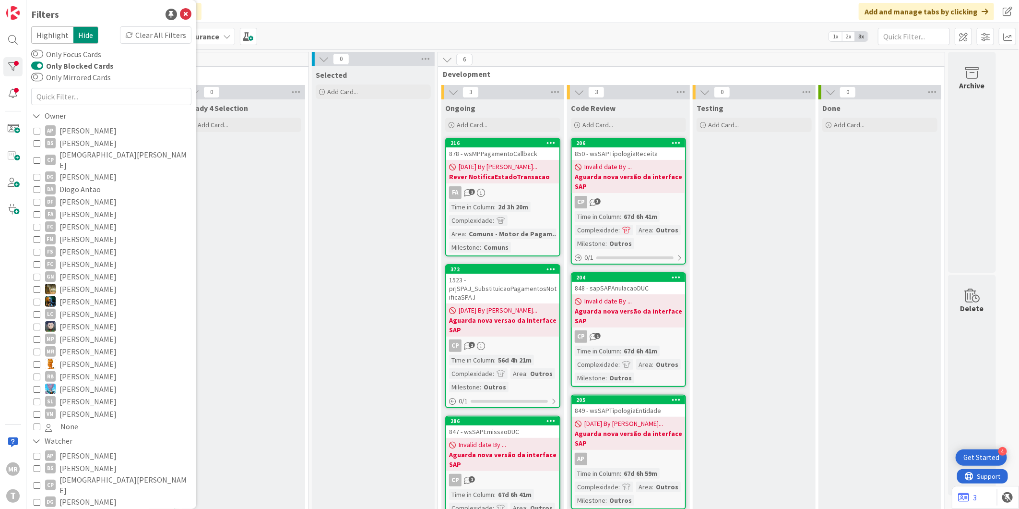
click at [198, 175] on div "Ready 4 Selection Add Card..." at bounding box center [243, 511] width 123 height 824
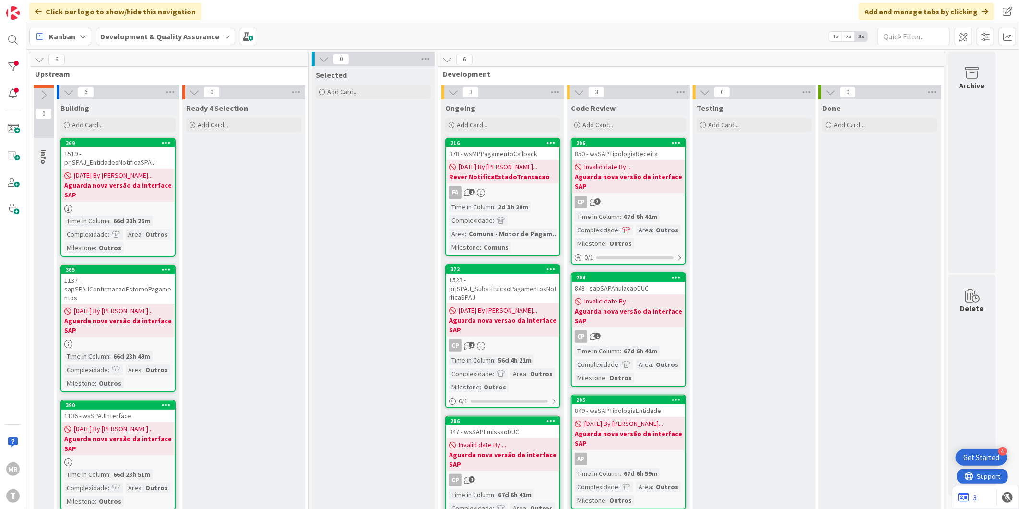
click at [13, 50] on div "MR T" at bounding box center [13, 254] width 26 height 509
click at [15, 71] on div at bounding box center [12, 66] width 19 height 19
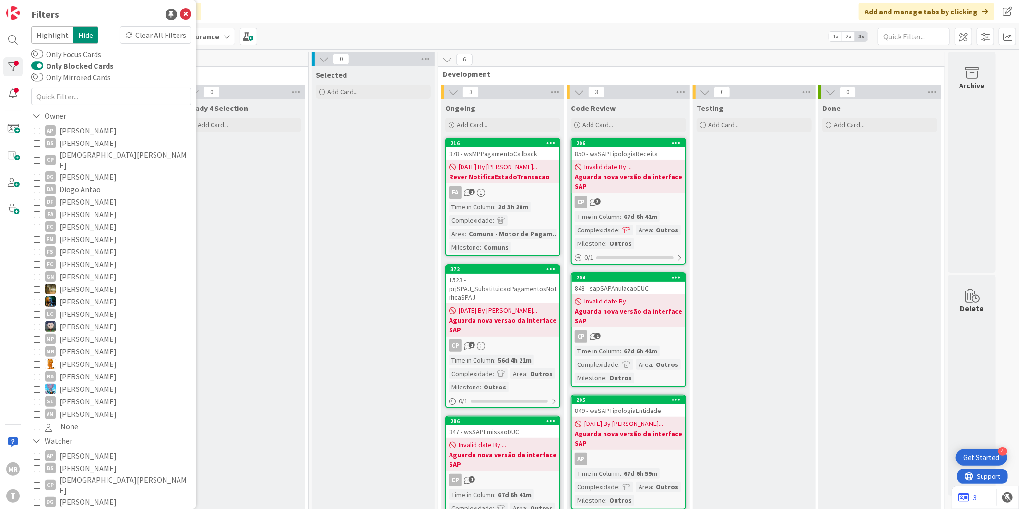
click at [81, 65] on label "Only Blocked Cards" at bounding box center [72, 66] width 83 height 12
click at [43, 65] on button "Only Blocked Cards" at bounding box center [37, 66] width 12 height 10
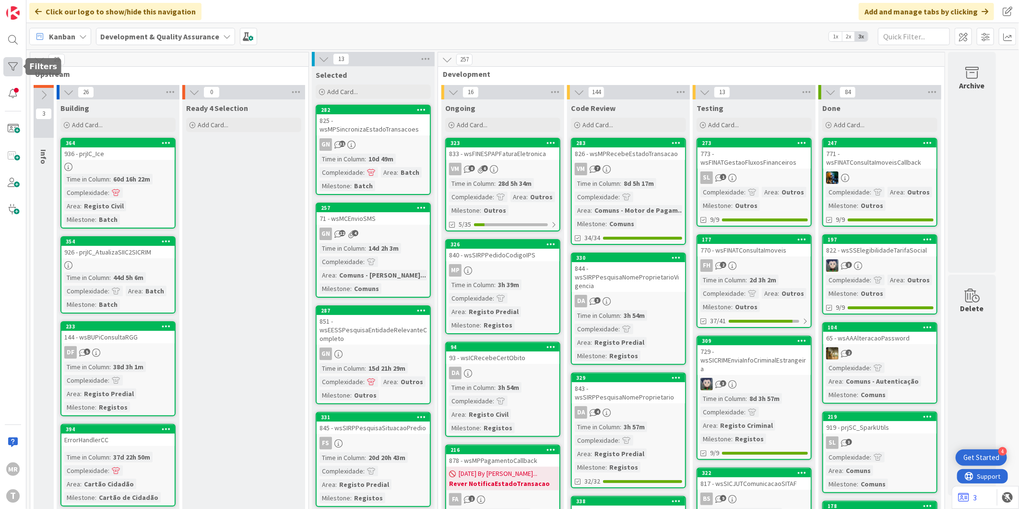
click at [12, 67] on div at bounding box center [12, 66] width 19 height 19
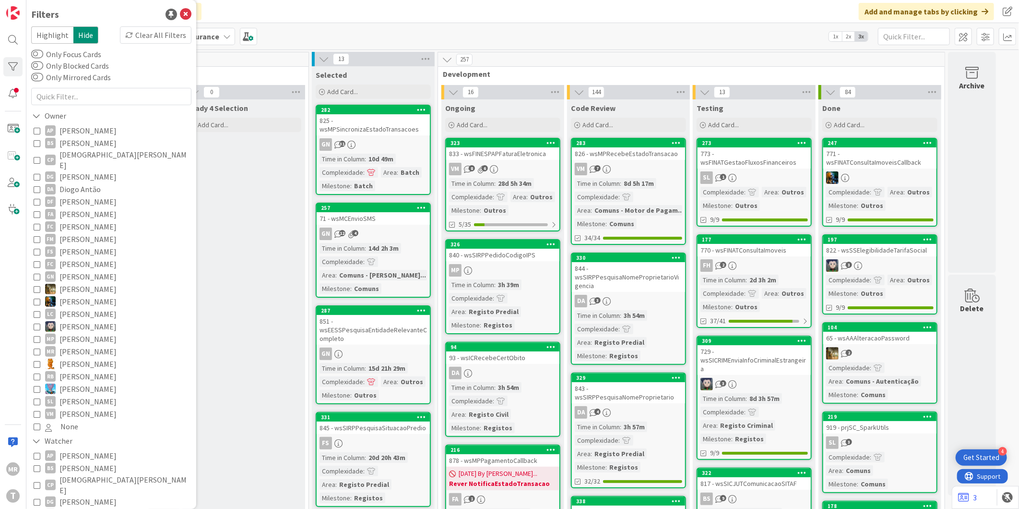
click at [83, 154] on span "[DEMOGRAPHIC_DATA][PERSON_NAME]" at bounding box center [124, 159] width 130 height 21
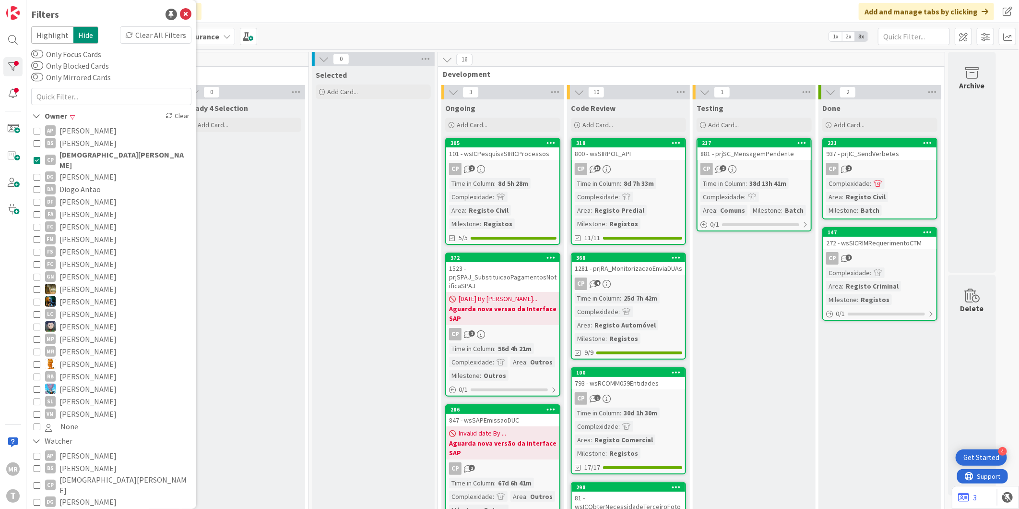
click at [83, 150] on span "[DEMOGRAPHIC_DATA][PERSON_NAME]" at bounding box center [124, 159] width 130 height 21
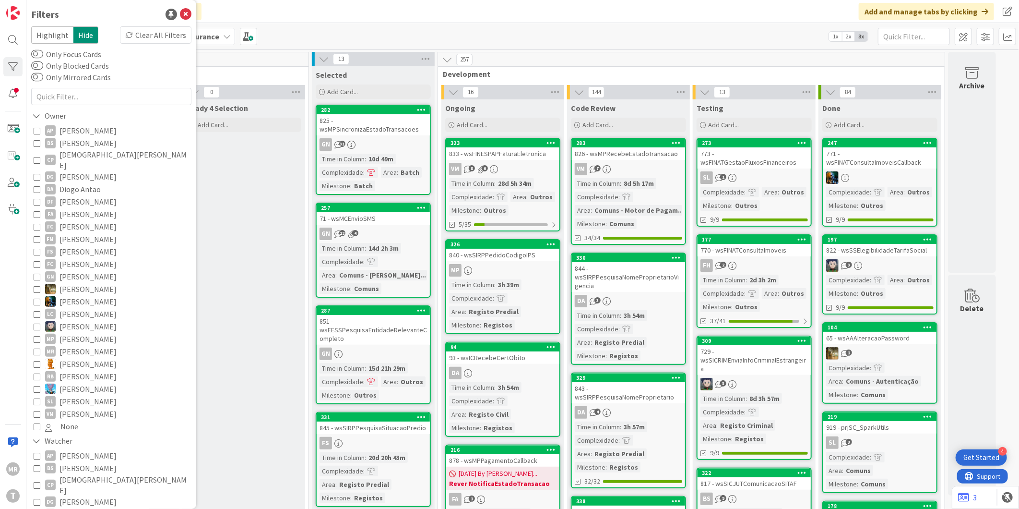
click at [84, 131] on span "[PERSON_NAME]" at bounding box center [87, 130] width 57 height 12
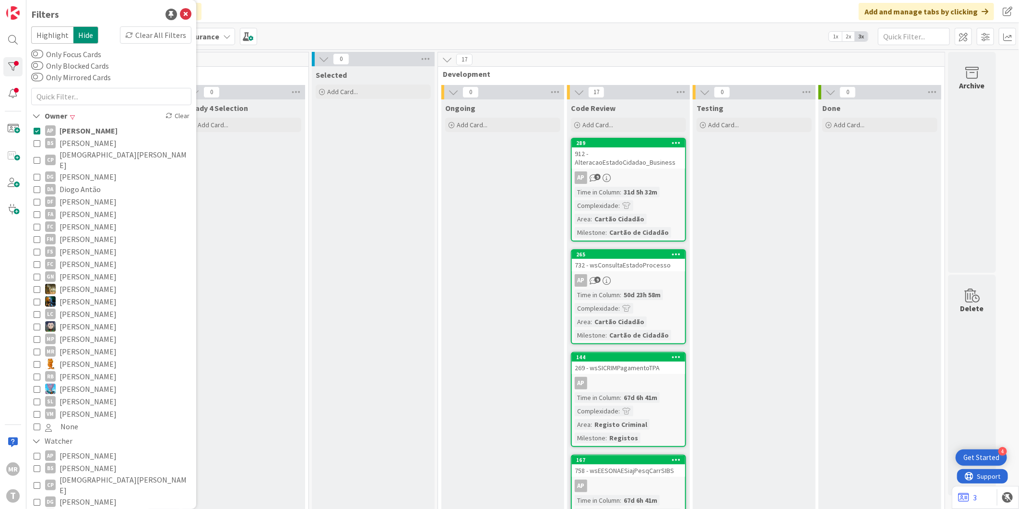
click at [84, 141] on span "[PERSON_NAME]" at bounding box center [87, 143] width 57 height 12
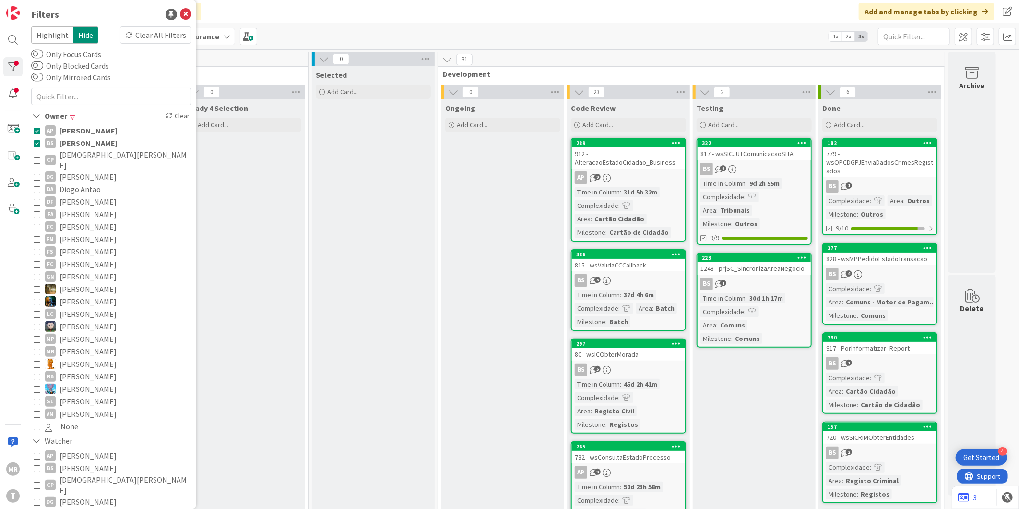
click at [87, 131] on span "[PERSON_NAME]" at bounding box center [88, 130] width 58 height 12
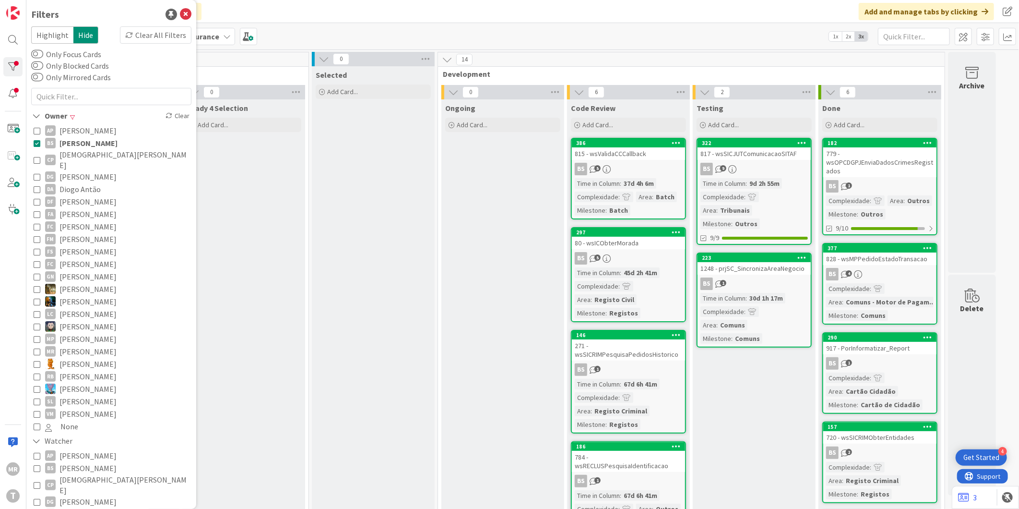
click at [85, 144] on span "[PERSON_NAME]" at bounding box center [88, 143] width 58 height 12
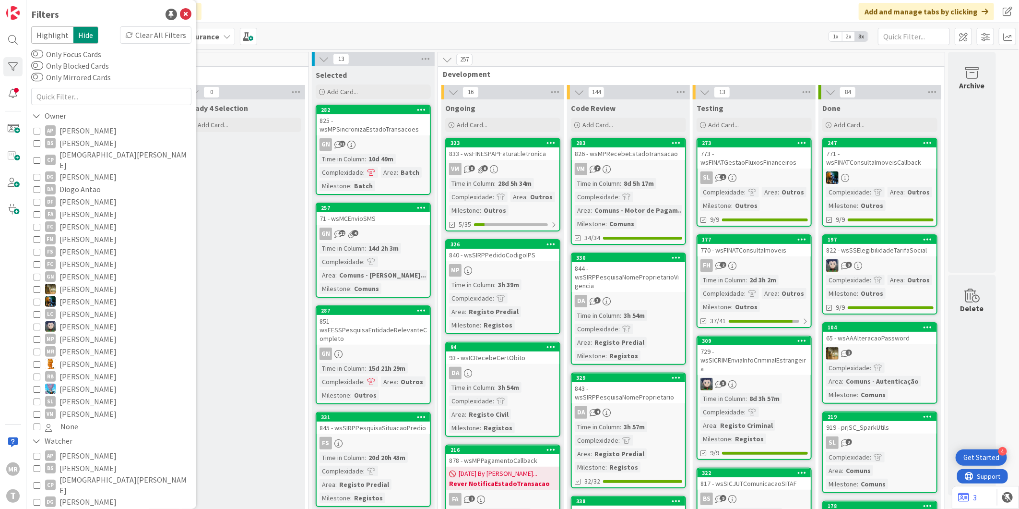
click at [83, 183] on span "Diogo Antão" at bounding box center [79, 189] width 41 height 12
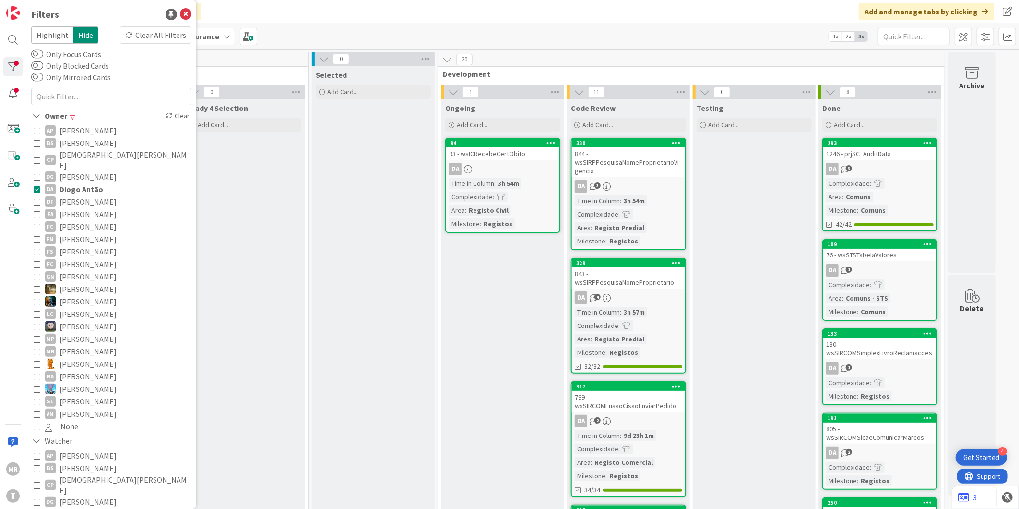
click at [83, 183] on span "Diogo Antão" at bounding box center [81, 189] width 44 height 12
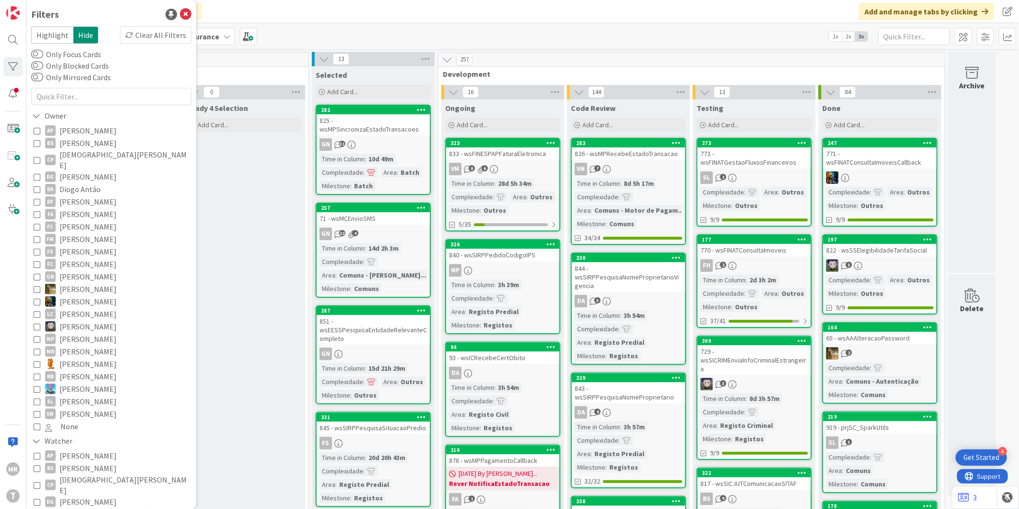
click at [82, 209] on span "[PERSON_NAME]" at bounding box center [87, 214] width 57 height 12
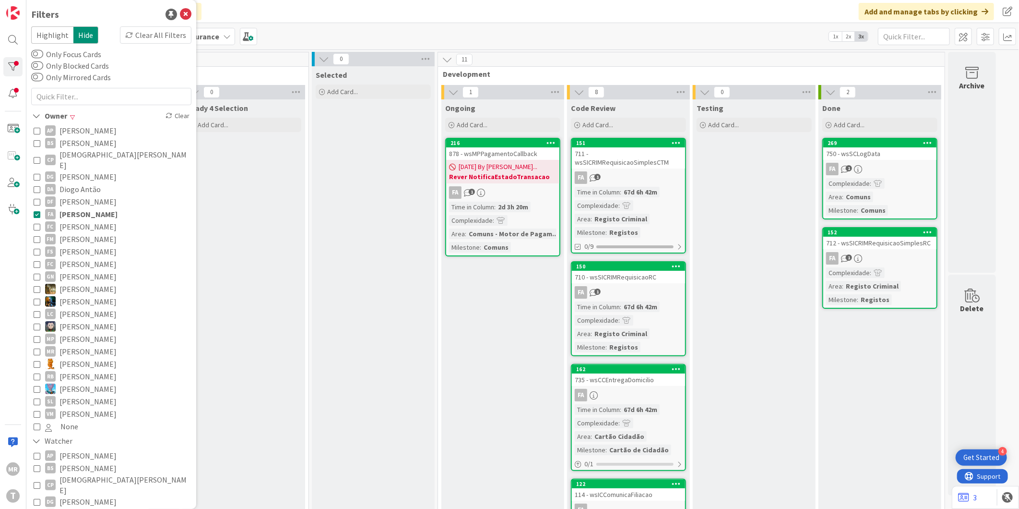
click at [82, 209] on span "[PERSON_NAME]" at bounding box center [88, 214] width 58 height 12
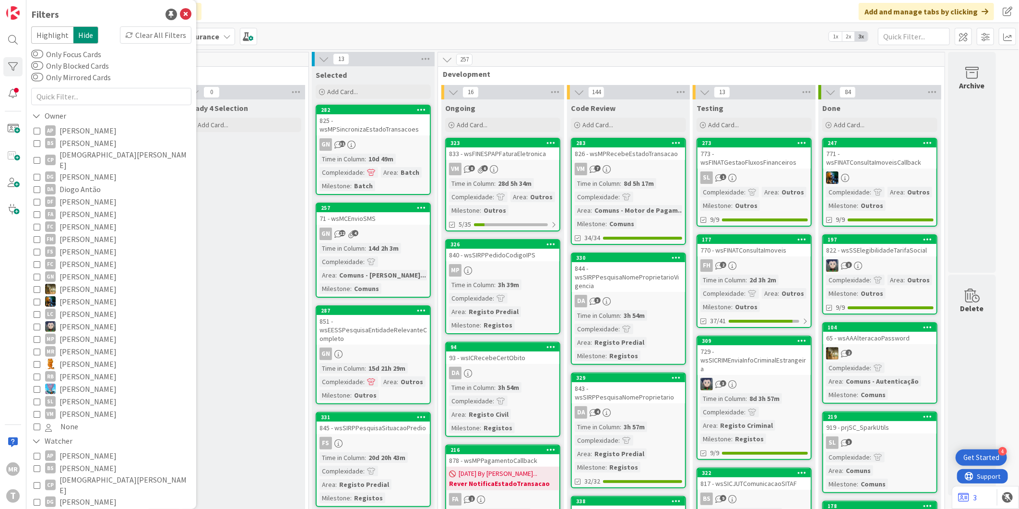
click at [83, 220] on span "[PERSON_NAME]" at bounding box center [87, 226] width 57 height 12
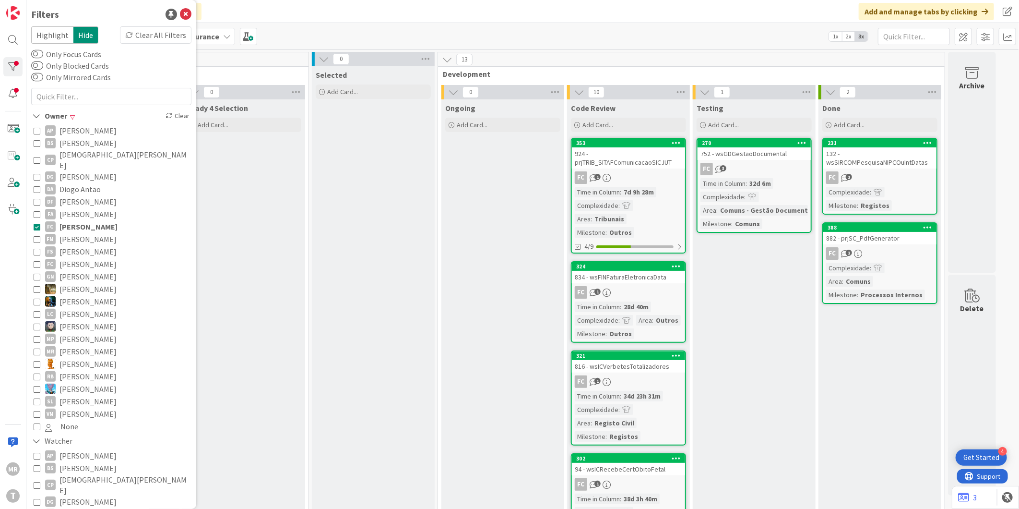
click at [83, 220] on span "[PERSON_NAME]" at bounding box center [88, 226] width 58 height 12
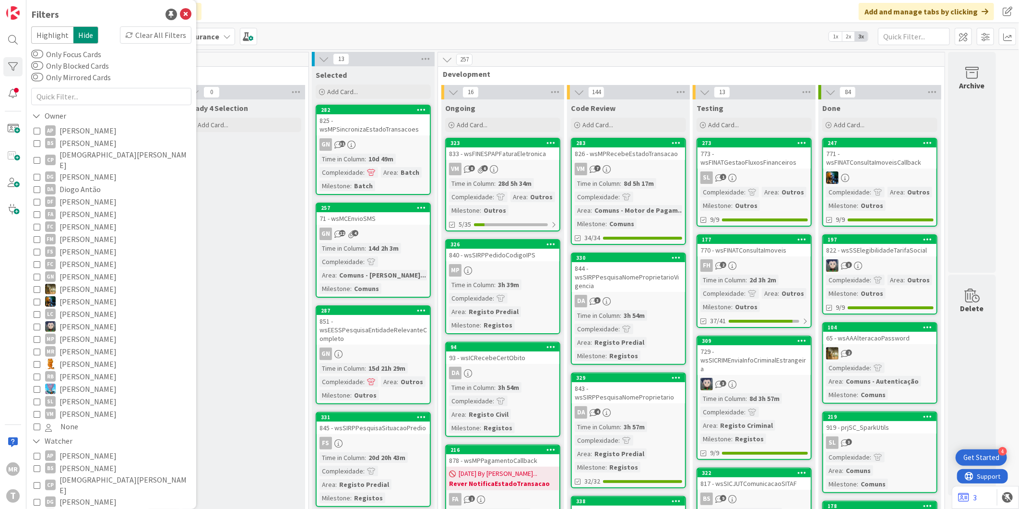
click at [85, 233] on span "[PERSON_NAME]" at bounding box center [87, 239] width 57 height 12
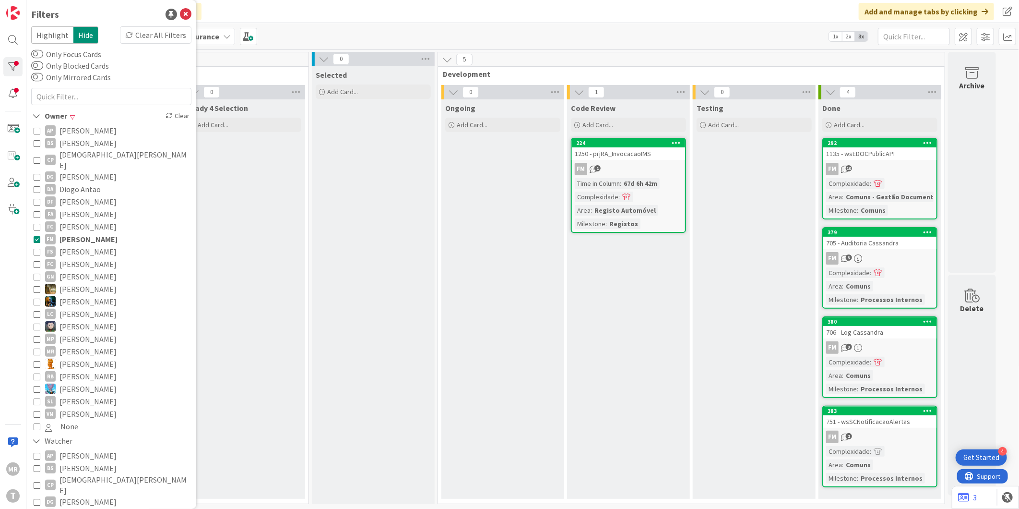
click at [85, 233] on span "[PERSON_NAME]" at bounding box center [88, 239] width 58 height 12
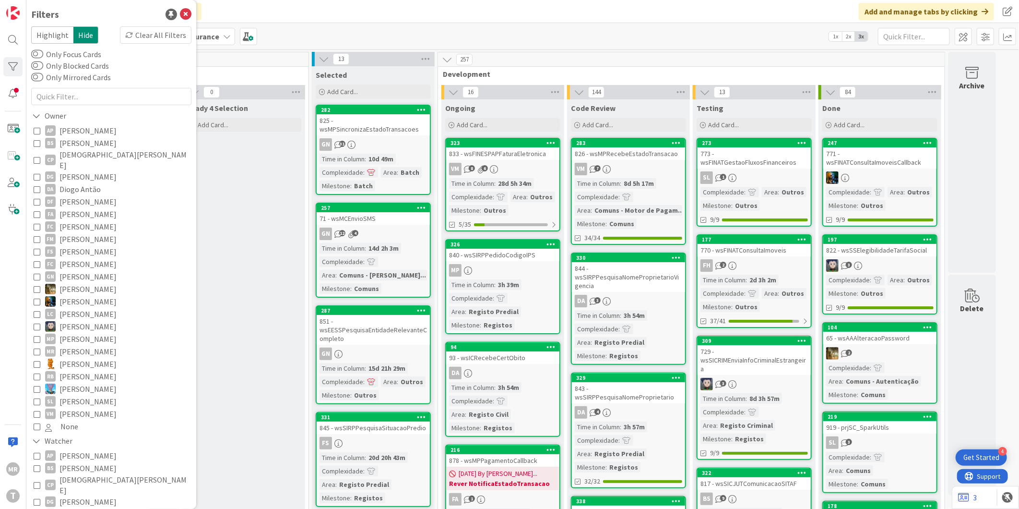
click at [87, 245] on span "[PERSON_NAME]" at bounding box center [87, 251] width 57 height 12
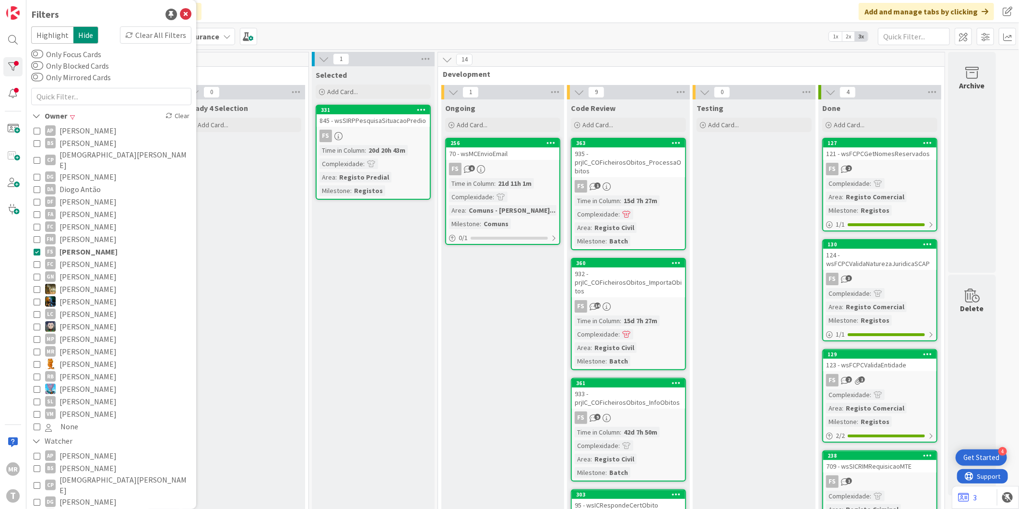
click at [83, 245] on span "[PERSON_NAME]" at bounding box center [88, 251] width 58 height 12
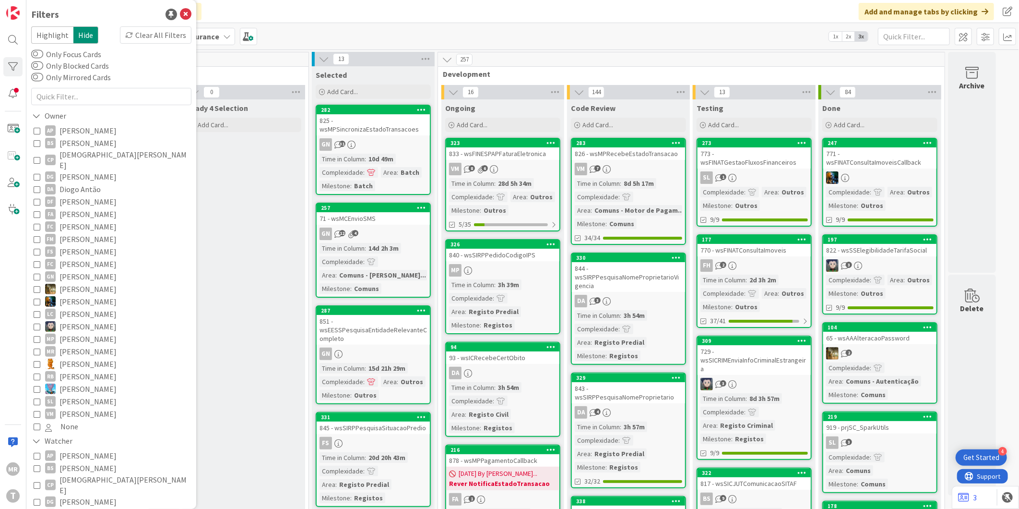
click at [85, 270] on span "[PERSON_NAME]" at bounding box center [87, 276] width 57 height 12
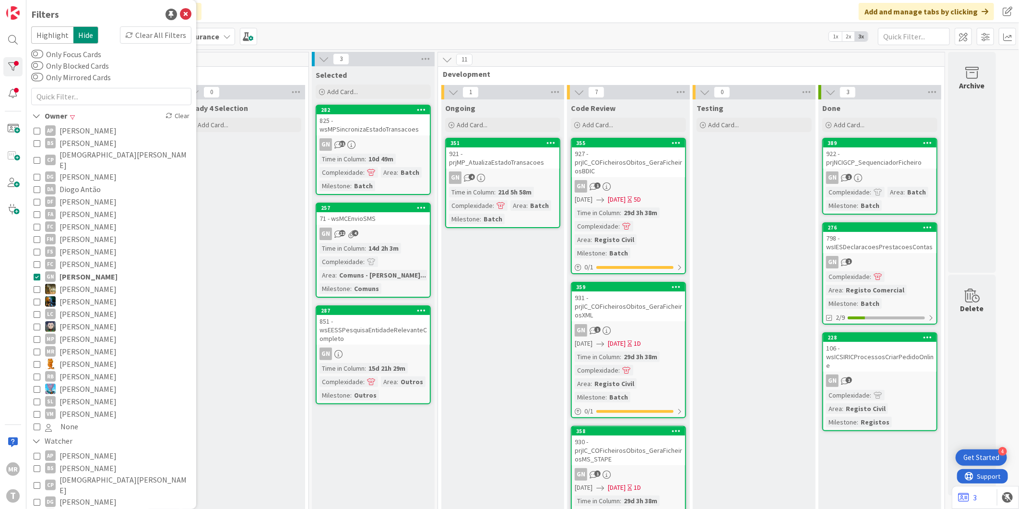
click at [96, 283] on span "[PERSON_NAME]" at bounding box center [87, 289] width 57 height 12
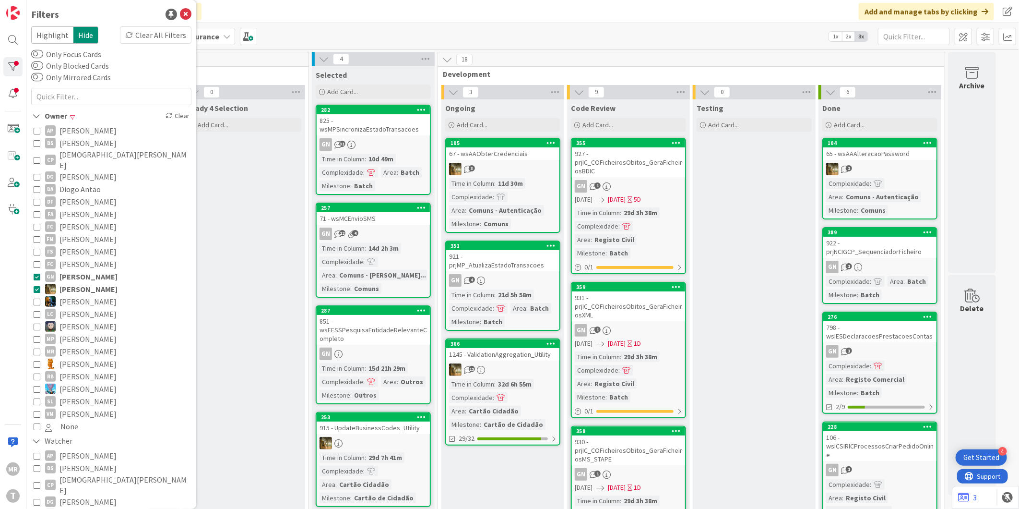
click at [102, 270] on span "[PERSON_NAME]" at bounding box center [88, 276] width 58 height 12
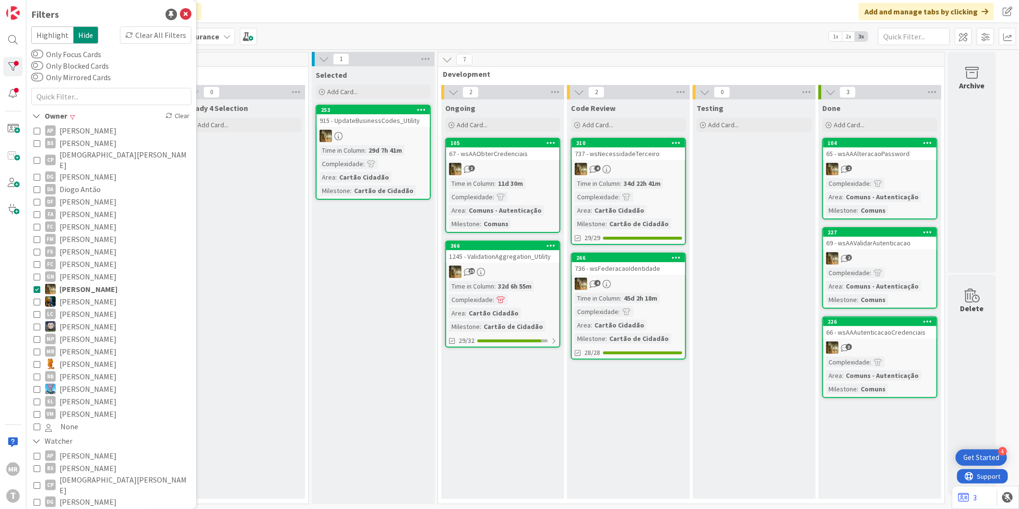
click at [94, 295] on span "[PERSON_NAME]" at bounding box center [87, 301] width 57 height 12
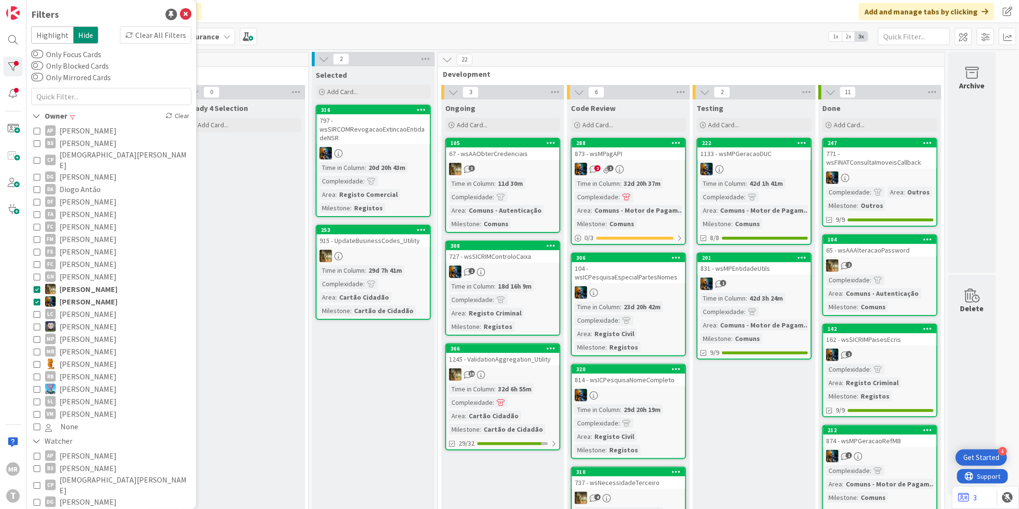
click at [99, 283] on span "[PERSON_NAME]" at bounding box center [88, 289] width 58 height 12
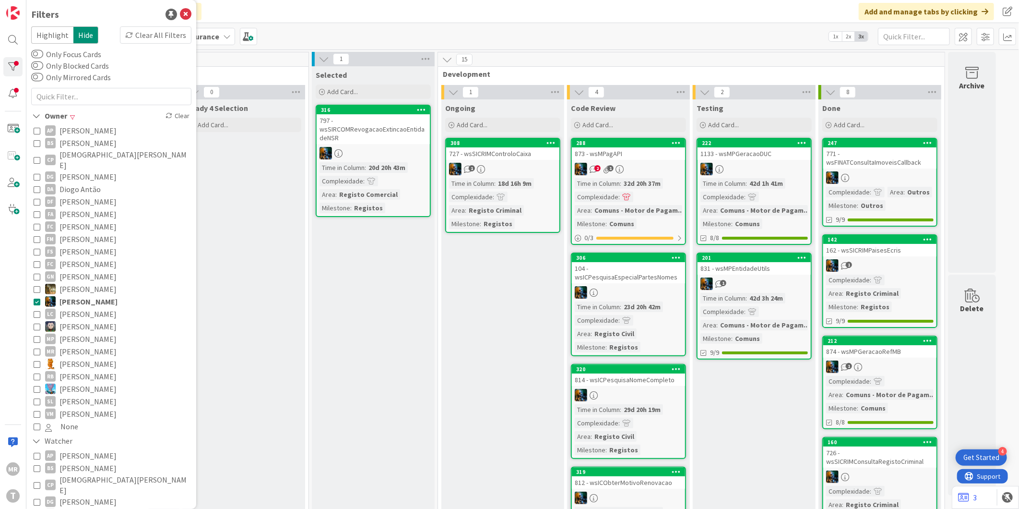
click at [95, 320] on span "[PERSON_NAME]" at bounding box center [87, 326] width 57 height 12
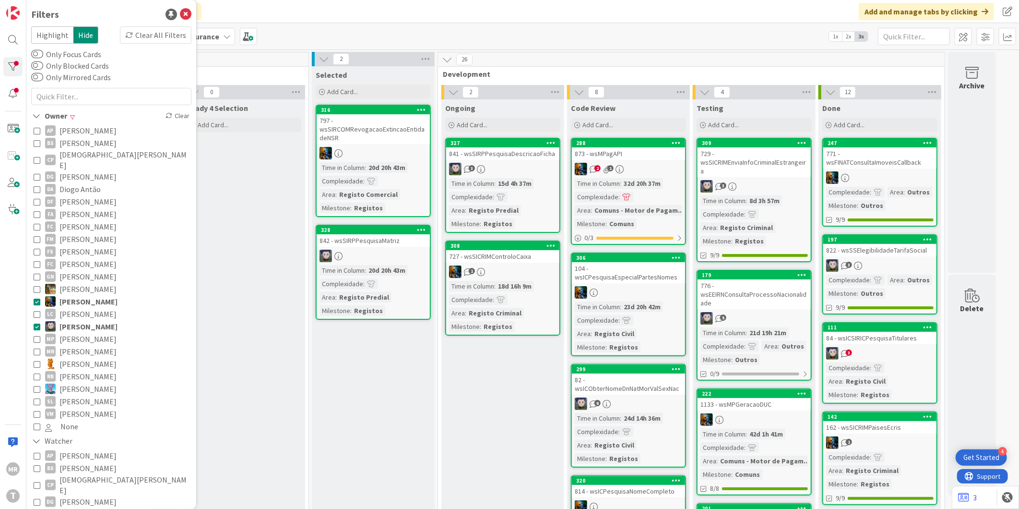
click at [99, 295] on span "[PERSON_NAME]" at bounding box center [88, 301] width 58 height 12
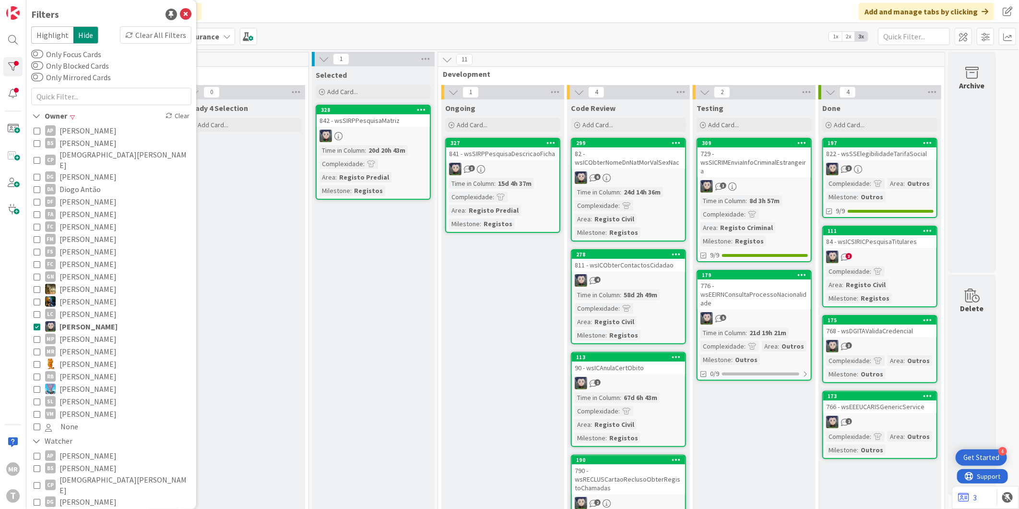
click at [103, 320] on span "[PERSON_NAME]" at bounding box center [88, 326] width 58 height 12
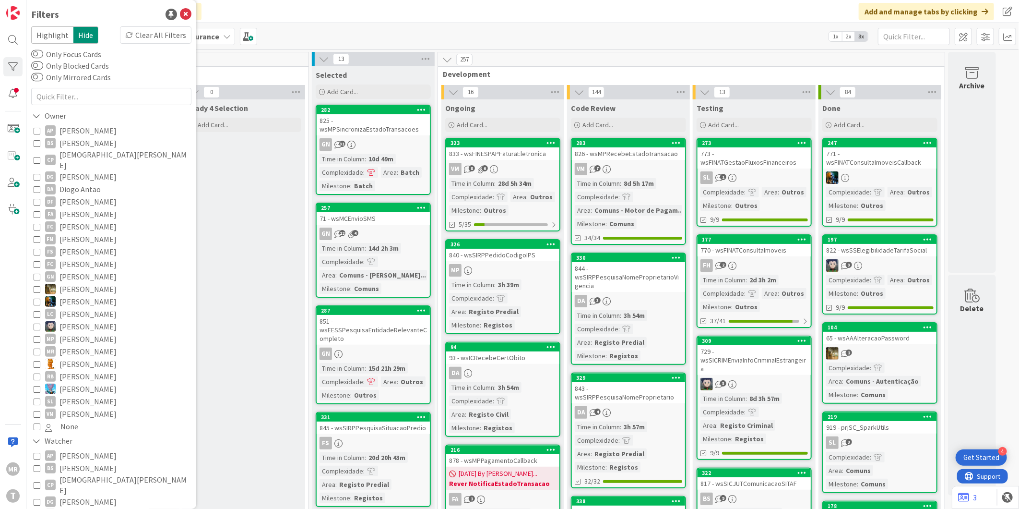
click at [94, 333] on span "[PERSON_NAME]" at bounding box center [87, 339] width 57 height 12
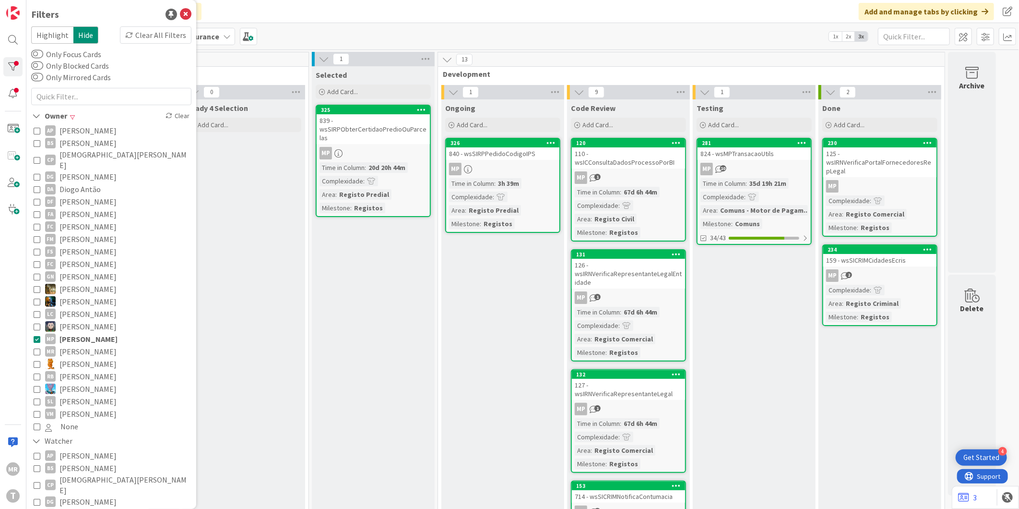
click at [101, 333] on span "[PERSON_NAME]" at bounding box center [88, 339] width 58 height 12
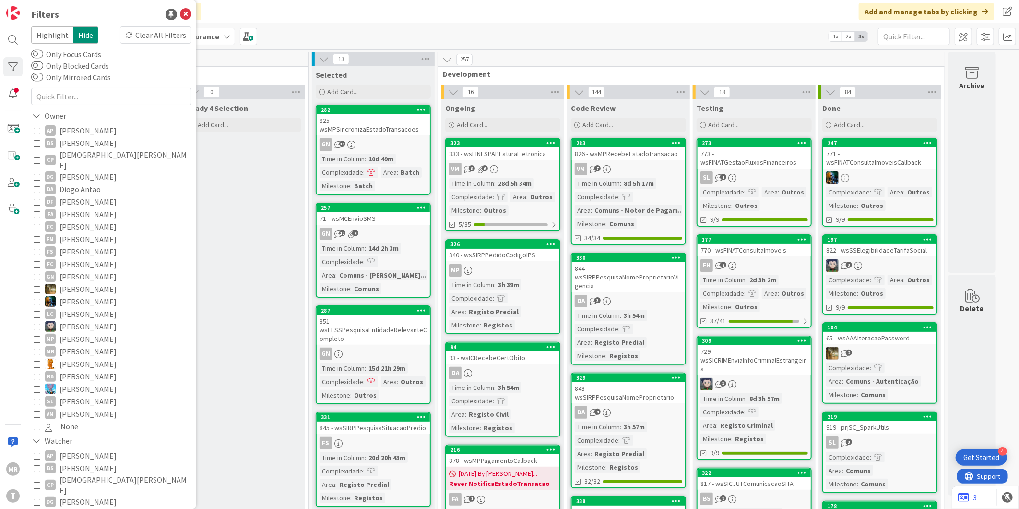
click at [84, 357] on span "[PERSON_NAME]" at bounding box center [87, 363] width 57 height 12
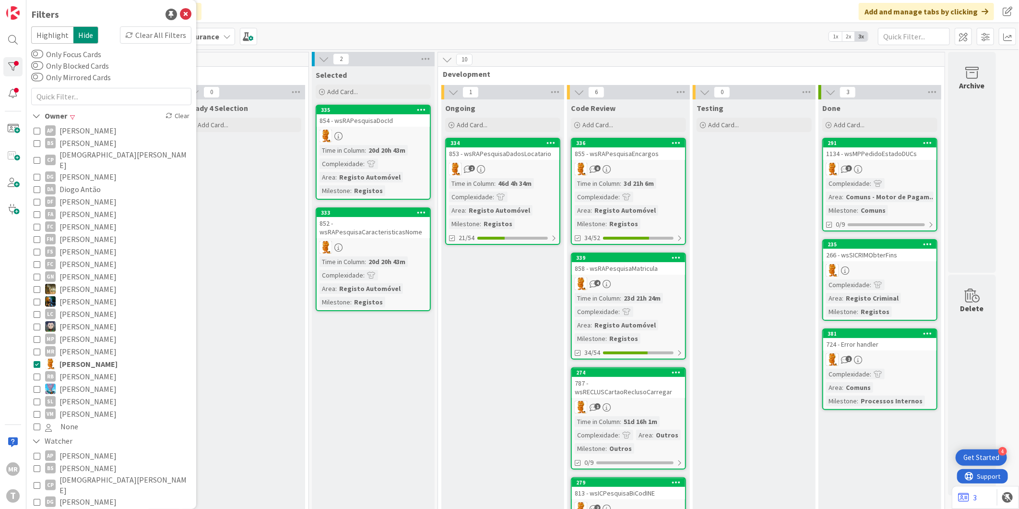
click at [82, 370] on span "[PERSON_NAME]" at bounding box center [87, 376] width 57 height 12
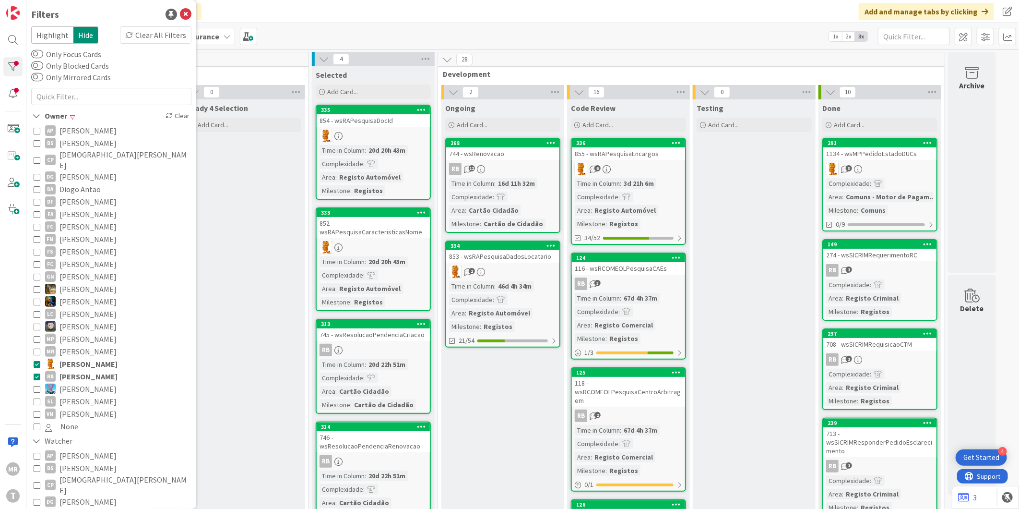
click at [82, 357] on span "[PERSON_NAME]" at bounding box center [88, 363] width 58 height 12
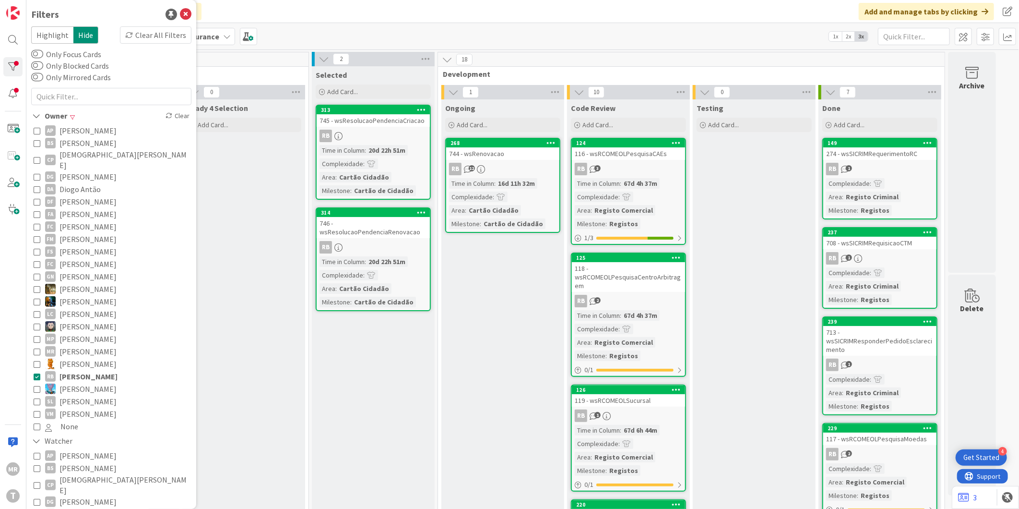
click at [89, 395] on span "[PERSON_NAME]" at bounding box center [87, 401] width 57 height 12
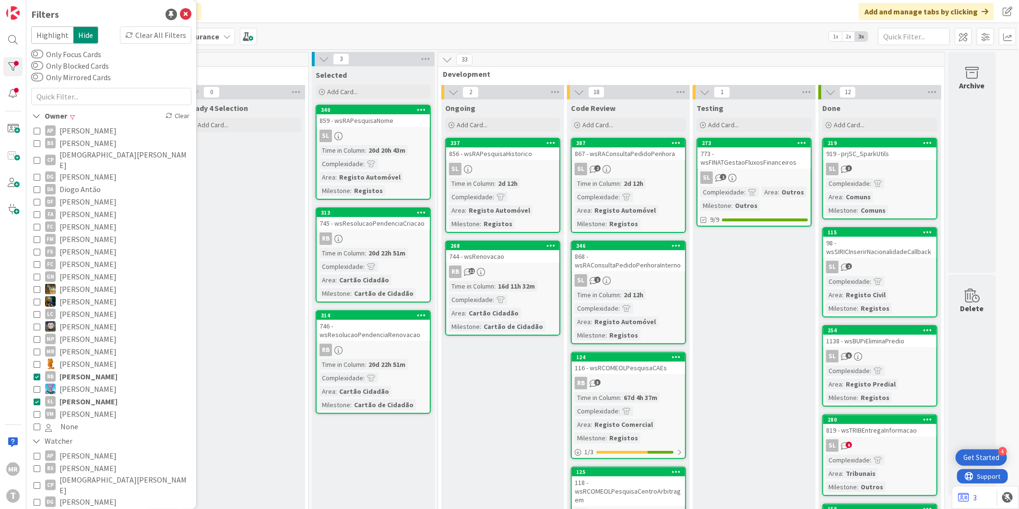
click at [91, 370] on span "[PERSON_NAME]" at bounding box center [88, 376] width 58 height 12
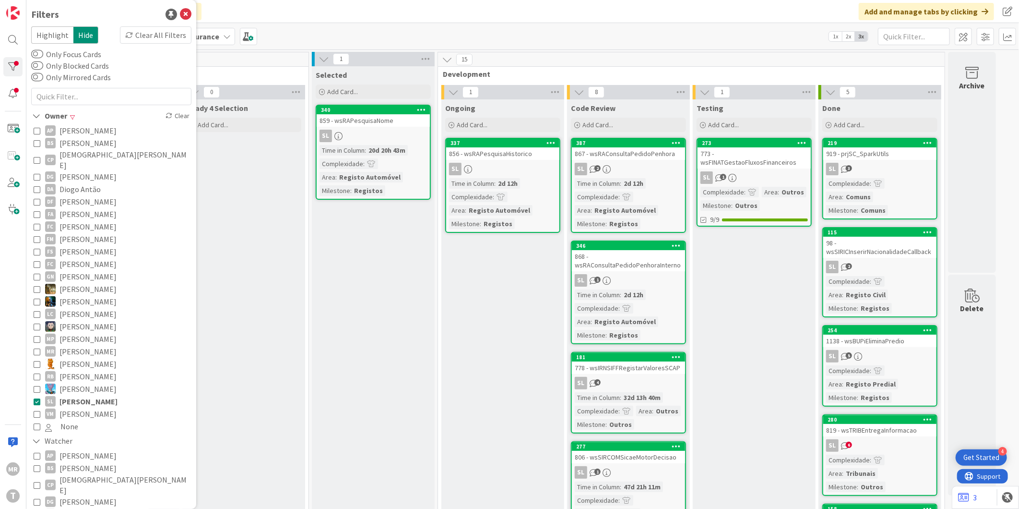
click at [85, 407] on span "[PERSON_NAME]" at bounding box center [87, 413] width 57 height 12
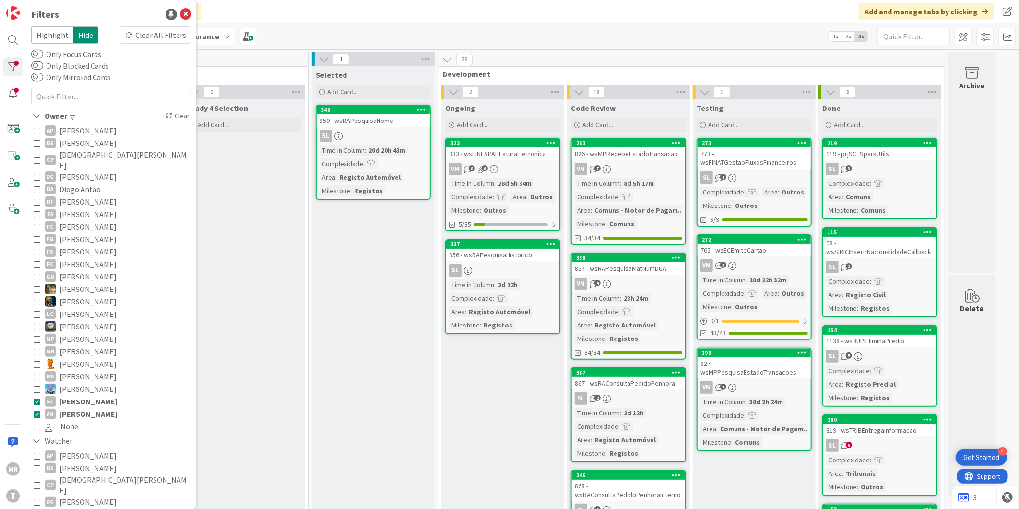
click at [90, 395] on span "[PERSON_NAME]" at bounding box center [88, 401] width 58 height 12
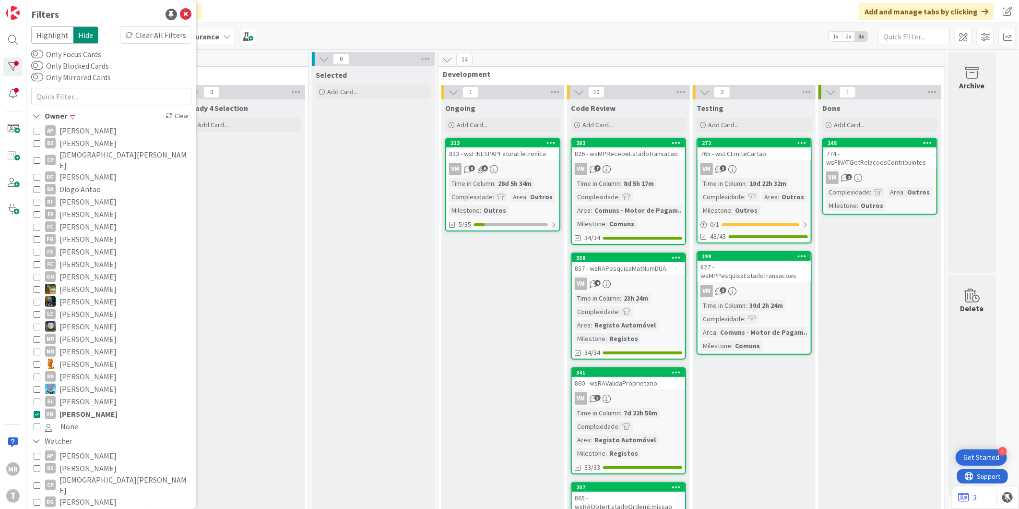
click at [91, 407] on span "[PERSON_NAME]" at bounding box center [88, 413] width 58 height 12
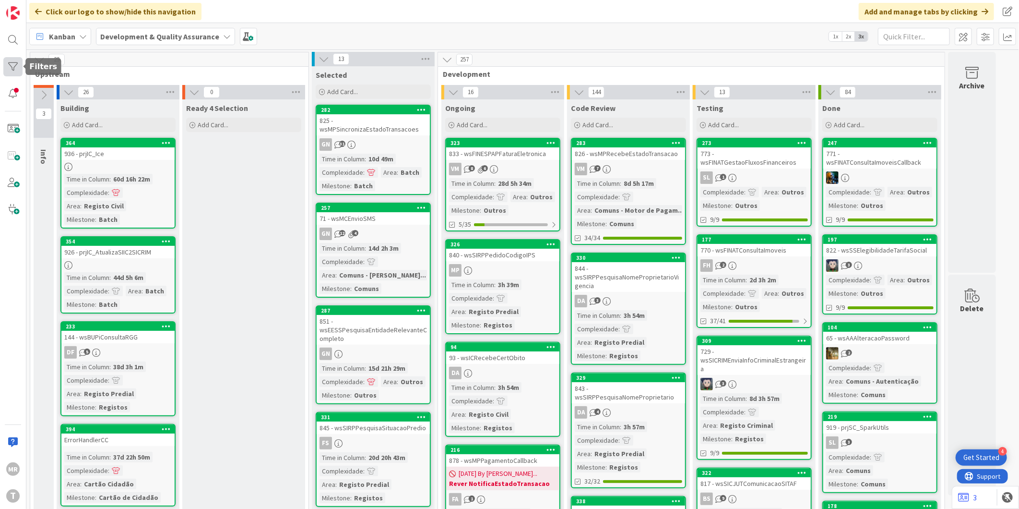
click at [10, 65] on div at bounding box center [12, 66] width 19 height 19
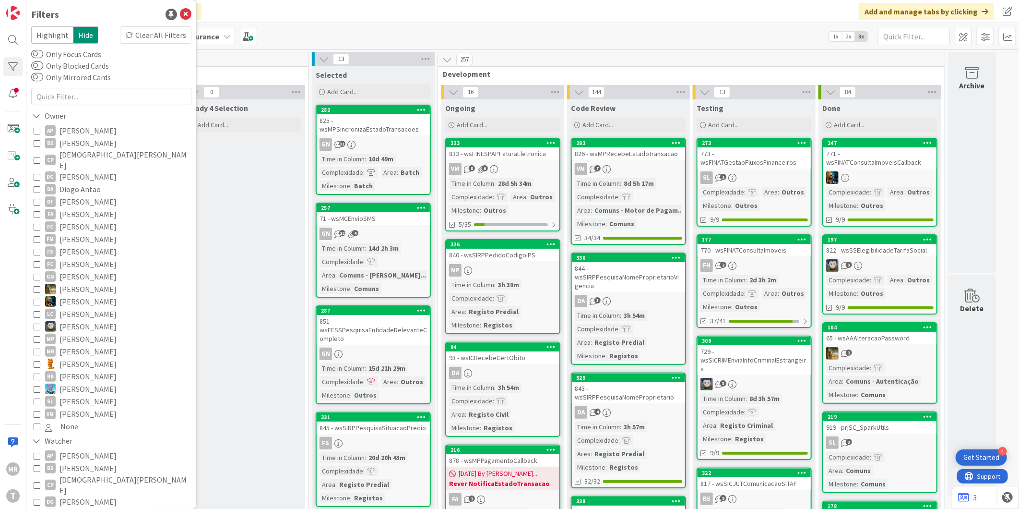
click at [66, 69] on label "Only Blocked Cards" at bounding box center [70, 66] width 78 height 12
click at [43, 69] on button "Only Blocked Cards" at bounding box center [37, 66] width 12 height 10
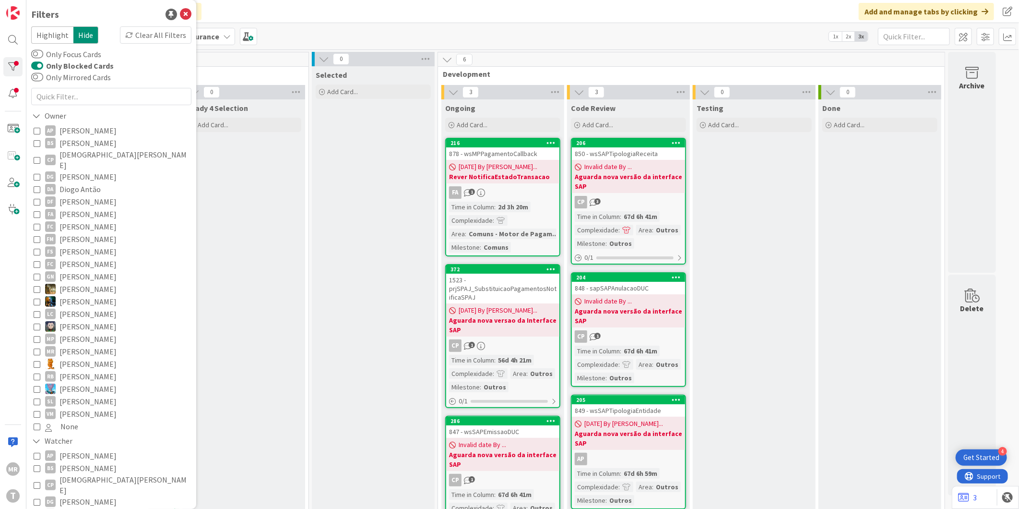
click at [296, 257] on div "Ready 4 Selection Add Card..." at bounding box center [243, 511] width 123 height 824
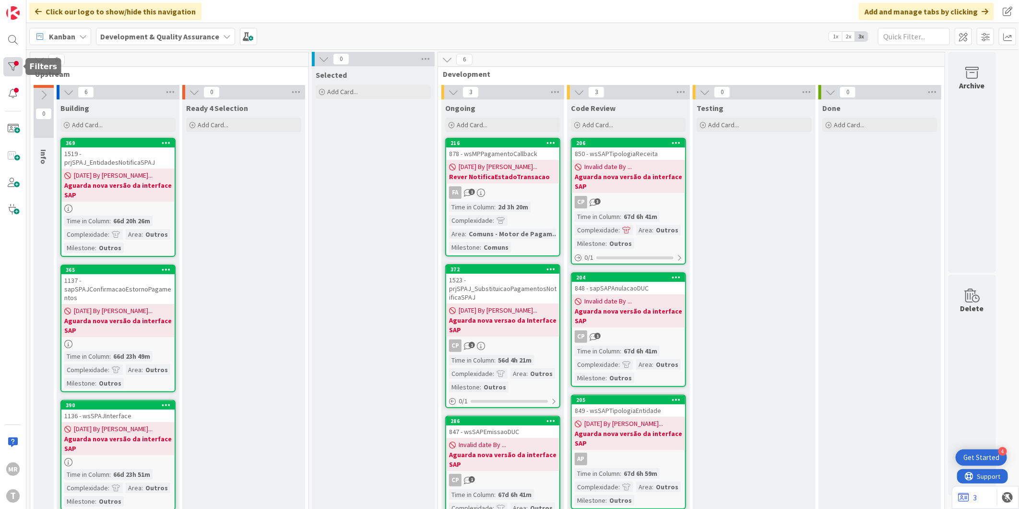
click at [15, 60] on div at bounding box center [12, 66] width 19 height 19
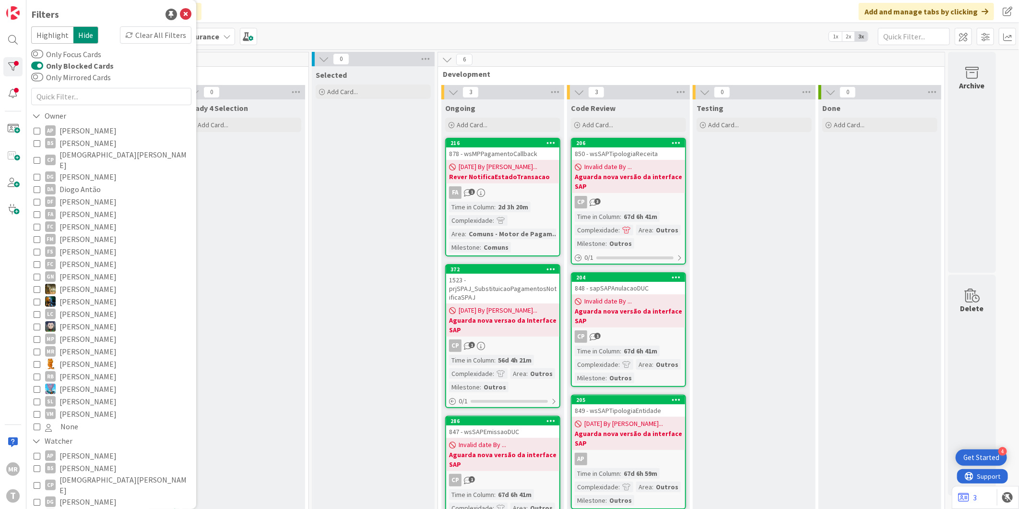
click at [62, 60] on label "Only Blocked Cards" at bounding box center [72, 66] width 83 height 12
click at [43, 61] on button "Only Blocked Cards" at bounding box center [37, 66] width 12 height 10
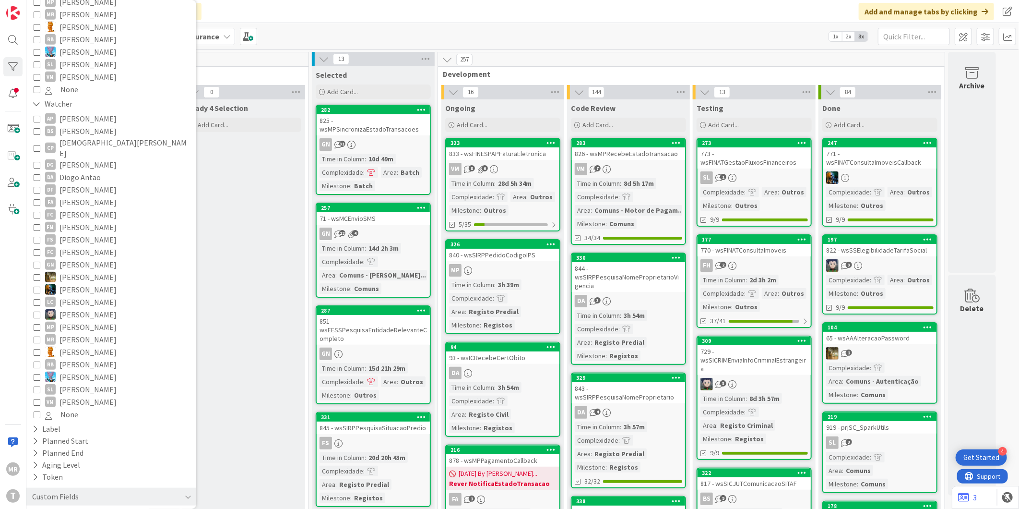
scroll to position [376, 0]
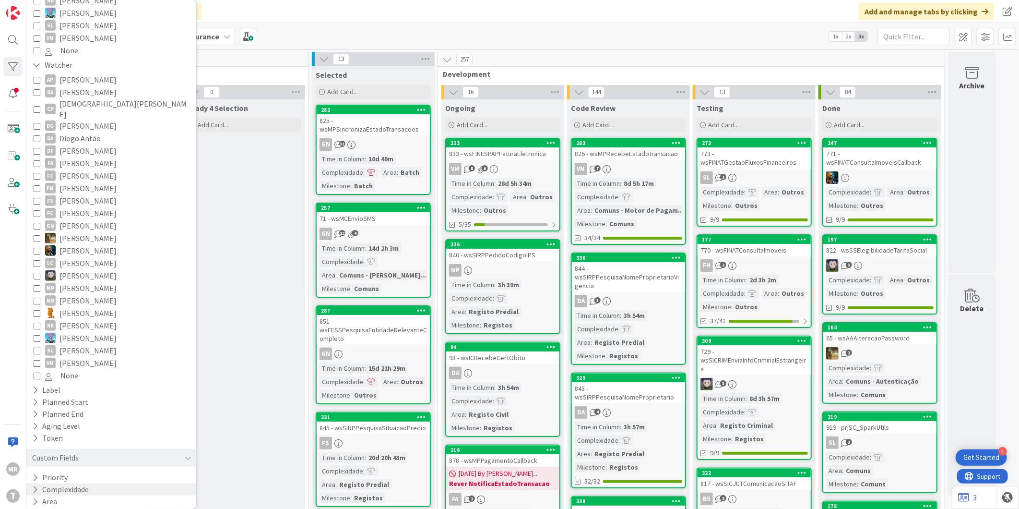
click at [65, 483] on button "Complexidade" at bounding box center [60, 489] width 59 height 12
click at [65, 498] on span "Small" at bounding box center [60, 504] width 31 height 12
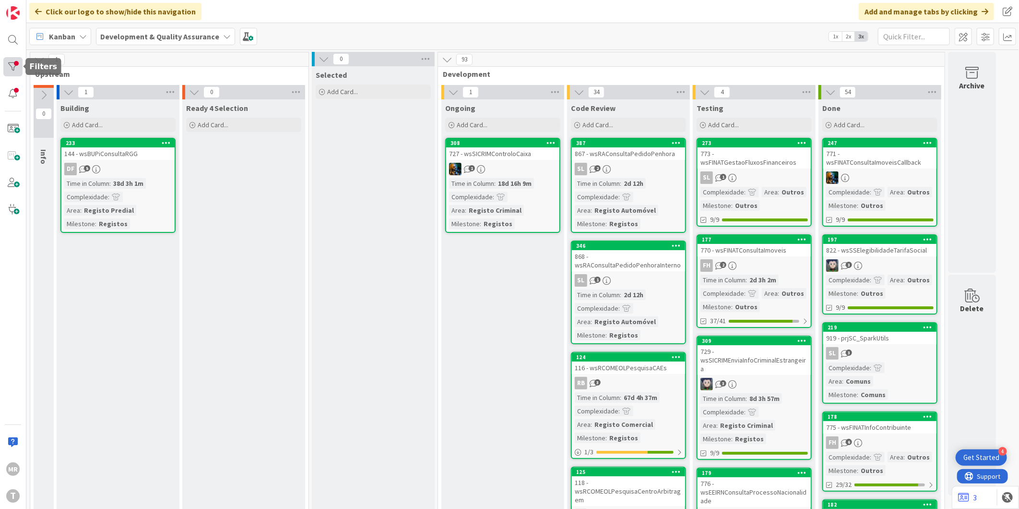
click at [10, 61] on div at bounding box center [12, 66] width 19 height 19
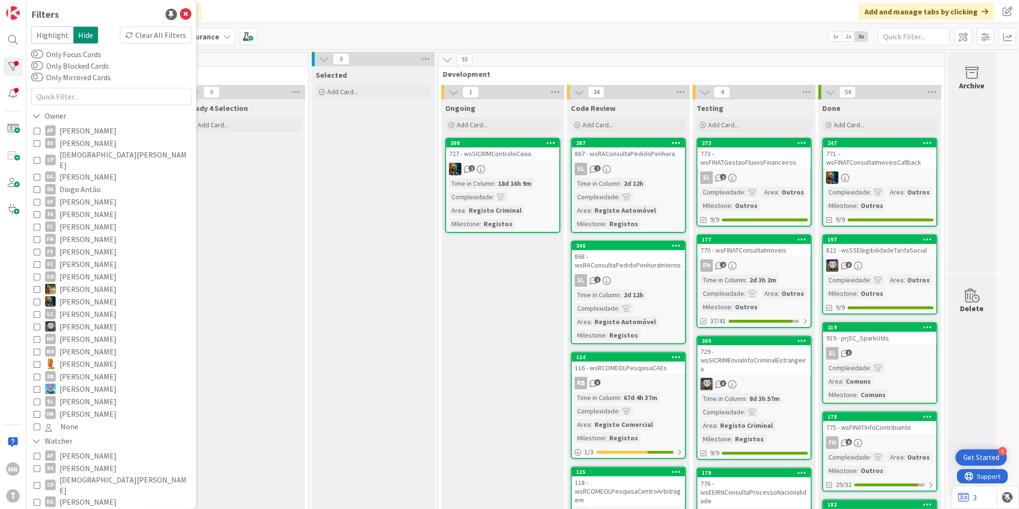
click at [86, 70] on label "Only Blocked Cards" at bounding box center [70, 66] width 78 height 12
click at [43, 70] on button "Only Blocked Cards" at bounding box center [37, 66] width 12 height 10
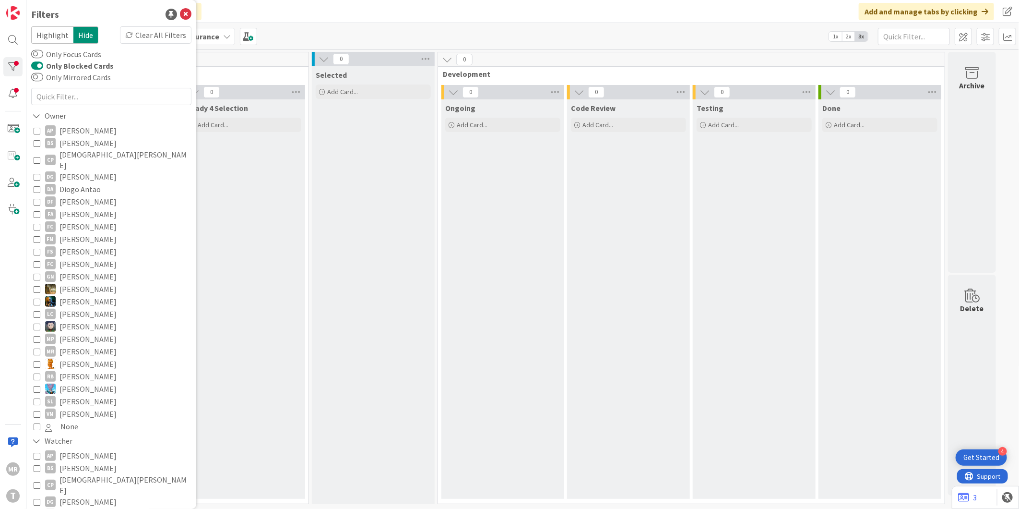
scroll to position [213, 0]
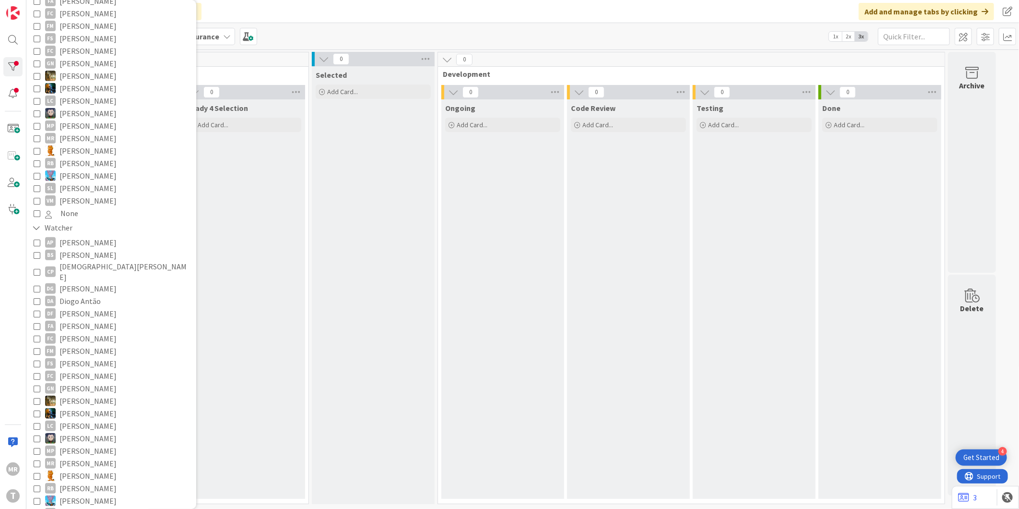
click at [280, 315] on div "Ready 4 Selection Add Card..." at bounding box center [243, 298] width 123 height 399
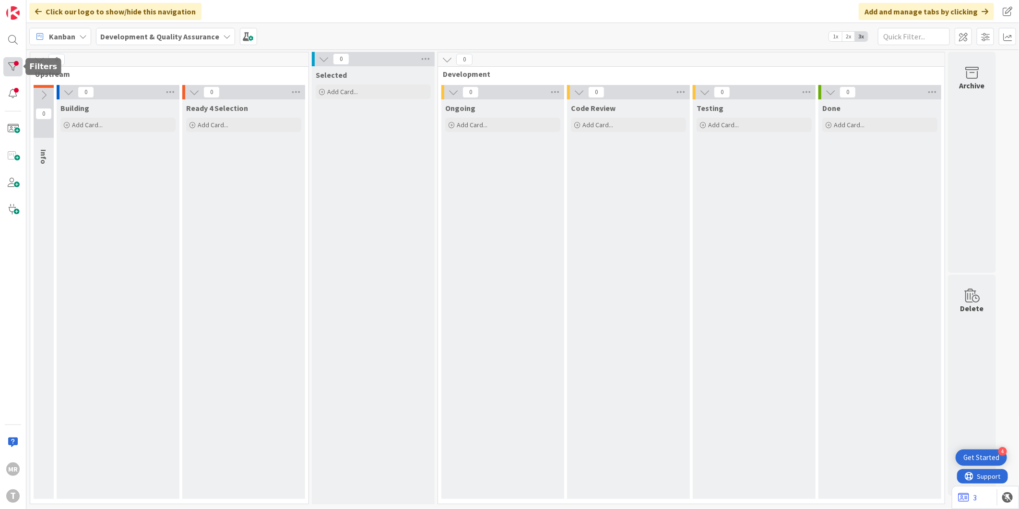
click at [7, 64] on div at bounding box center [12, 66] width 19 height 19
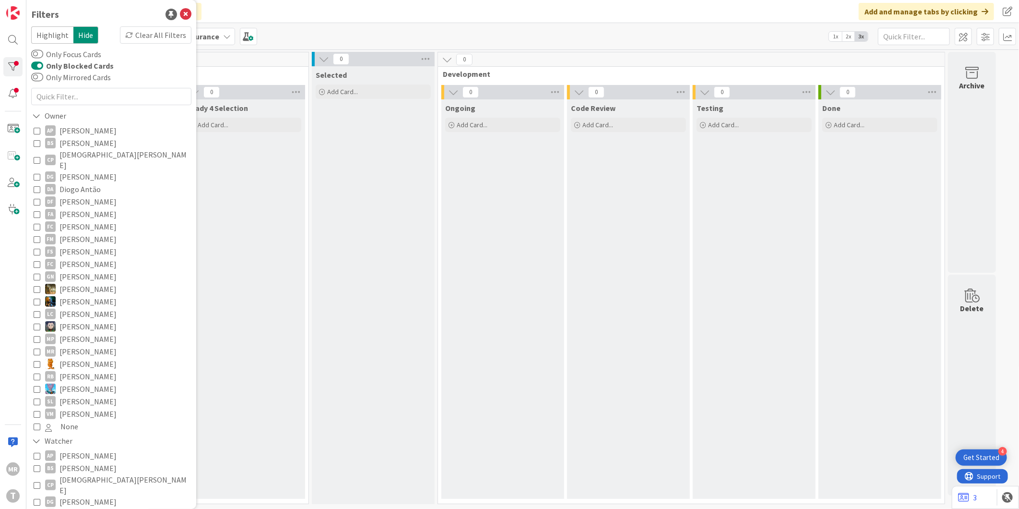
click at [79, 68] on label "Only Blocked Cards" at bounding box center [72, 66] width 83 height 12
click at [43, 68] on button "Only Blocked Cards" at bounding box center [37, 66] width 12 height 10
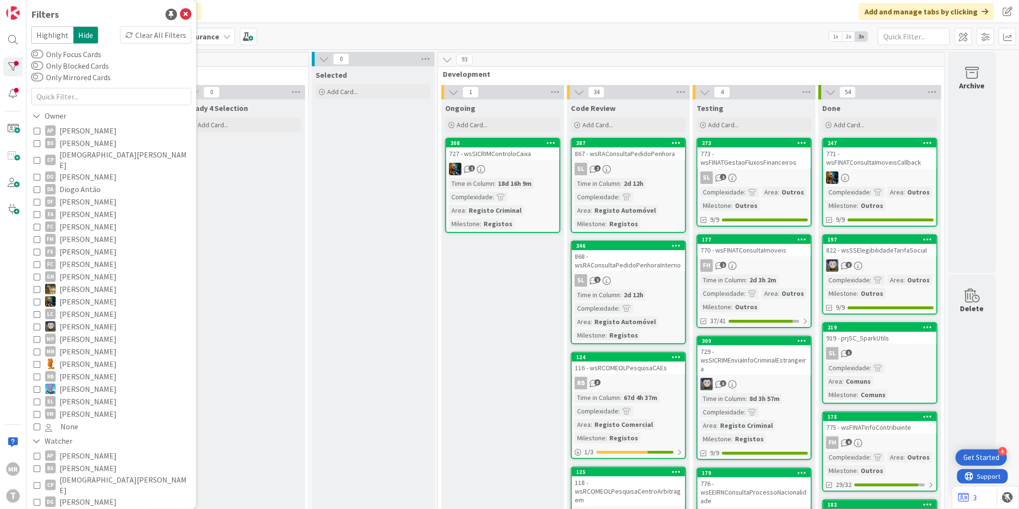
click at [45, 68] on label "Only Blocked Cards" at bounding box center [70, 66] width 78 height 12
click at [43, 68] on button "Only Blocked Cards" at bounding box center [37, 66] width 12 height 10
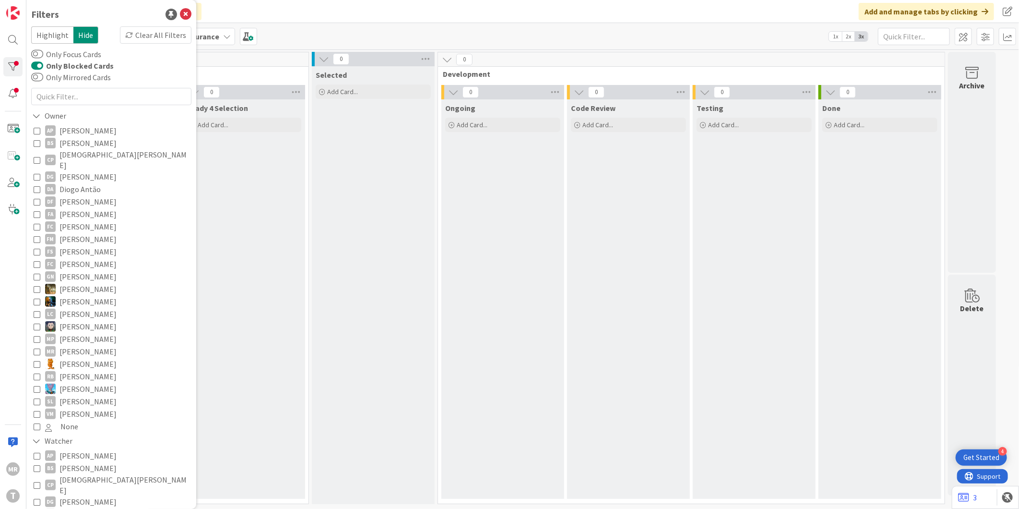
click at [34, 66] on button "Only Blocked Cards" at bounding box center [37, 66] width 12 height 10
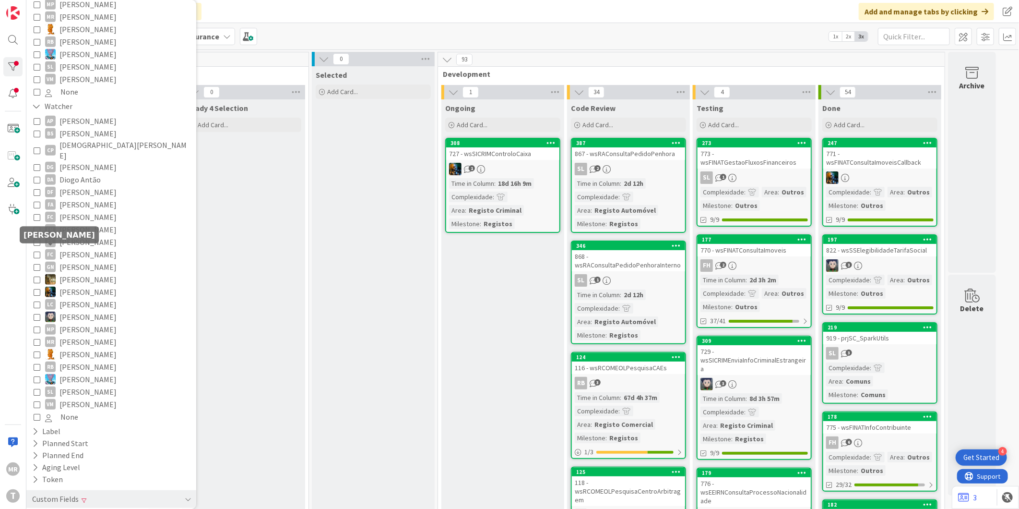
scroll to position [376, 0]
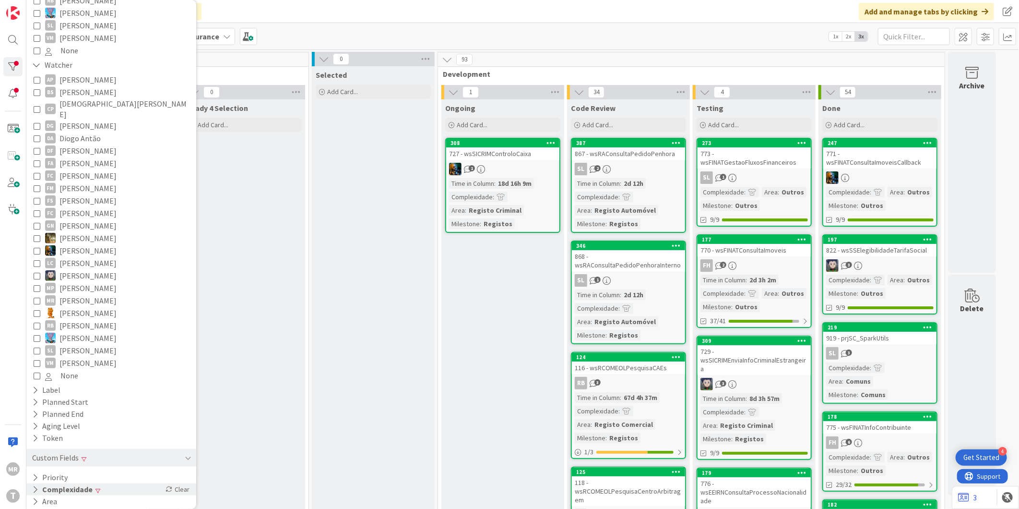
click at [47, 483] on button "Complexidade" at bounding box center [62, 489] width 62 height 12
click at [63, 498] on span "Small" at bounding box center [61, 504] width 32 height 12
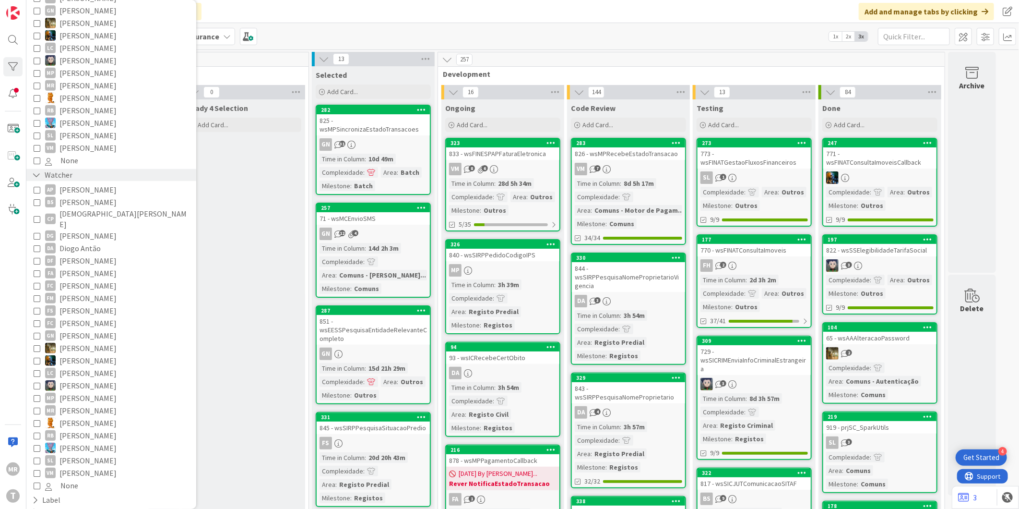
scroll to position [0, 0]
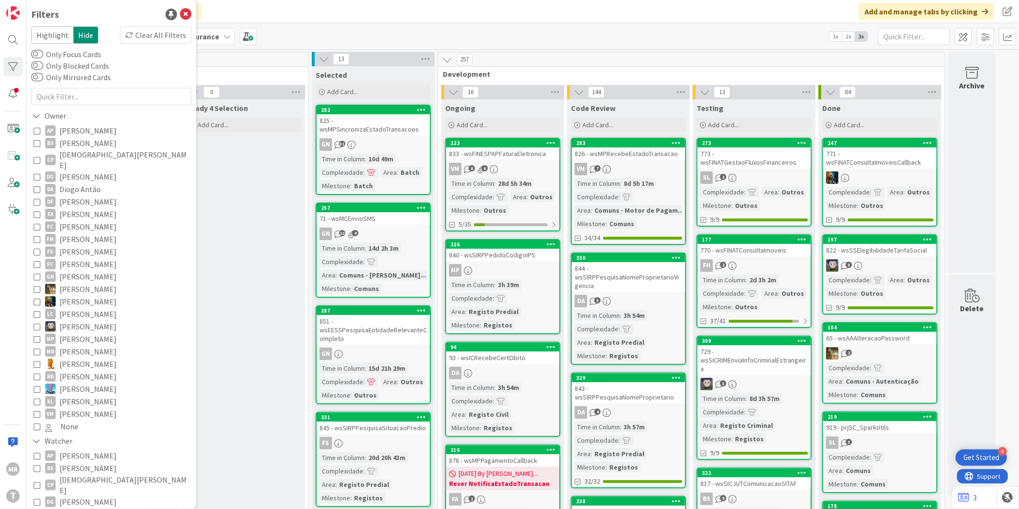
click at [87, 67] on label "Only Blocked Cards" at bounding box center [70, 66] width 78 height 12
click at [43, 67] on button "Only Blocked Cards" at bounding box center [37, 66] width 12 height 10
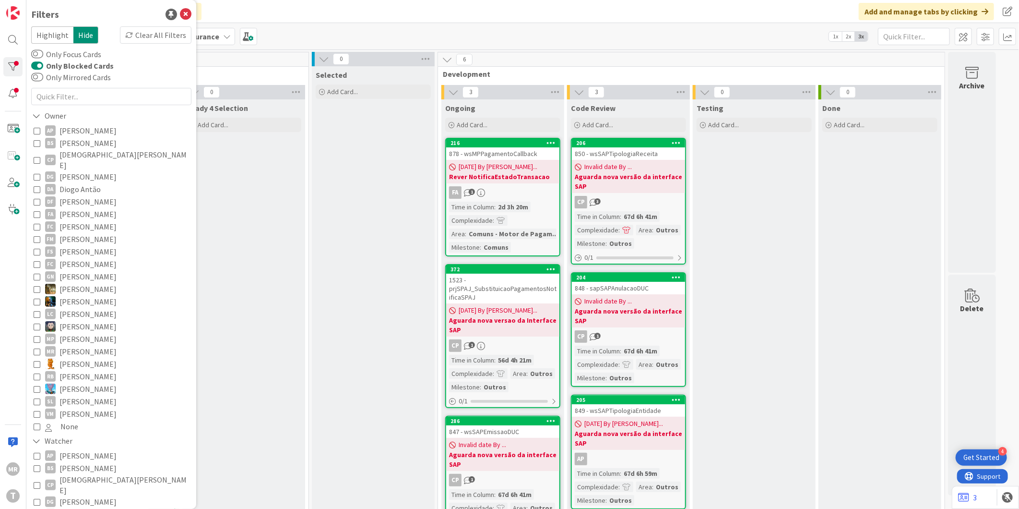
click at [218, 242] on div "Ready 4 Selection Add Card..." at bounding box center [243, 511] width 123 height 824
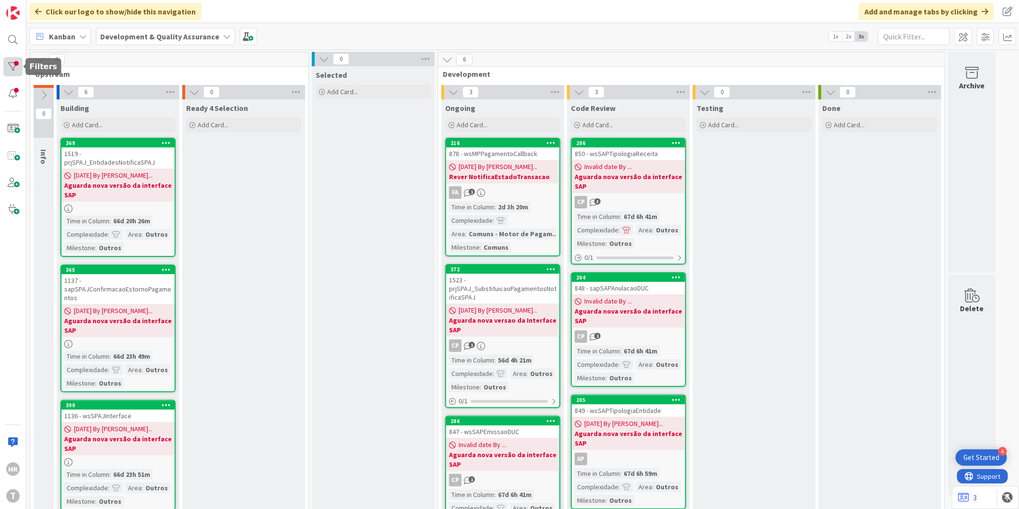
click at [16, 64] on div at bounding box center [12, 66] width 19 height 19
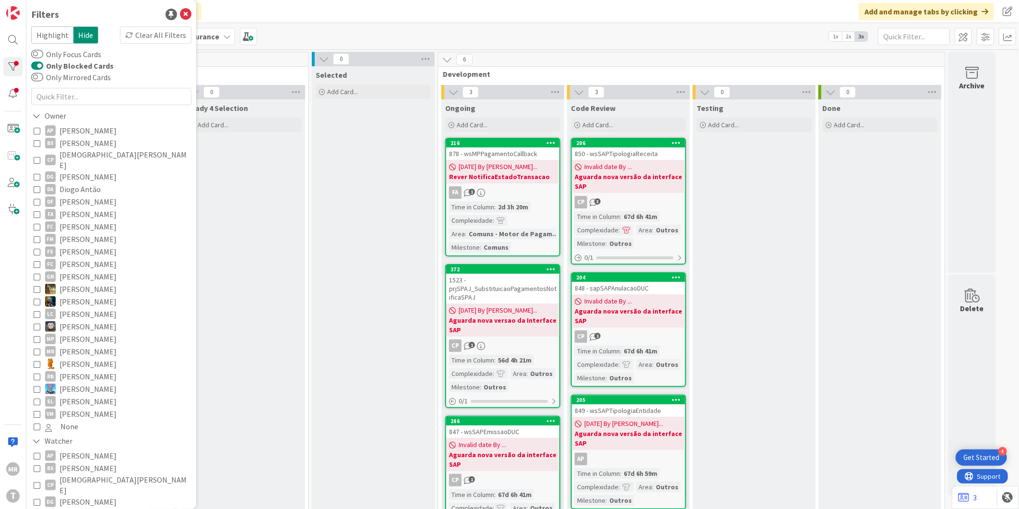
click at [92, 67] on label "Only Blocked Cards" at bounding box center [72, 66] width 83 height 12
click at [43, 67] on button "Only Blocked Cards" at bounding box center [37, 66] width 12 height 10
